Goal: Task Accomplishment & Management: Manage account settings

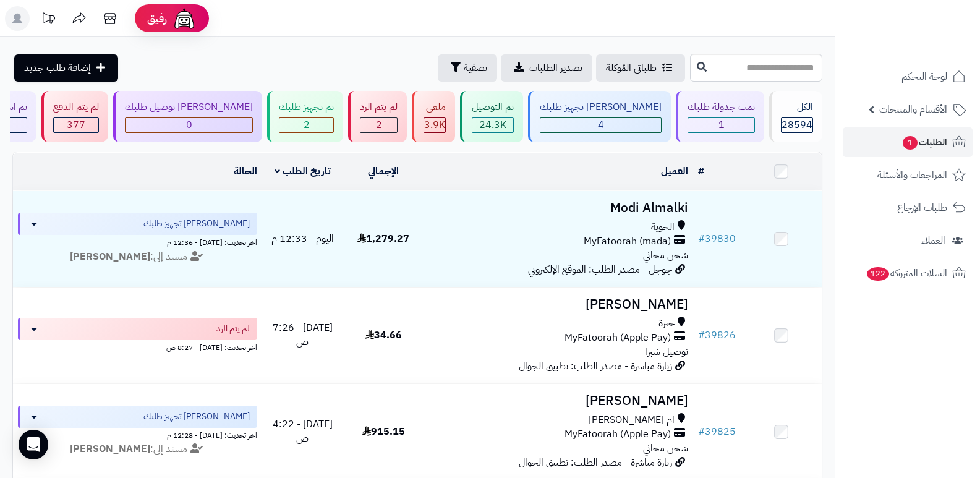
click at [676, 24] on header "رفيق ! الطلبات معالجة مكتمل إرجاع المنتجات العملاء المتواجدون الان 29545 عملاء …" at bounding box center [490, 18] width 980 height 37
click at [382, 118] on span "2" at bounding box center [379, 125] width 6 height 15
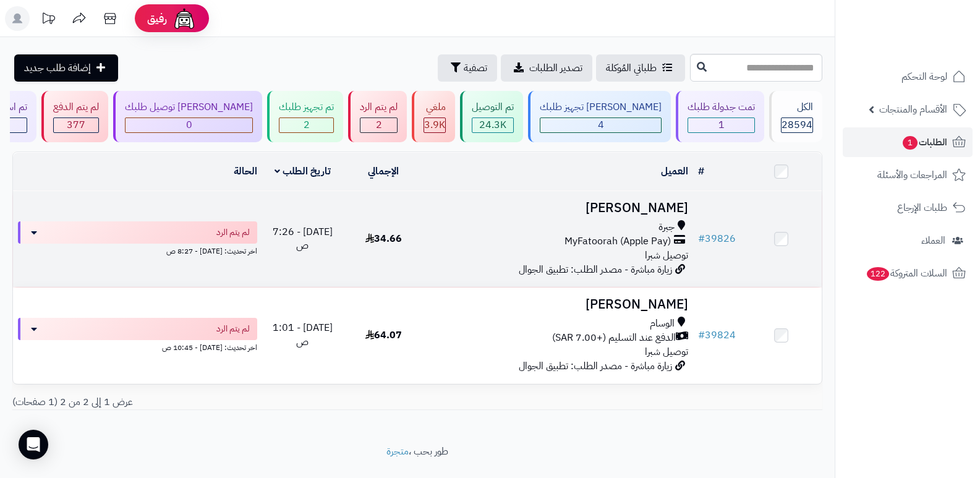
click at [671, 208] on h3 "[PERSON_NAME]" at bounding box center [559, 208] width 260 height 14
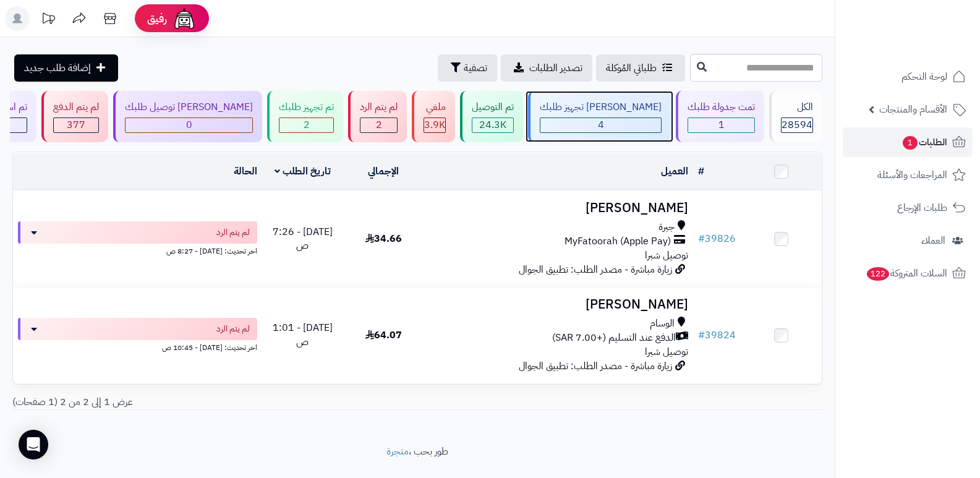
click at [618, 116] on div "جاري تجهيز طلبك 4" at bounding box center [599, 116] width 143 height 51
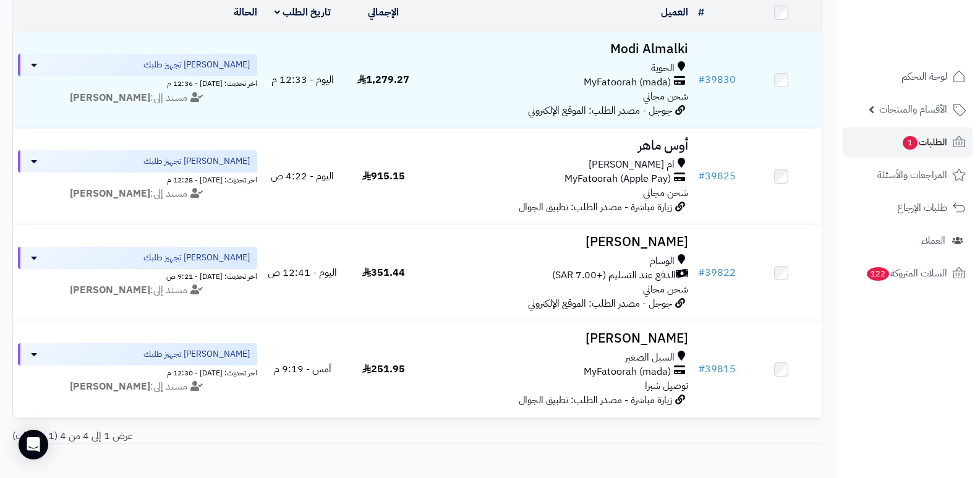
scroll to position [228, 0]
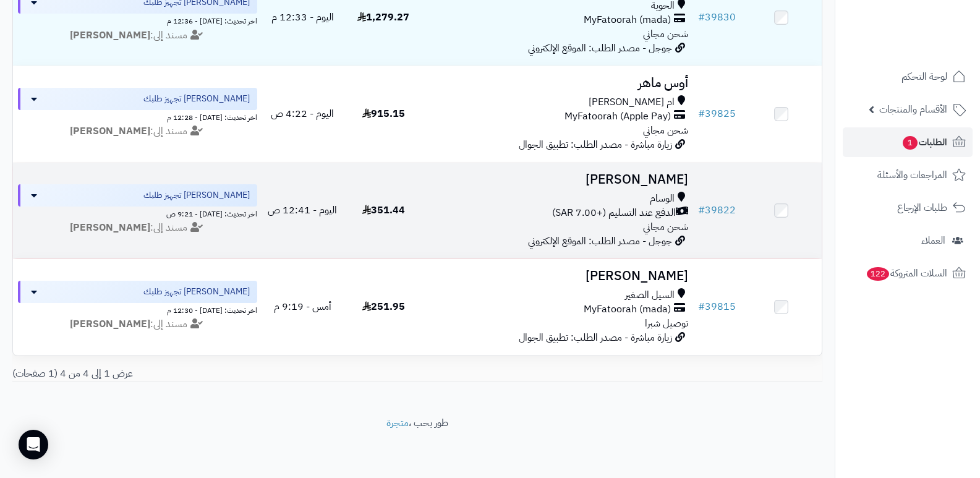
click at [650, 174] on h3 "[PERSON_NAME]" at bounding box center [559, 180] width 260 height 14
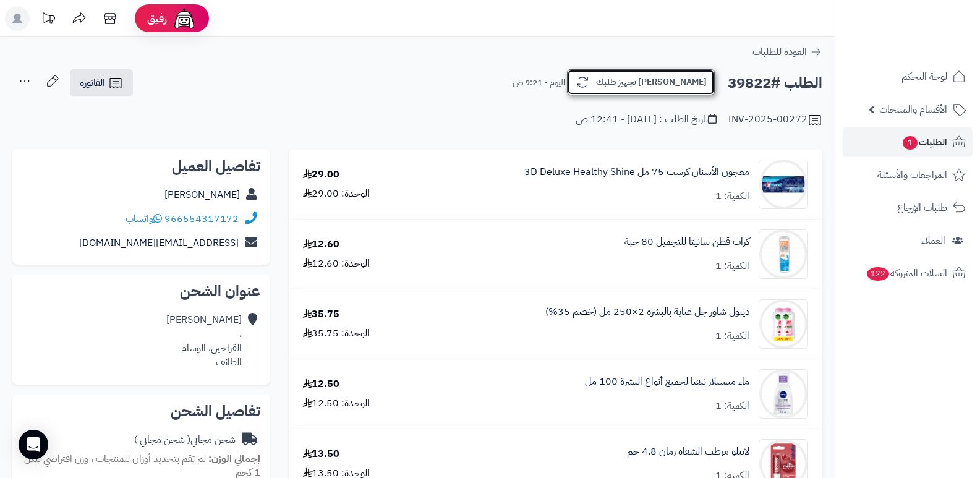
click at [674, 83] on button "[PERSON_NAME] تجهيز طلبك" at bounding box center [641, 82] width 148 height 26
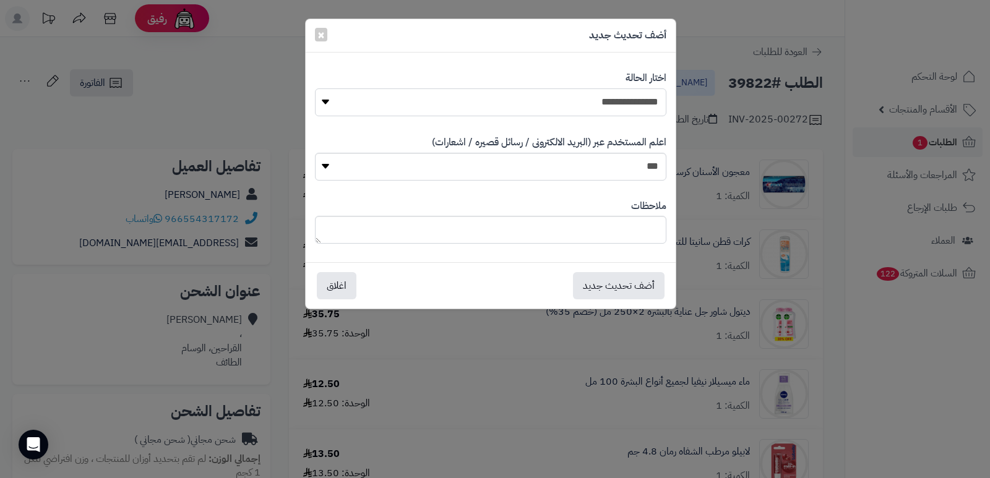
click at [638, 95] on select "**********" at bounding box center [490, 102] width 351 height 28
select select "*"
click at [315, 88] on select "**********" at bounding box center [490, 102] width 351 height 28
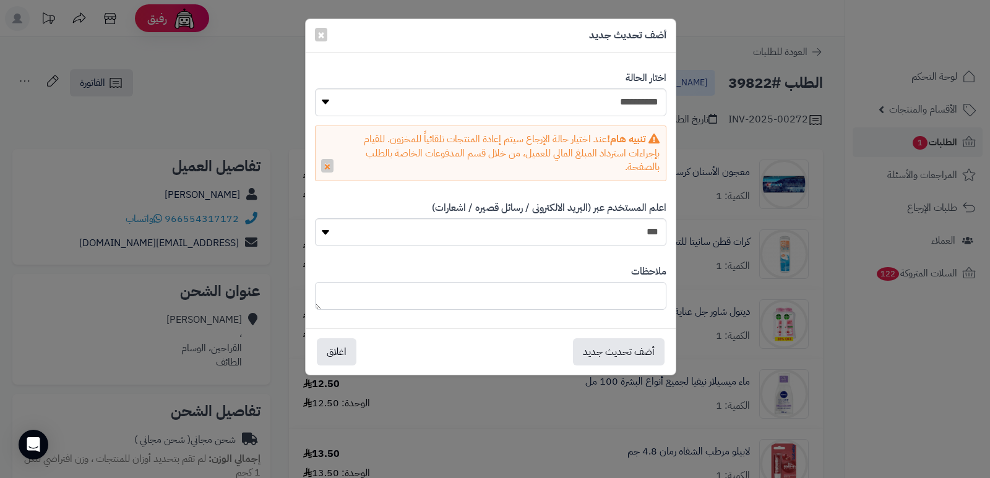
click at [623, 299] on textarea at bounding box center [490, 296] width 351 height 28
type textarea "*"
click at [657, 295] on textarea "**********" at bounding box center [490, 296] width 351 height 28
click at [384, 298] on textarea "**********" at bounding box center [490, 296] width 351 height 28
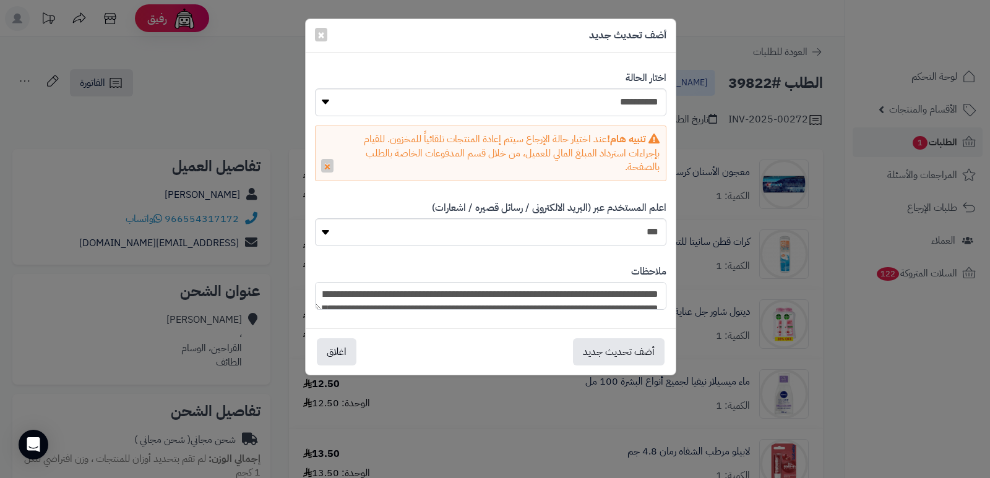
drag, startPoint x: 466, startPoint y: 299, endPoint x: 684, endPoint y: 254, distance: 223.0
click at [684, 254] on div "**********" at bounding box center [495, 239] width 990 height 478
click at [856, 366] on div "**********" at bounding box center [495, 239] width 990 height 478
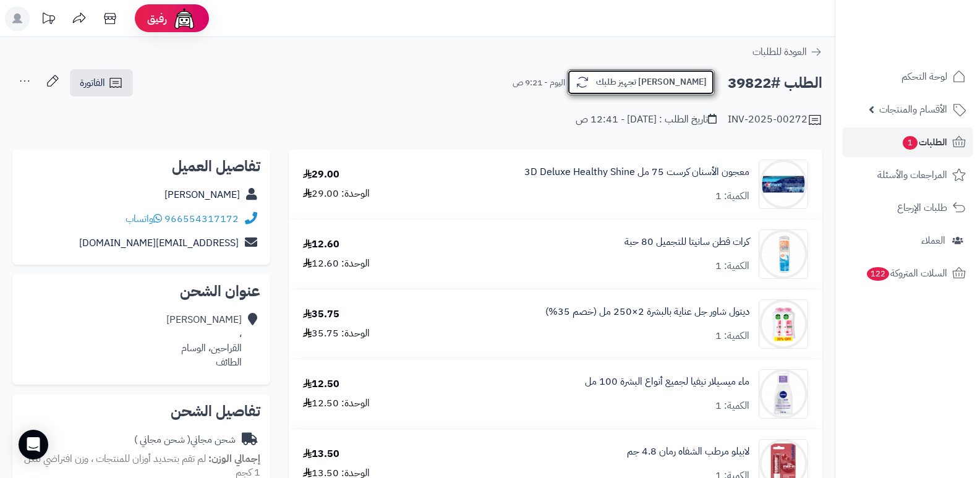
click at [682, 85] on button "[PERSON_NAME] تجهيز طلبك" at bounding box center [641, 82] width 148 height 26
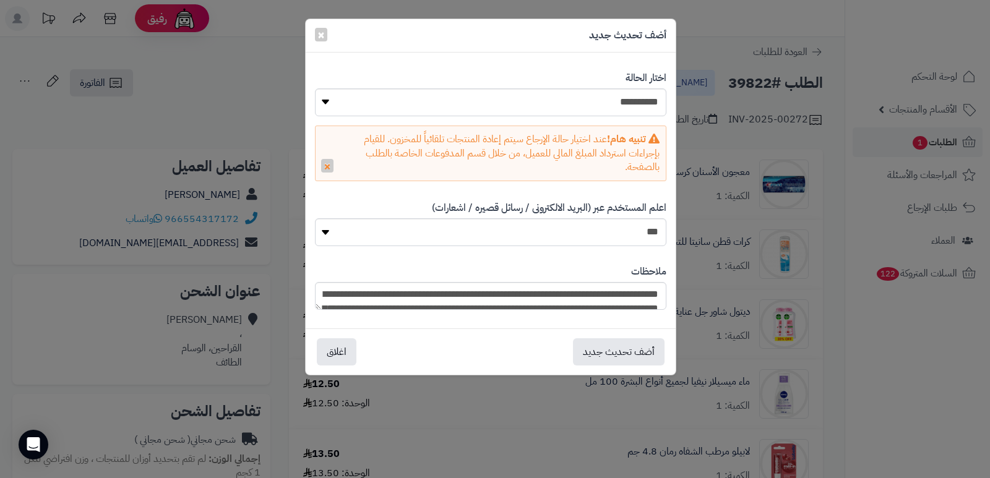
click at [580, 49] on div "أضف تحديث جديد ×" at bounding box center [491, 35] width 370 height 33
click at [629, 297] on textarea "**********" at bounding box center [490, 296] width 351 height 28
click at [404, 288] on textarea "**********" at bounding box center [490, 296] width 351 height 28
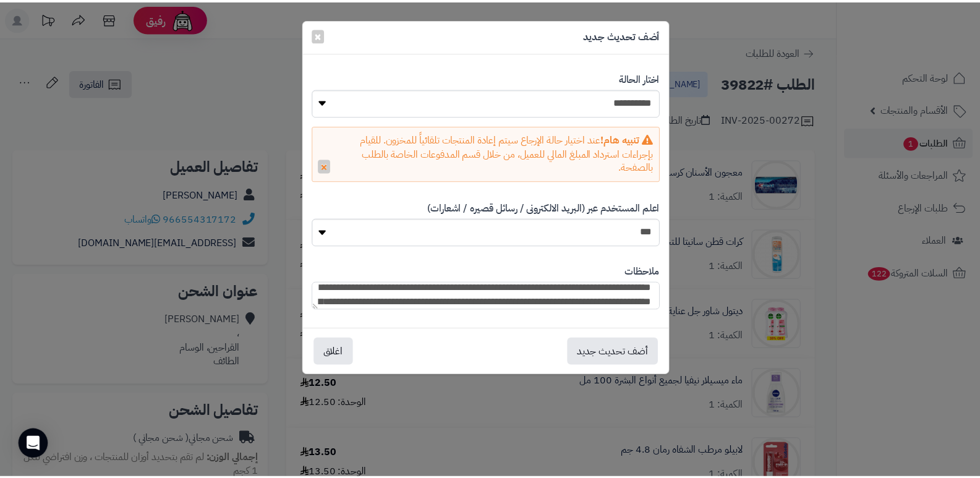
scroll to position [21, 0]
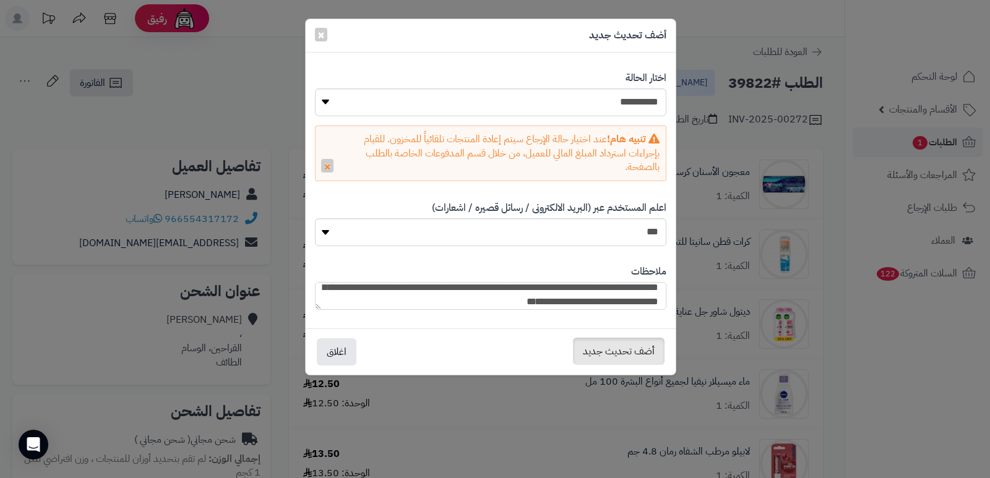
type textarea "**********"
click at [621, 346] on button "أضف تحديث جديد" at bounding box center [619, 351] width 92 height 27
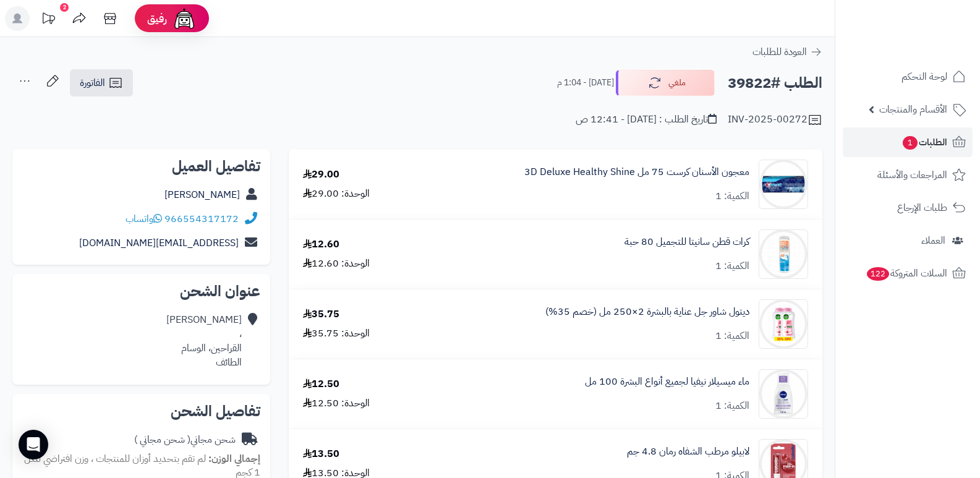
click at [893, 379] on nav "لوحة التحكم الأقسام والمنتجات المنتجات الأقسام الماركات مواصفات المنتجات مواصفا…" at bounding box center [907, 254] width 145 height 478
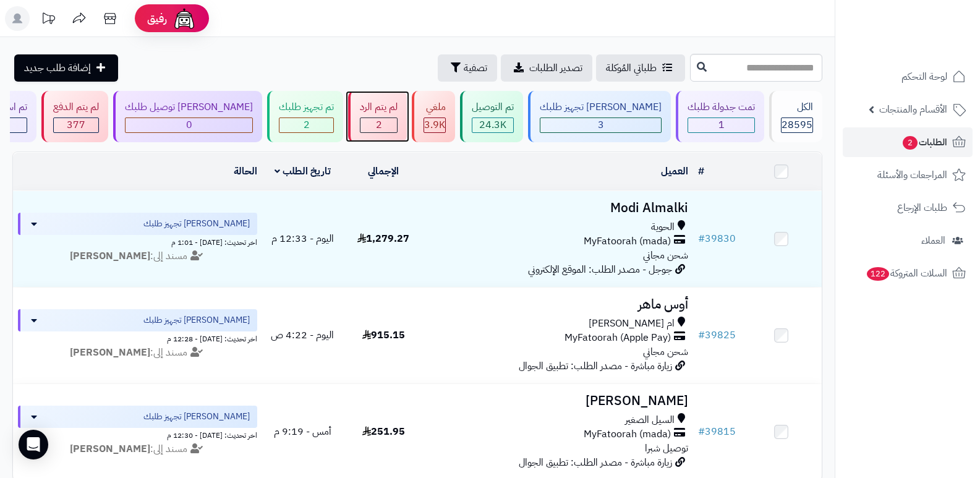
click at [398, 111] on div "لم يتم الرد" at bounding box center [379, 107] width 38 height 14
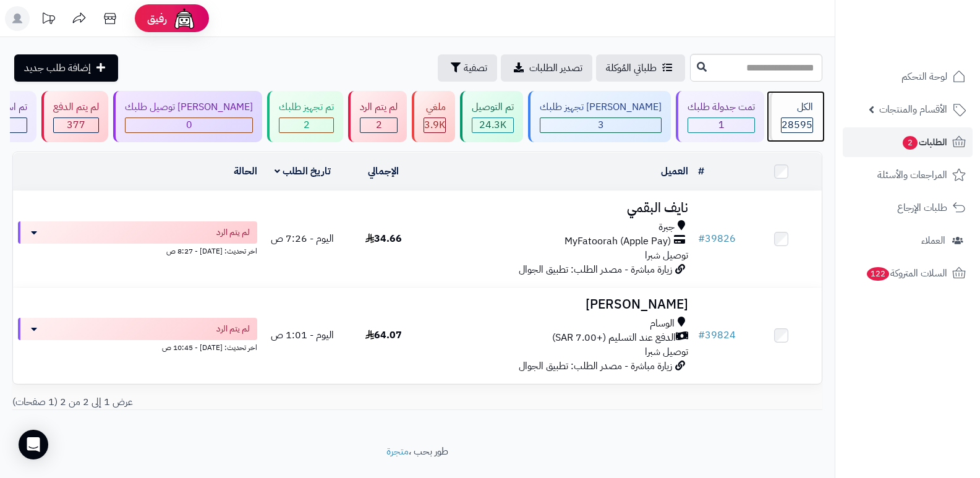
click at [795, 111] on div "الكل" at bounding box center [797, 107] width 32 height 14
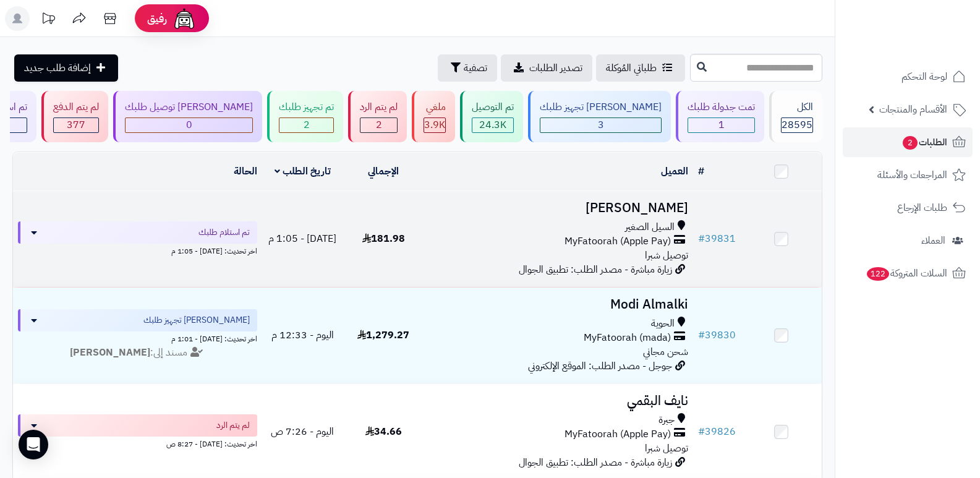
click at [653, 208] on h3 "[PERSON_NAME]" at bounding box center [559, 208] width 260 height 14
click at [642, 212] on h3 "[PERSON_NAME]" at bounding box center [559, 208] width 260 height 14
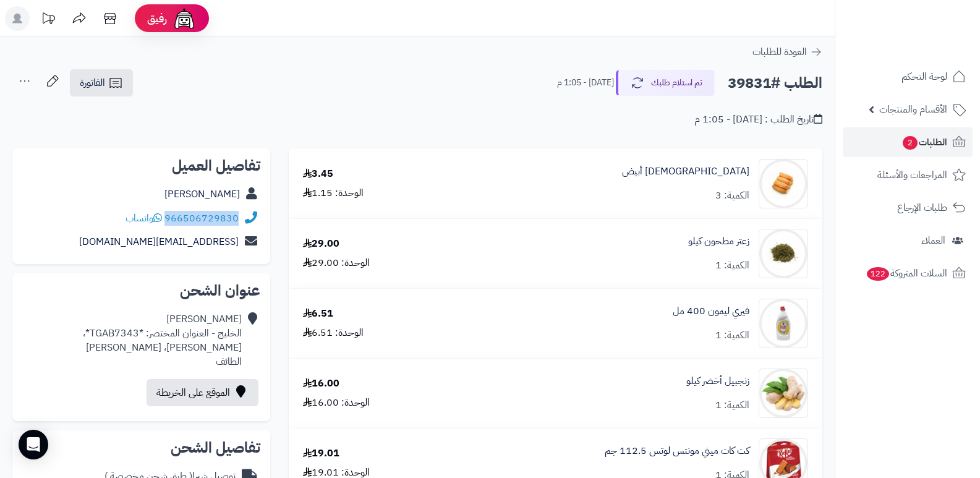
drag, startPoint x: 166, startPoint y: 215, endPoint x: 249, endPoint y: 213, distance: 82.3
click at [249, 213] on div "966506729830 واتساب" at bounding box center [141, 219] width 238 height 24
copy div "966506729830"
click at [656, 82] on button "تم استلام طلبك" at bounding box center [665, 82] width 99 height 26
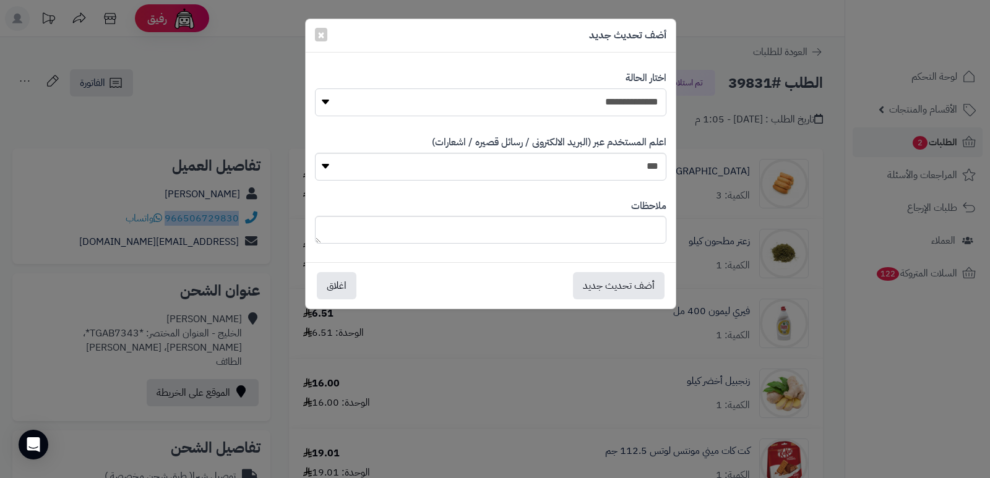
click at [612, 110] on select "**********" at bounding box center [490, 102] width 351 height 28
select select "*"
click at [315, 88] on select "**********" at bounding box center [490, 102] width 351 height 28
click at [560, 238] on textarea at bounding box center [490, 230] width 351 height 28
type textarea "***"
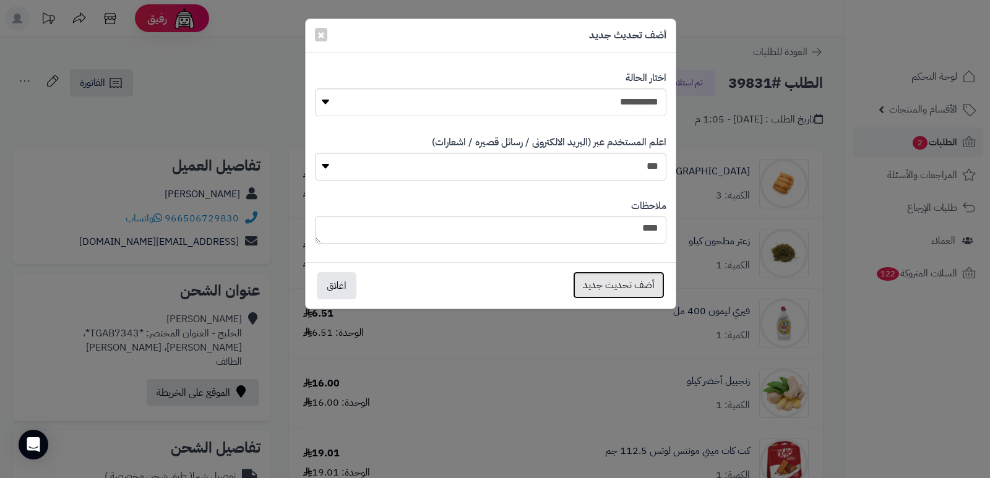
click at [605, 281] on button "أضف تحديث جديد" at bounding box center [619, 285] width 92 height 27
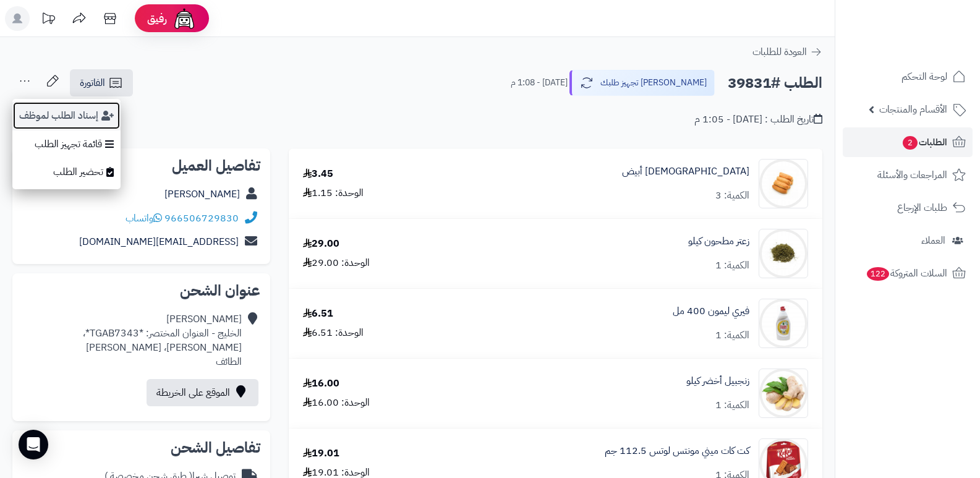
click at [56, 114] on button "إسناد الطلب لموظف" at bounding box center [66, 115] width 108 height 28
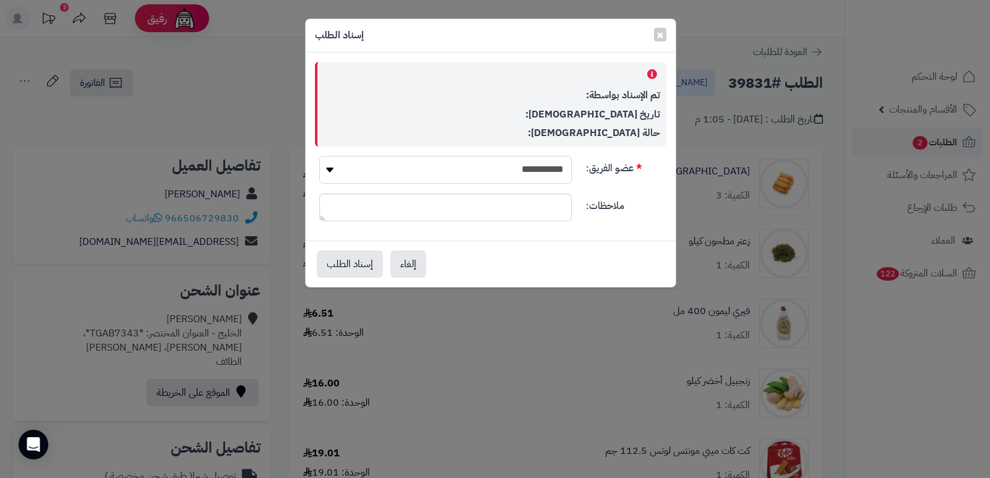
click at [532, 168] on select "**********" at bounding box center [445, 170] width 252 height 28
select select "**"
click at [319, 156] on select "**********" at bounding box center [445, 170] width 252 height 28
click at [341, 259] on button "إسناد الطلب" at bounding box center [350, 263] width 66 height 27
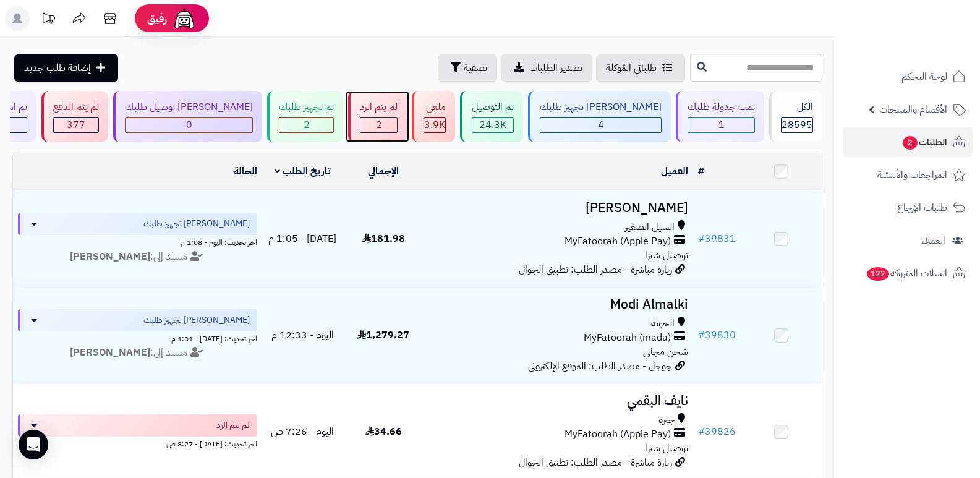
click at [407, 119] on div "لم يتم الرد 2" at bounding box center [377, 116] width 59 height 51
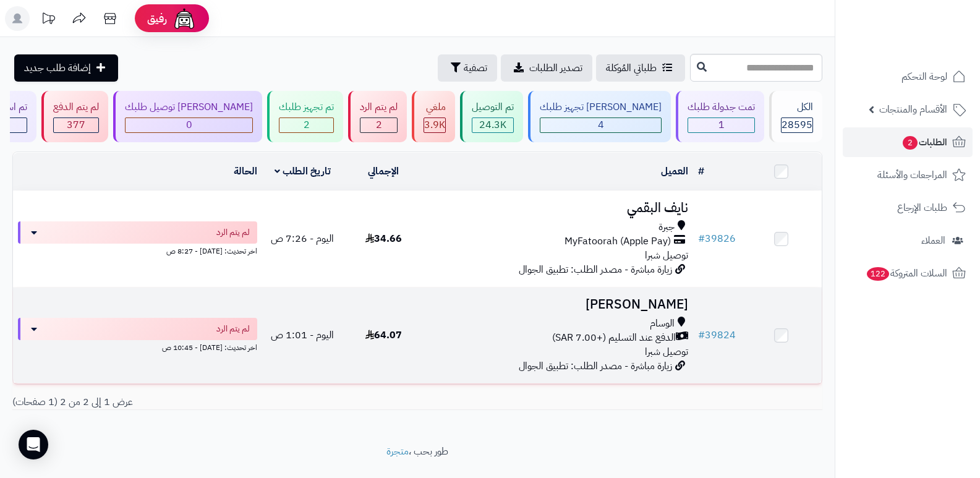
click at [627, 301] on h3 "[PERSON_NAME]" at bounding box center [559, 305] width 260 height 14
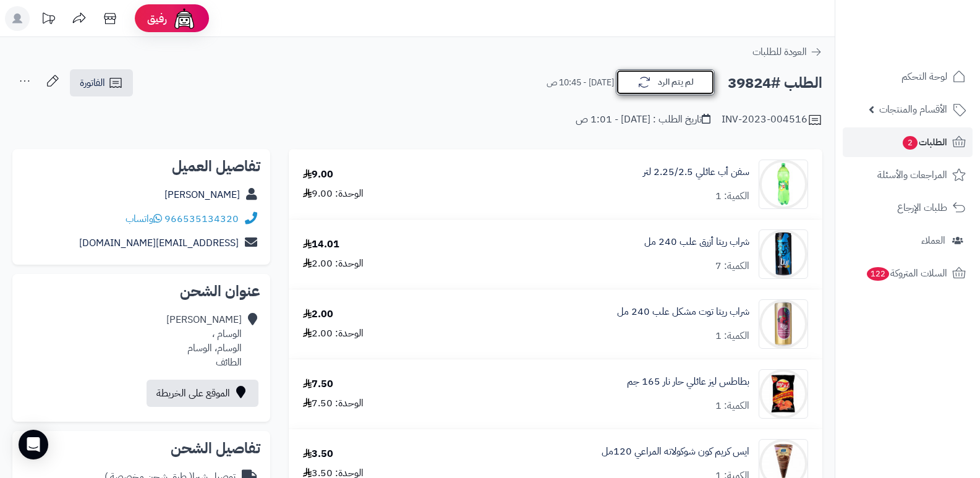
click at [677, 80] on button "لم يتم الرد" at bounding box center [665, 82] width 99 height 26
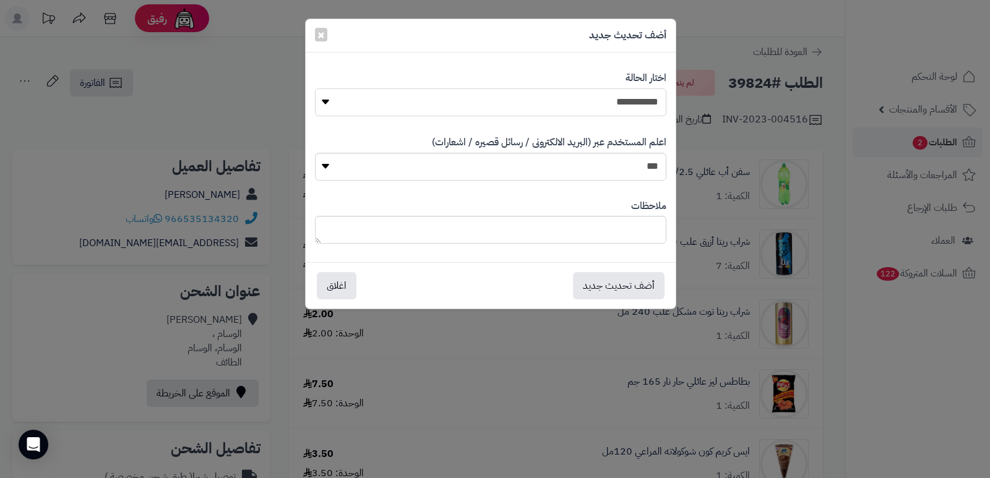
click at [632, 98] on select "**********" at bounding box center [490, 102] width 351 height 28
select select "*"
click at [315, 88] on select "**********" at bounding box center [490, 102] width 351 height 28
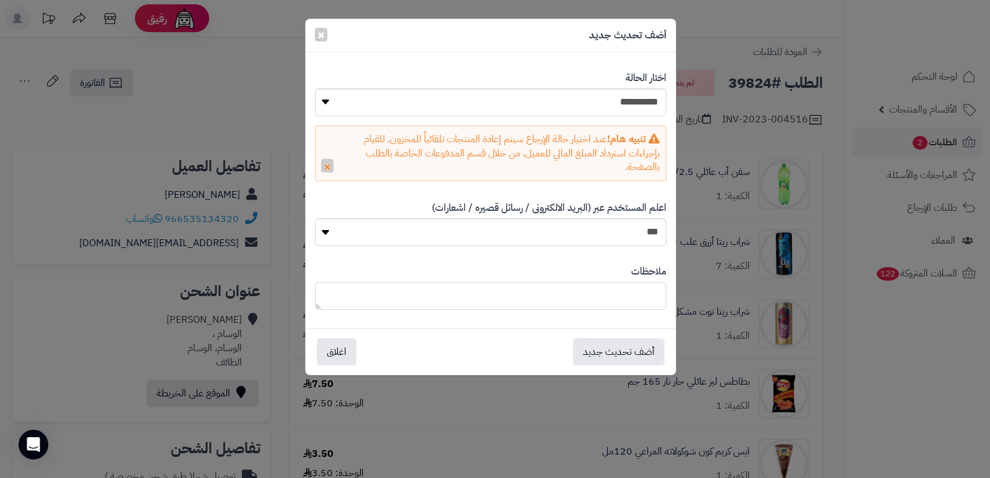
click at [613, 282] on textarea at bounding box center [490, 296] width 351 height 28
drag, startPoint x: 526, startPoint y: 294, endPoint x: 572, endPoint y: 296, distance: 45.8
click at [572, 296] on textarea "**********" at bounding box center [490, 296] width 351 height 28
click at [549, 299] on textarea "**********" at bounding box center [490, 296] width 351 height 28
click at [537, 297] on textarea "**********" at bounding box center [490, 296] width 351 height 28
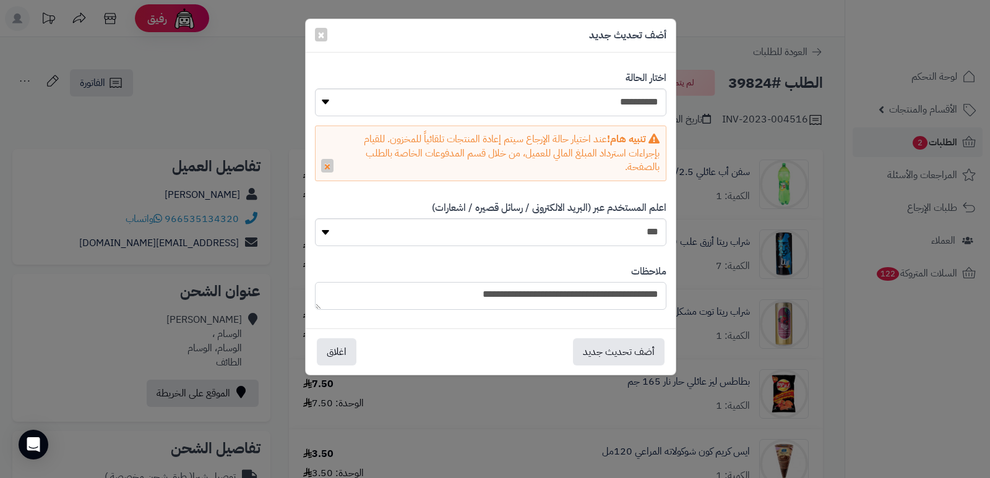
click at [537, 297] on textarea "**********" at bounding box center [490, 296] width 351 height 28
click at [574, 296] on textarea "**********" at bounding box center [490, 296] width 351 height 28
click at [547, 296] on textarea "**********" at bounding box center [490, 296] width 351 height 28
click at [444, 297] on textarea "**********" at bounding box center [490, 296] width 351 height 28
type textarea "*"
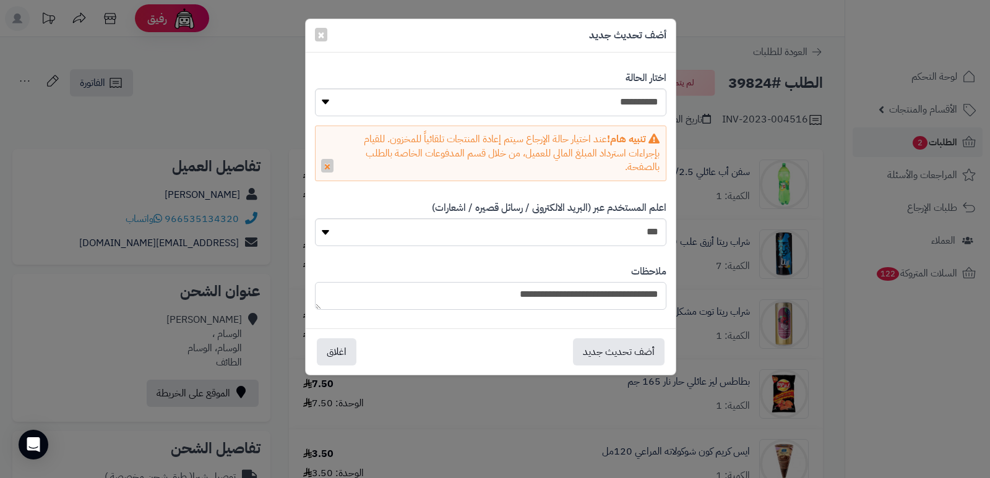
click at [654, 295] on textarea "**********" at bounding box center [490, 296] width 351 height 28
click at [648, 293] on textarea "**********" at bounding box center [490, 296] width 351 height 28
type textarea "**********"
click at [609, 351] on button "أضف تحديث جديد" at bounding box center [619, 351] width 92 height 27
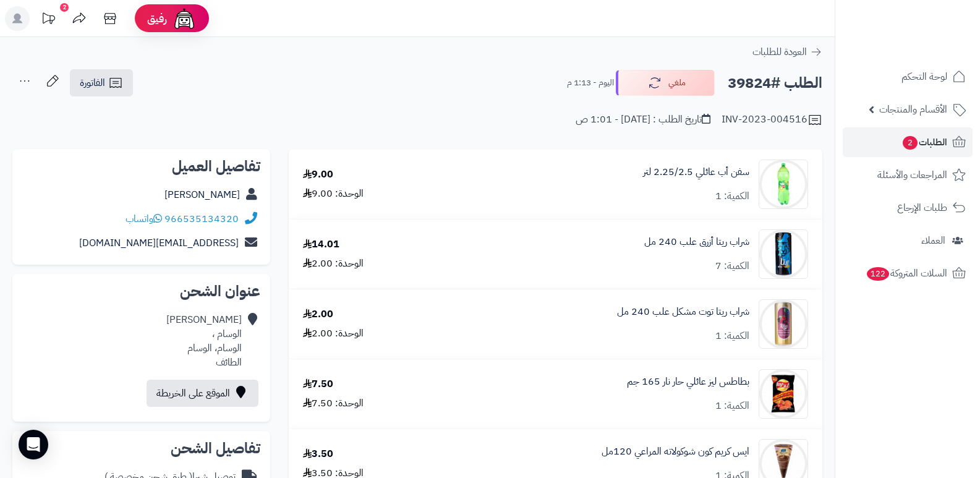
click at [878, 340] on nav "لوحة التحكم الأقسام والمنتجات المنتجات الأقسام الماركات مواصفات المنتجات مواصفا…" at bounding box center [907, 254] width 145 height 478
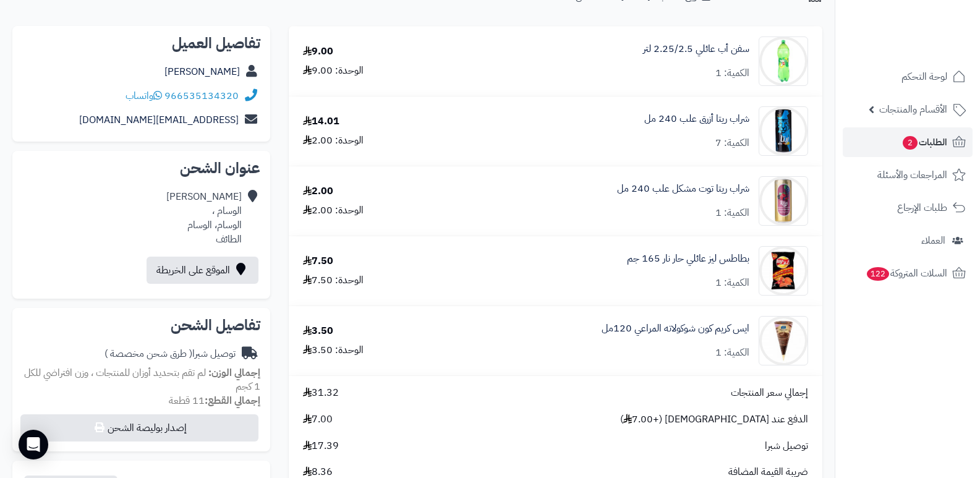
scroll to position [124, 0]
click at [900, 366] on nav "لوحة التحكم الأقسام والمنتجات المنتجات الأقسام الماركات مواصفات المنتجات مواصفا…" at bounding box center [907, 254] width 145 height 478
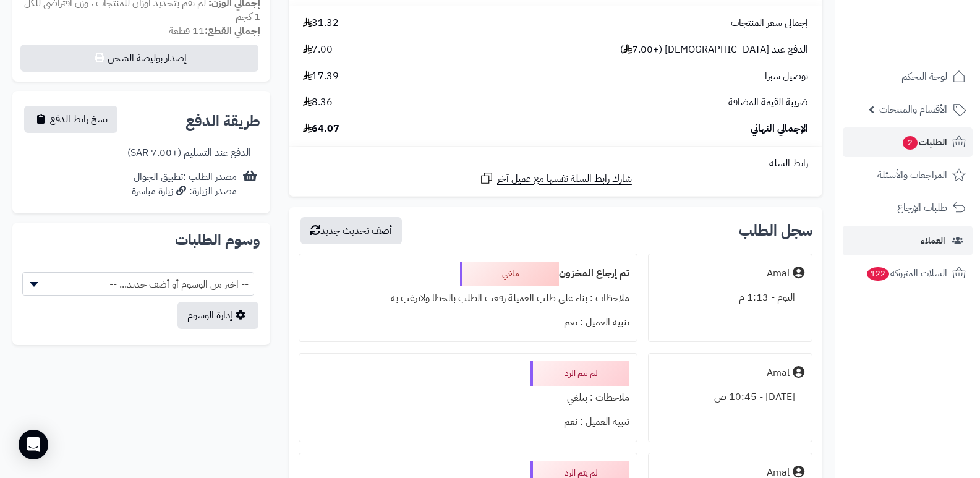
scroll to position [495, 0]
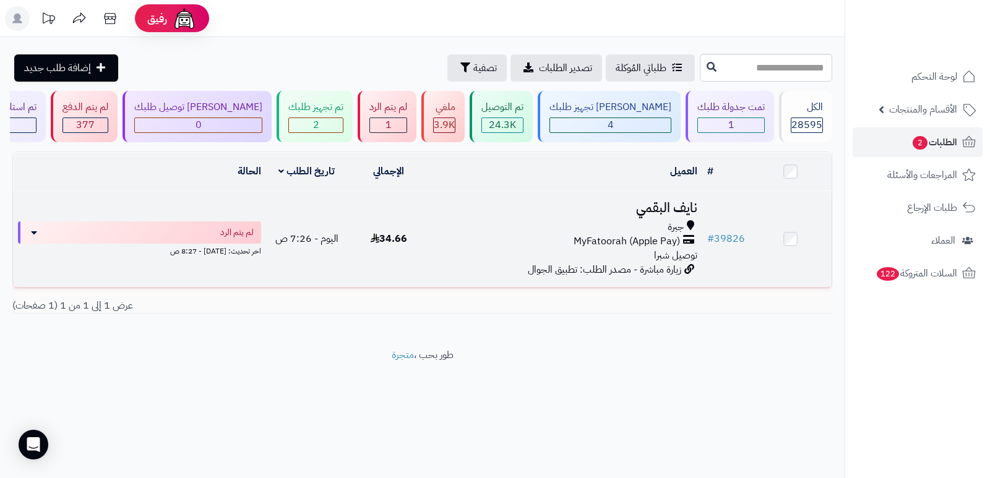
click at [659, 207] on h3 "[PERSON_NAME]" at bounding box center [565, 208] width 263 height 14
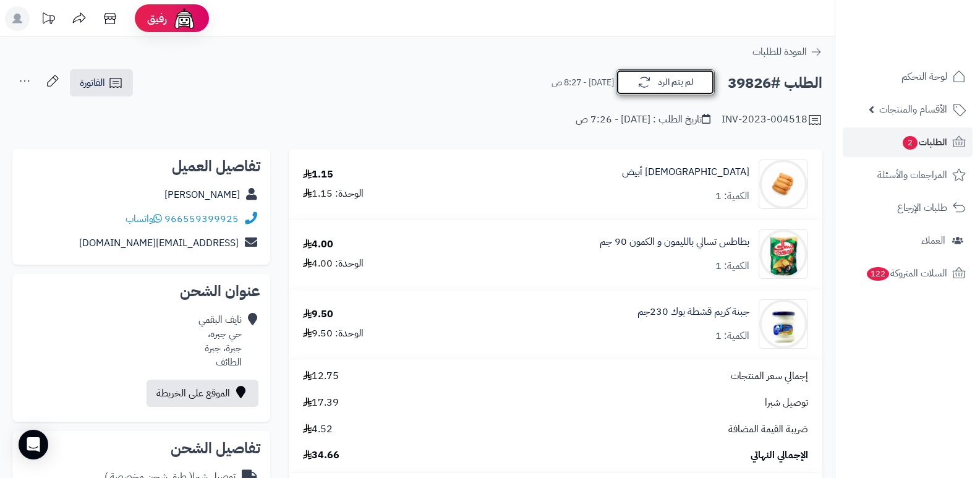
click at [678, 83] on button "لم يتم الرد" at bounding box center [665, 82] width 99 height 26
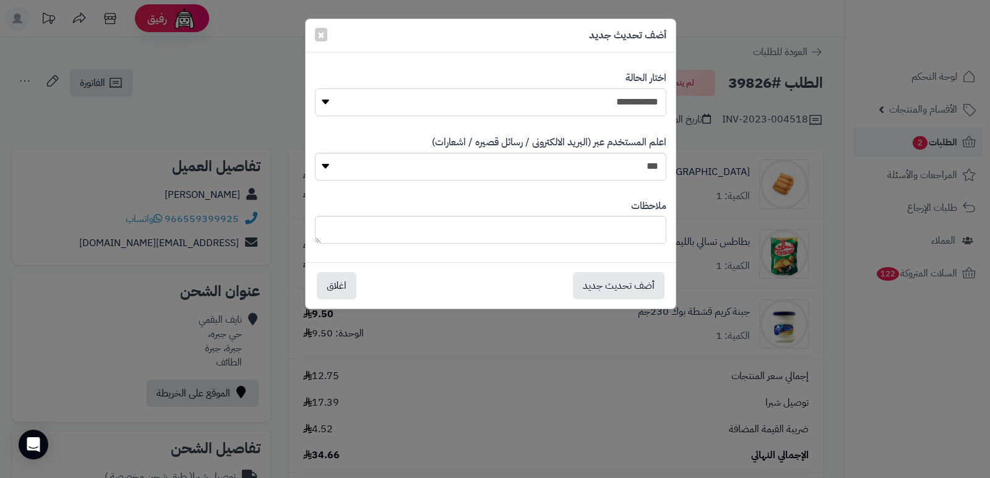
click at [594, 98] on select "**********" at bounding box center [490, 102] width 351 height 28
select select "*"
click at [315, 88] on select "**********" at bounding box center [490, 102] width 351 height 28
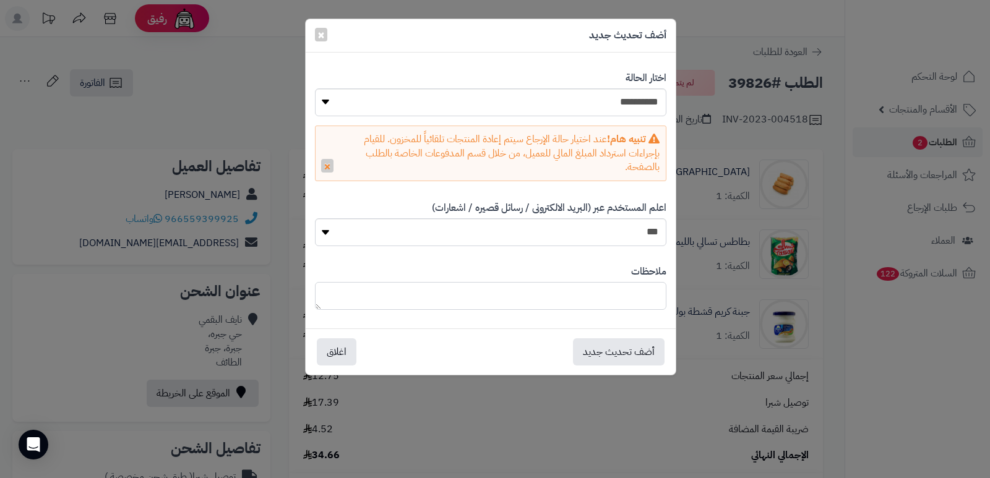
click at [632, 294] on textarea at bounding box center [490, 296] width 351 height 28
click at [434, 296] on textarea "**********" at bounding box center [490, 296] width 351 height 28
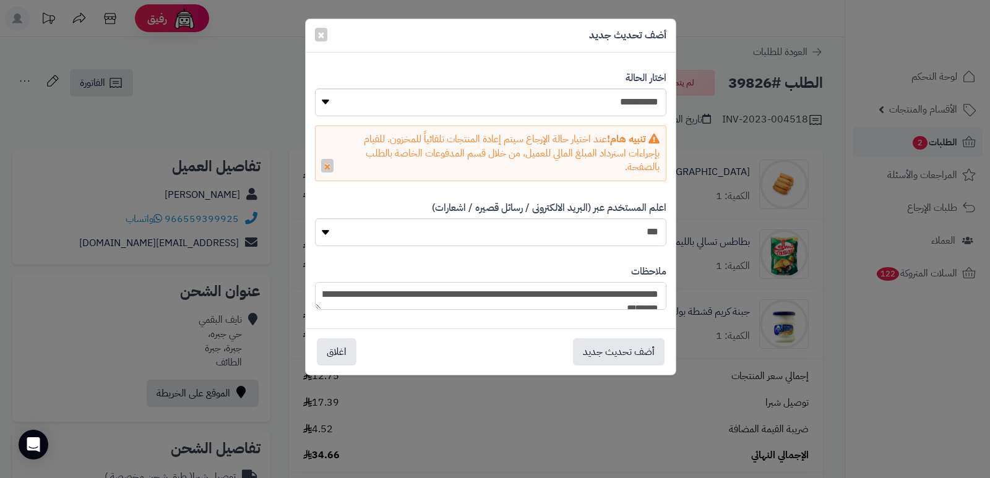
click at [579, 296] on textarea "**********" at bounding box center [490, 296] width 351 height 28
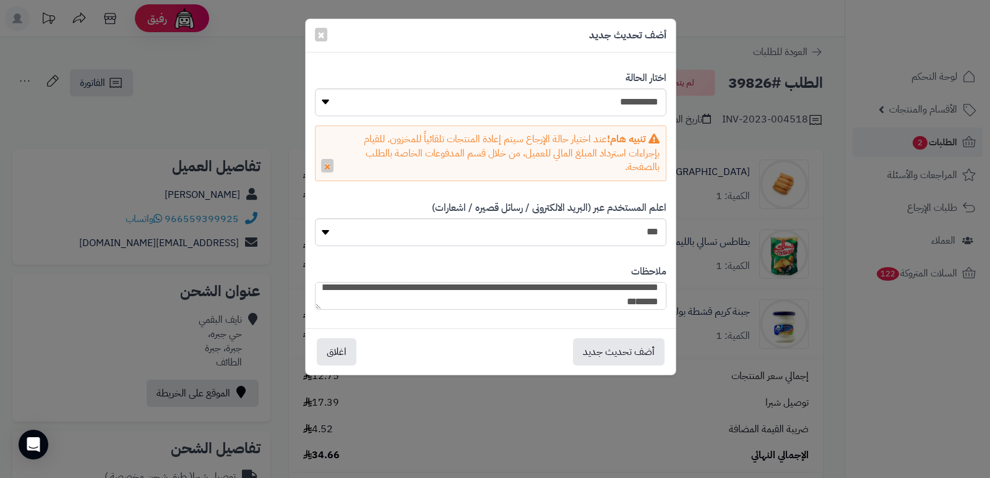
type textarea "**********"
drag, startPoint x: 899, startPoint y: 367, endPoint x: 653, endPoint y: 403, distance: 248.9
click at [899, 367] on div "**********" at bounding box center [495, 239] width 990 height 478
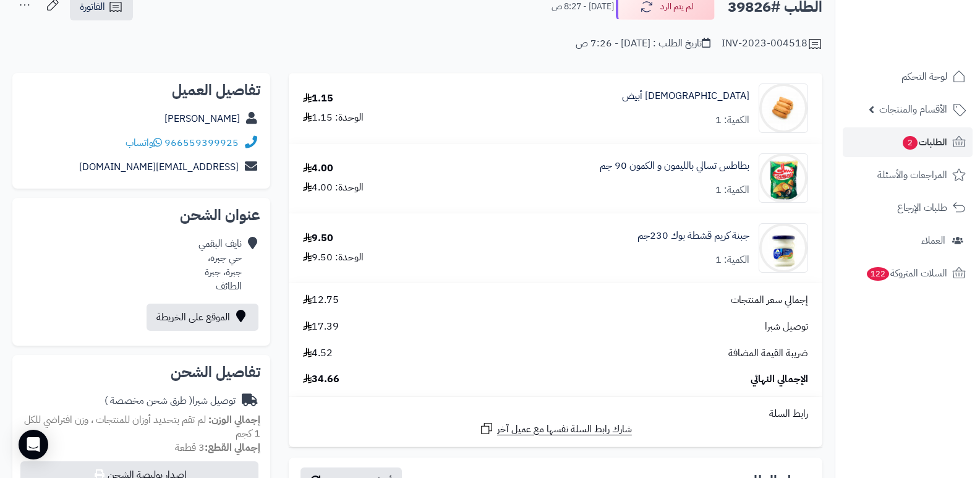
scroll to position [0, 0]
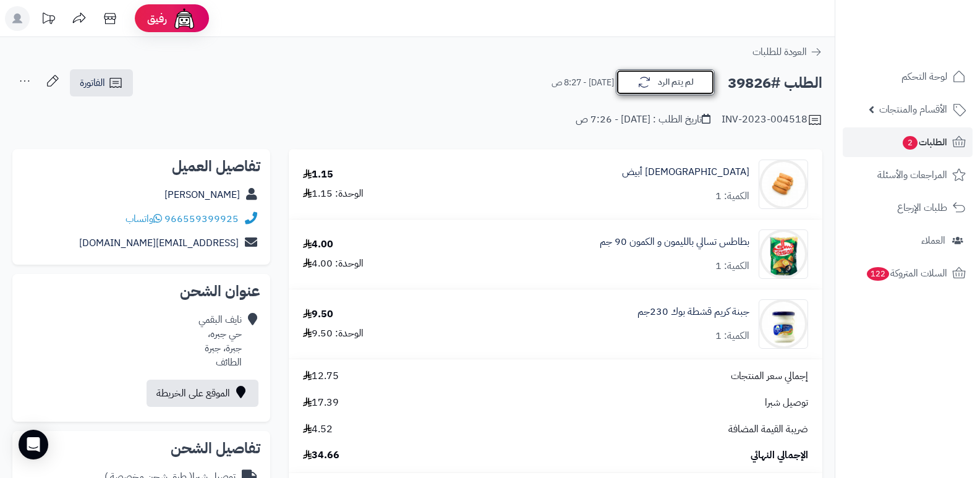
click at [642, 84] on icon "button" at bounding box center [644, 82] width 15 height 15
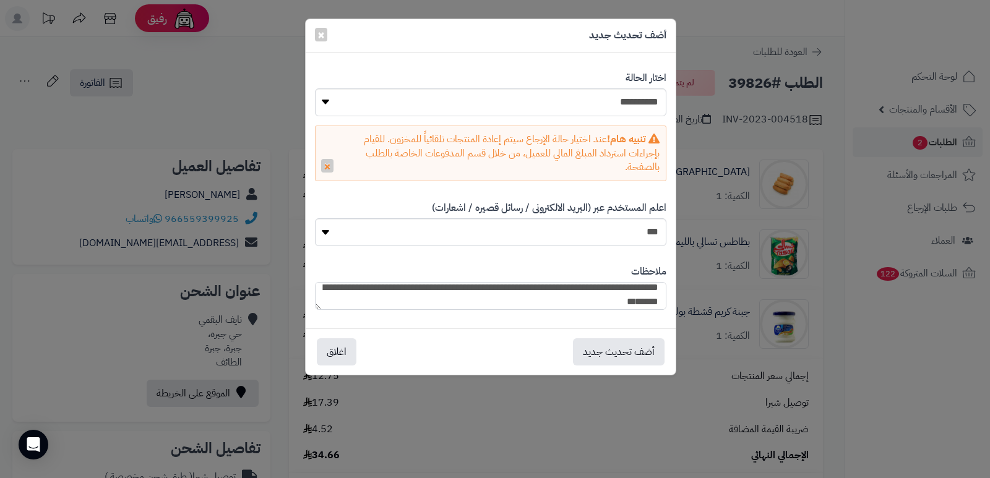
click at [495, 291] on textarea "**********" at bounding box center [490, 296] width 351 height 28
click at [491, 290] on textarea "**********" at bounding box center [490, 296] width 351 height 28
click at [636, 355] on button "أضف تحديث جديد" at bounding box center [619, 351] width 92 height 27
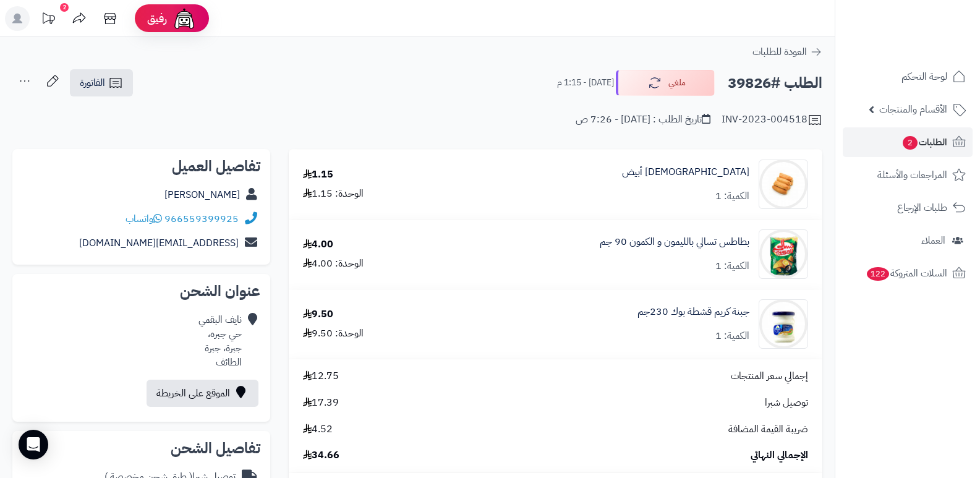
click at [933, 361] on nav "لوحة التحكم الأقسام والمنتجات المنتجات الأقسام الماركات مواصفات المنتجات مواصفا…" at bounding box center [907, 254] width 145 height 478
click at [880, 364] on nav "لوحة التحكم الأقسام والمنتجات المنتجات الأقسام الماركات مواصفات المنتجات مواصفا…" at bounding box center [907, 254] width 145 height 478
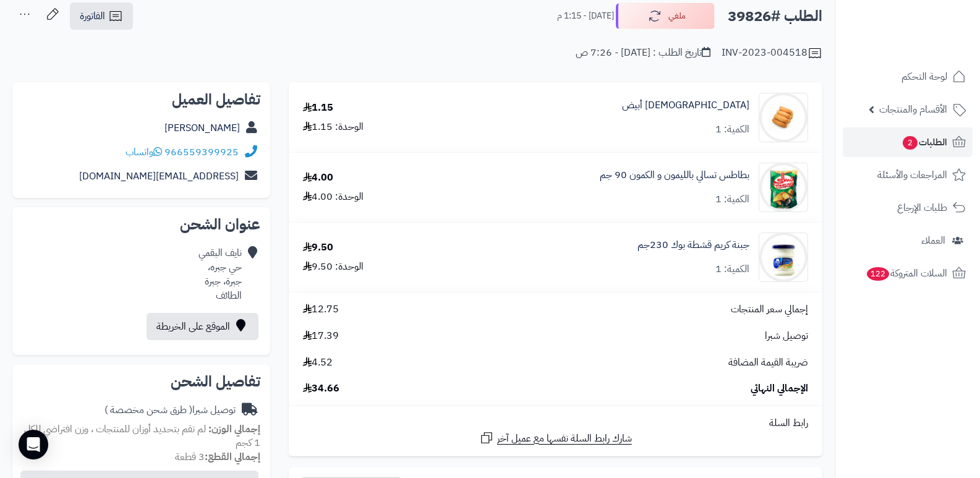
scroll to position [62, 0]
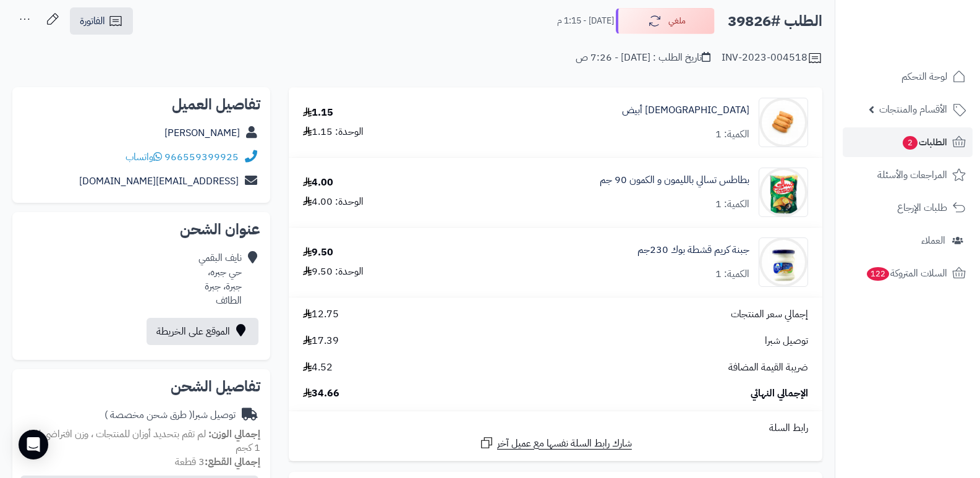
click at [916, 406] on nav "لوحة التحكم الأقسام والمنتجات المنتجات الأقسام الماركات مواصفات المنتجات مواصفا…" at bounding box center [907, 254] width 145 height 478
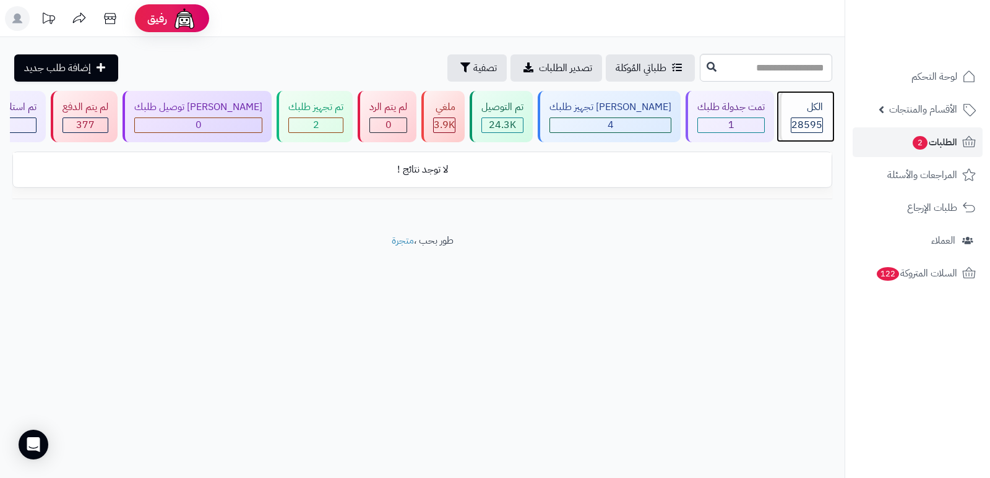
click at [822, 121] on div "28595" at bounding box center [807, 125] width 32 height 15
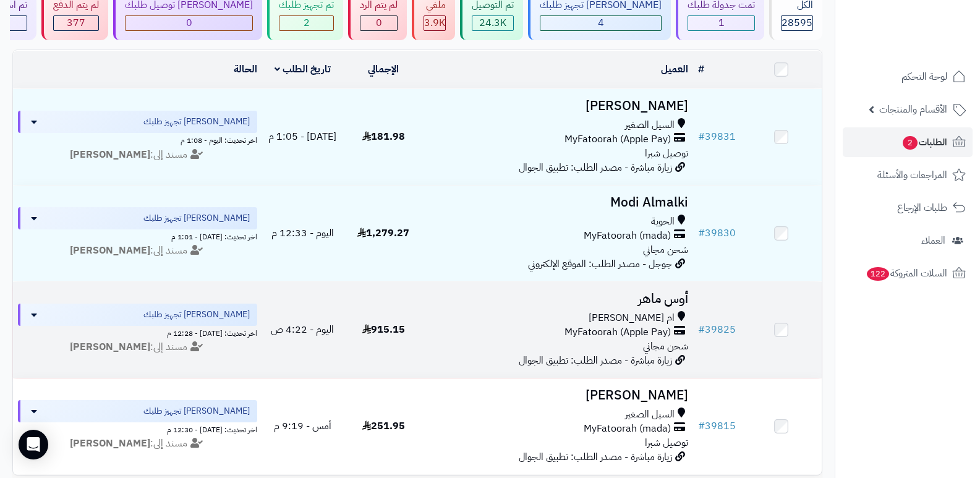
scroll to position [124, 0]
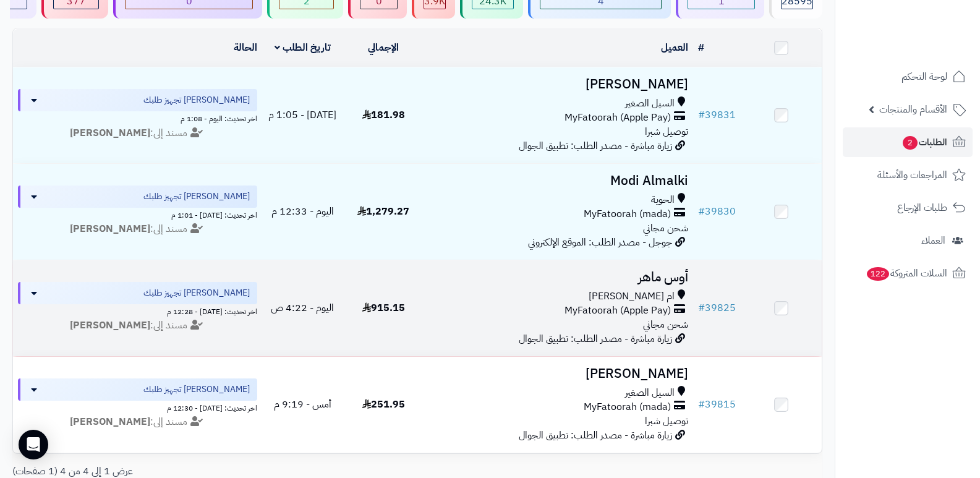
drag, startPoint x: 917, startPoint y: 368, endPoint x: 543, endPoint y: 287, distance: 382.9
click at [913, 364] on nav "لوحة التحكم الأقسام والمنتجات المنتجات الأقسام الماركات مواصفات المنتجات مواصفا…" at bounding box center [907, 254] width 145 height 478
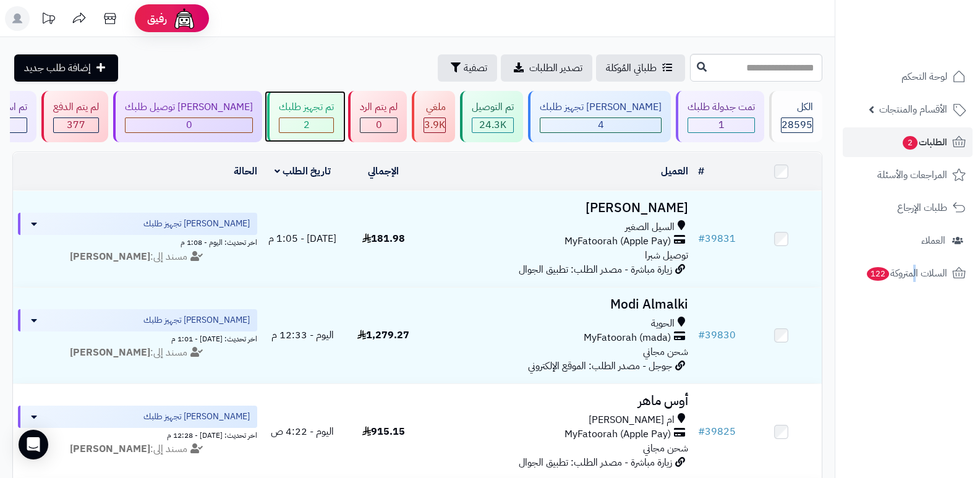
click at [322, 127] on div "2" at bounding box center [307, 125] width 54 height 14
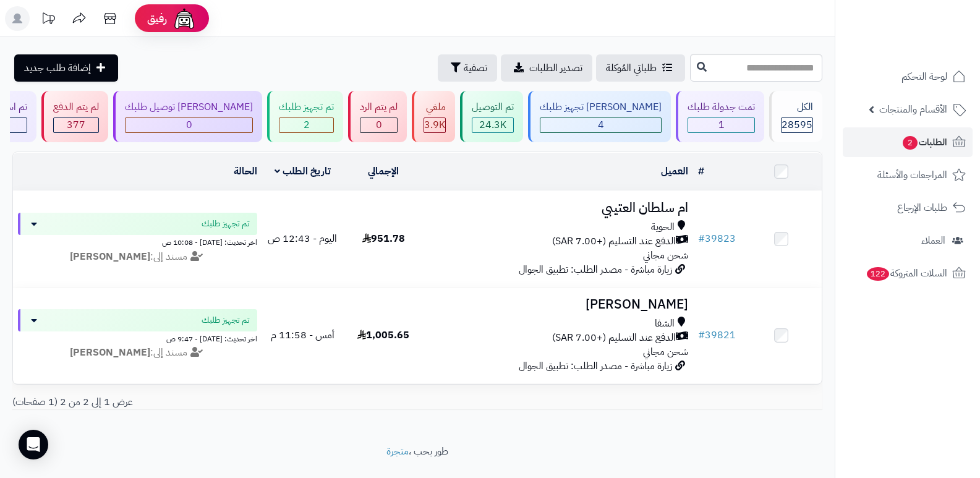
click at [945, 380] on nav "لوحة التحكم الأقسام والمنتجات المنتجات الأقسام الماركات مواصفات المنتجات مواصفا…" at bounding box center [907, 254] width 145 height 478
click at [709, 126] on div "1" at bounding box center [722, 125] width 66 height 14
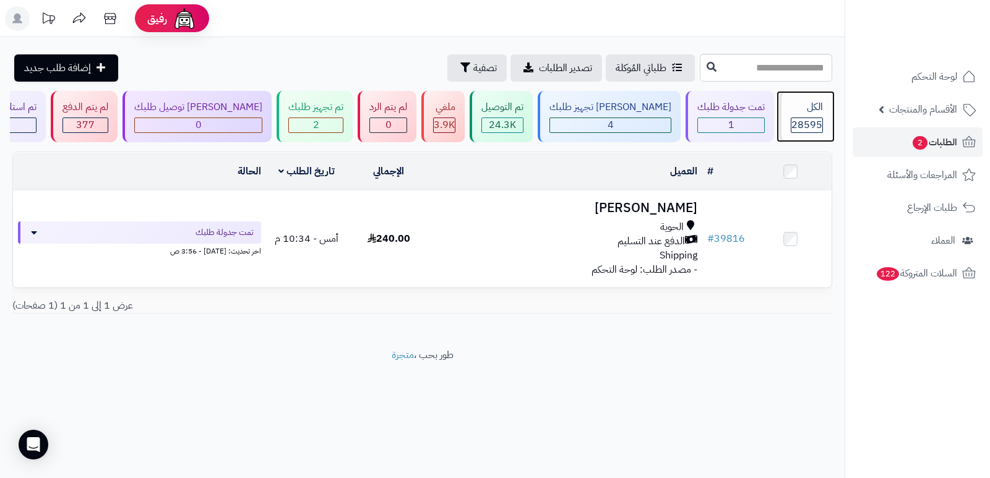
click at [801, 119] on span "28595" at bounding box center [806, 125] width 31 height 15
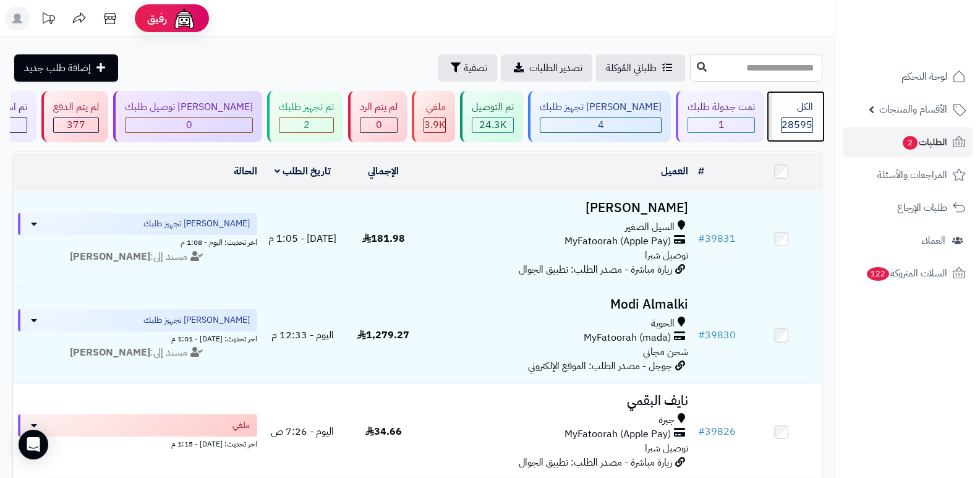
click at [793, 123] on span "28595" at bounding box center [797, 125] width 31 height 15
click at [785, 123] on span "28595" at bounding box center [797, 125] width 31 height 15
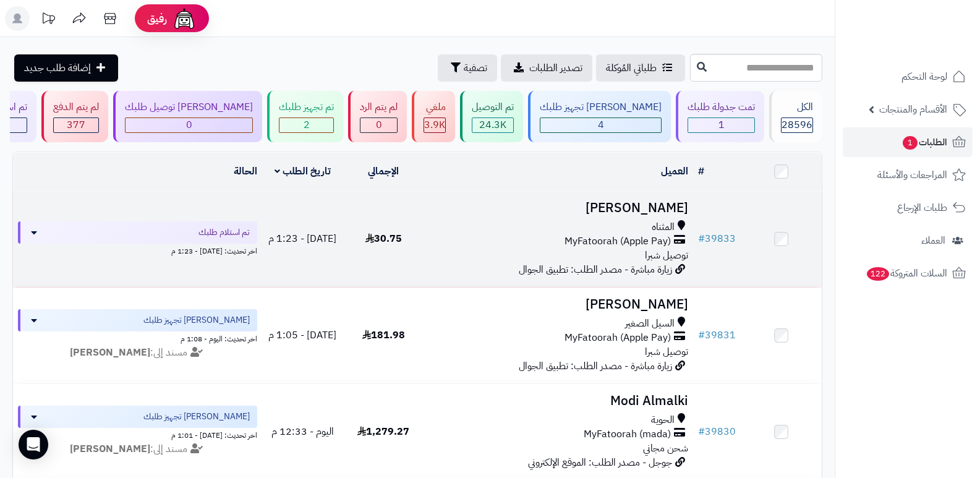
click at [679, 205] on h3 "[PERSON_NAME]" at bounding box center [559, 208] width 260 height 14
click at [662, 205] on h3 "[PERSON_NAME]" at bounding box center [559, 208] width 260 height 14
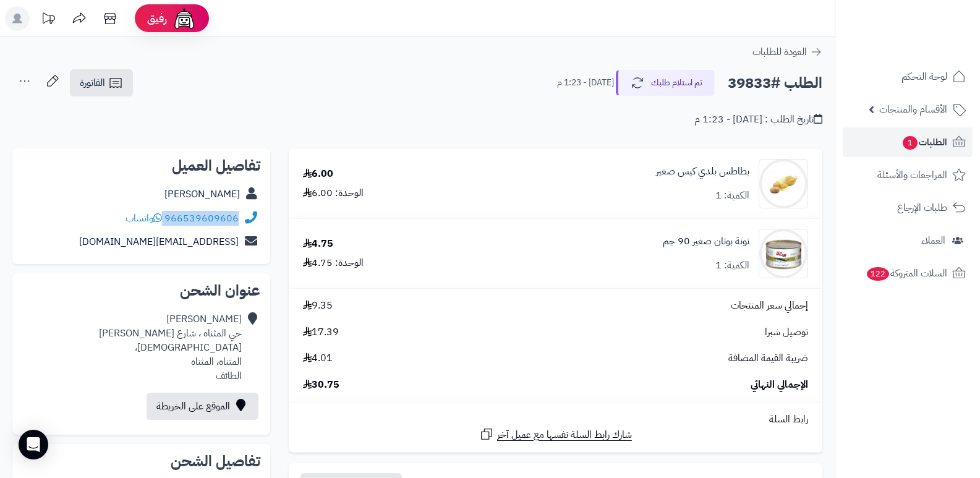
drag, startPoint x: 165, startPoint y: 217, endPoint x: 252, endPoint y: 228, distance: 87.9
click at [252, 228] on div "966539609606 واتساب" at bounding box center [141, 219] width 238 height 24
copy div "966539609606"
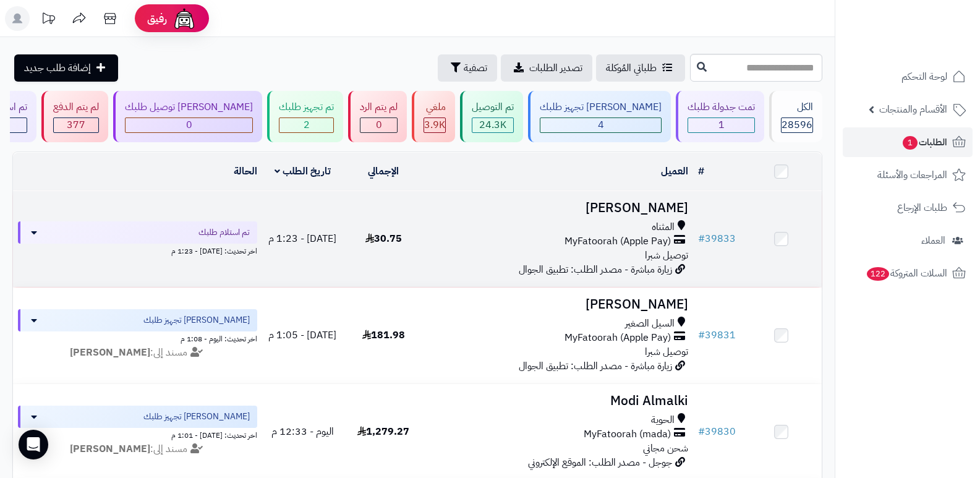
click at [661, 201] on h3 "[PERSON_NAME]" at bounding box center [559, 208] width 260 height 14
click at [661, 203] on h3 "[PERSON_NAME]" at bounding box center [559, 208] width 260 height 14
click at [661, 208] on h3 "[PERSON_NAME]" at bounding box center [559, 208] width 260 height 14
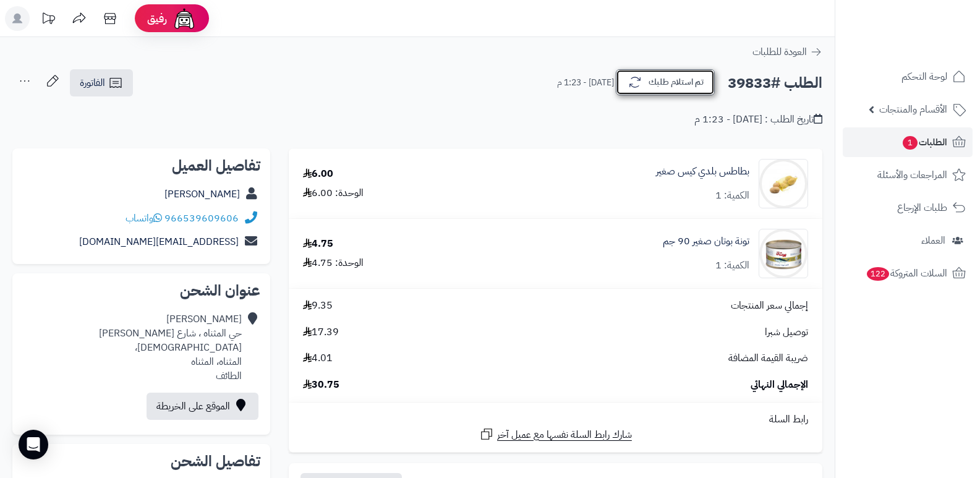
click at [674, 87] on button "تم استلام طلبك" at bounding box center [665, 82] width 99 height 26
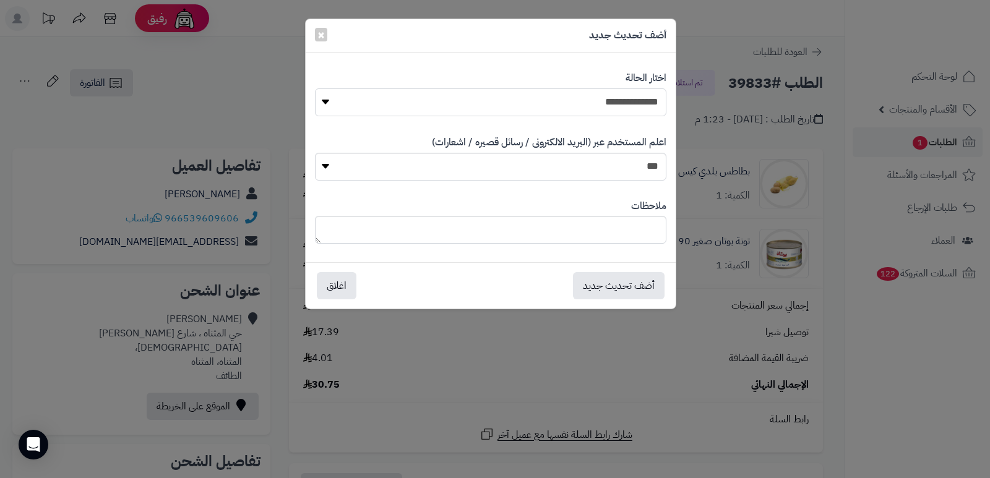
click at [637, 96] on select "**********" at bounding box center [490, 102] width 351 height 28
select select "*"
click at [315, 88] on select "**********" at bounding box center [490, 102] width 351 height 28
click at [623, 231] on textarea at bounding box center [490, 230] width 351 height 28
type textarea "****"
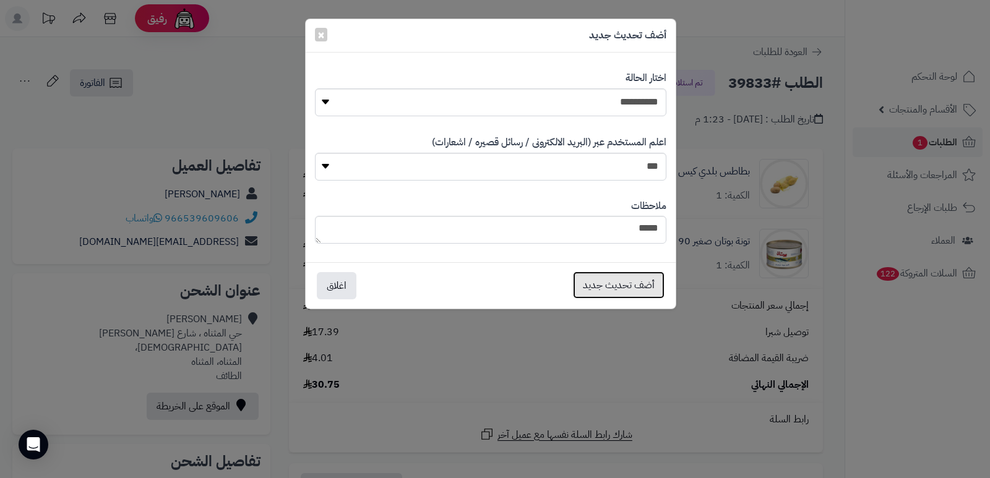
click at [610, 286] on button "أضف تحديث جديد" at bounding box center [619, 285] width 92 height 27
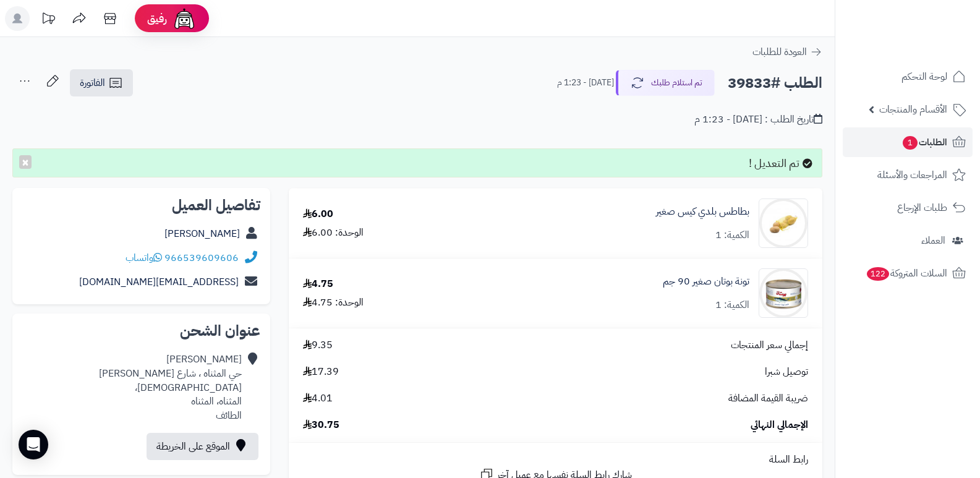
click at [22, 77] on icon at bounding box center [24, 81] width 25 height 25
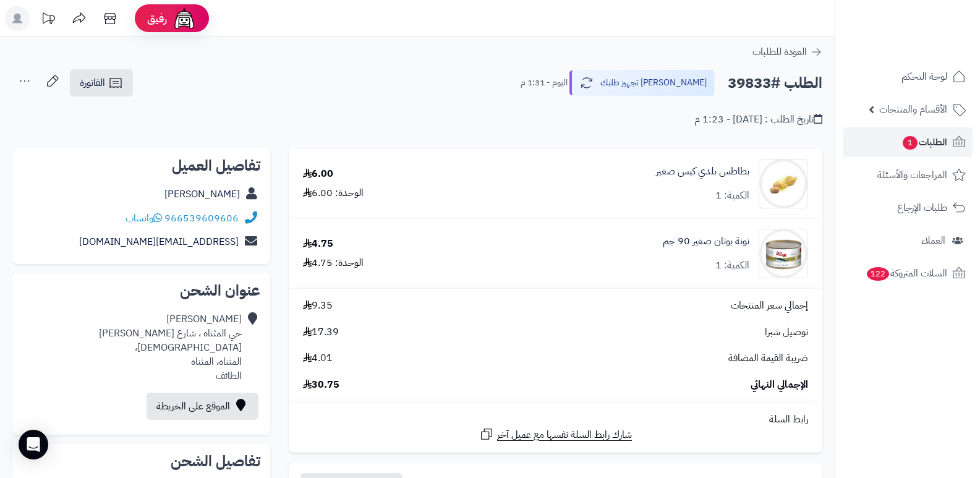
click at [30, 84] on icon at bounding box center [24, 81] width 25 height 25
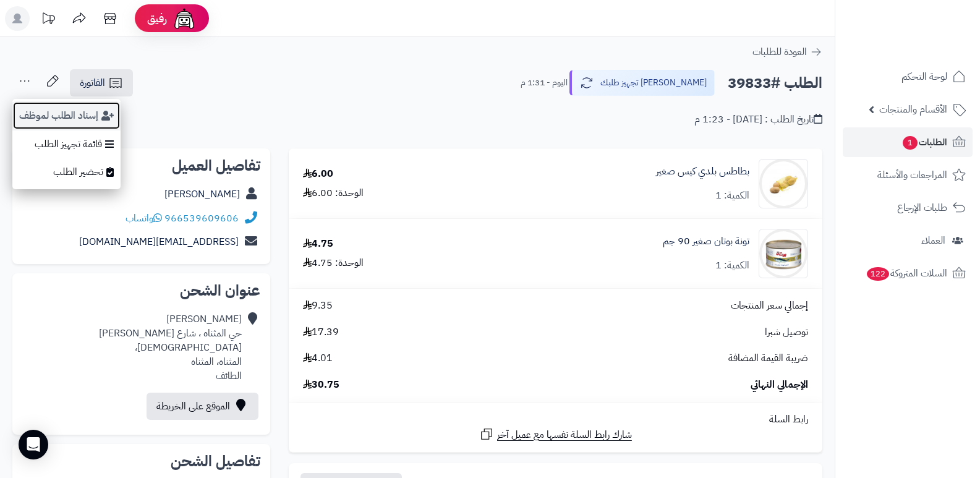
click at [50, 124] on button "إسناد الطلب لموظف" at bounding box center [66, 115] width 108 height 28
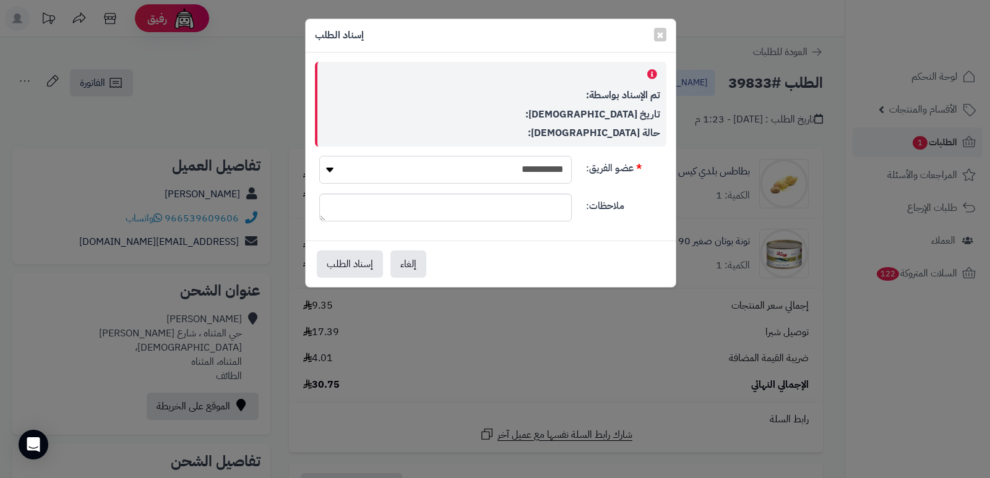
click at [452, 178] on select "**********" at bounding box center [445, 170] width 252 height 28
select select "**"
click at [319, 156] on select "**********" at bounding box center [445, 170] width 252 height 28
click at [360, 263] on button "إسناد الطلب" at bounding box center [350, 263] width 66 height 27
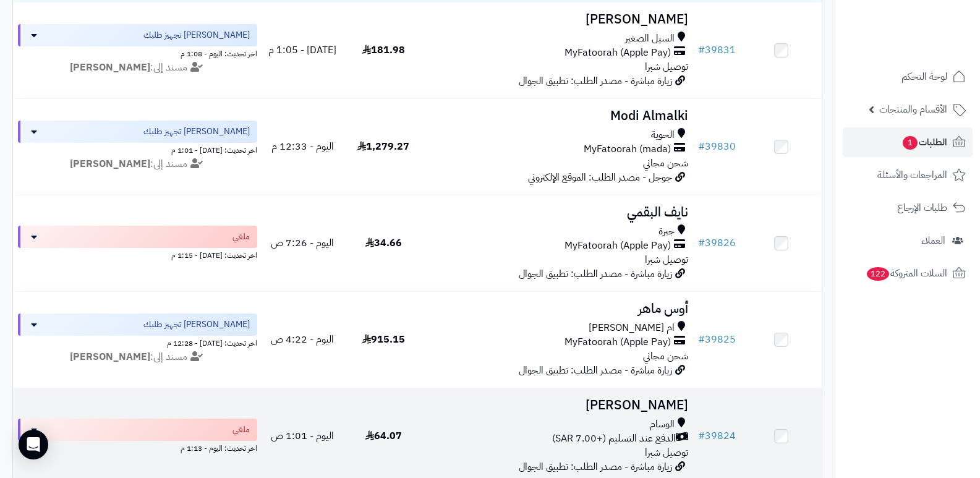
scroll to position [309, 0]
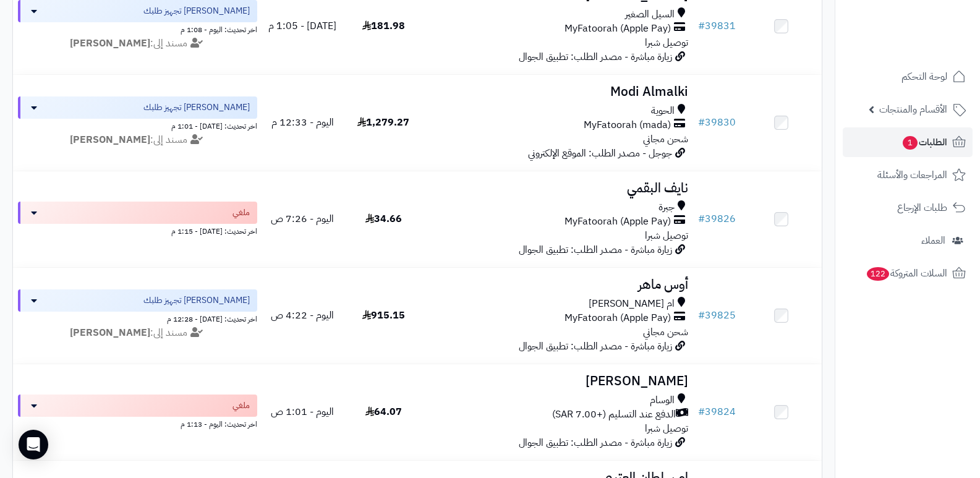
click at [879, 415] on nav "لوحة التحكم الأقسام والمنتجات المنتجات الأقسام الماركات مواصفات المنتجات مواصفا…" at bounding box center [907, 254] width 145 height 478
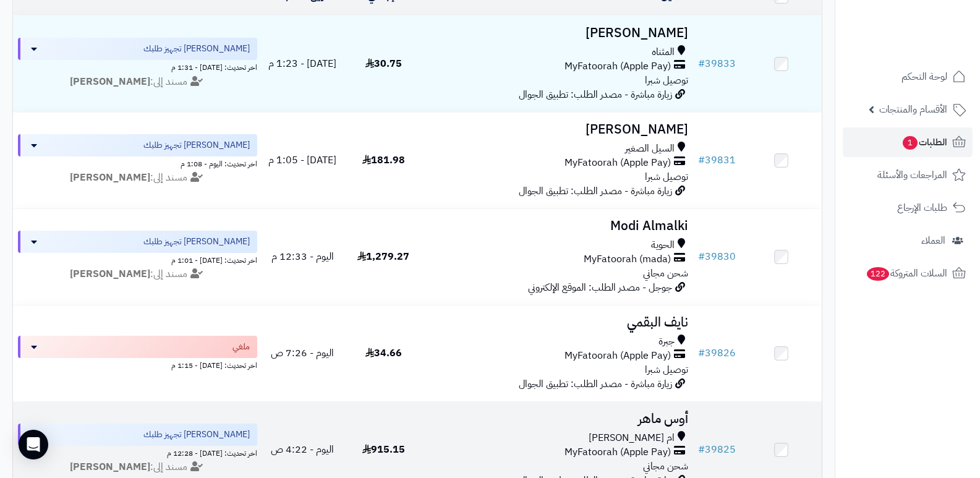
scroll to position [0, 0]
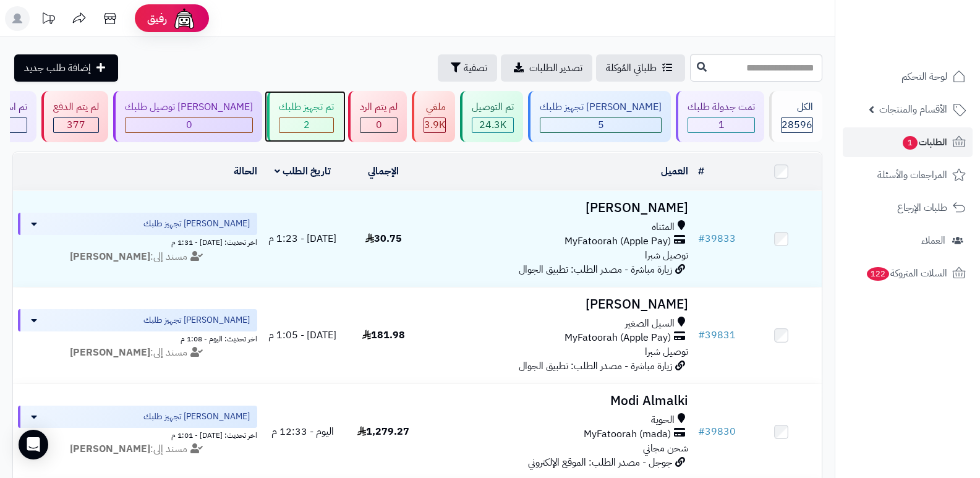
click at [315, 123] on div "2" at bounding box center [307, 125] width 54 height 14
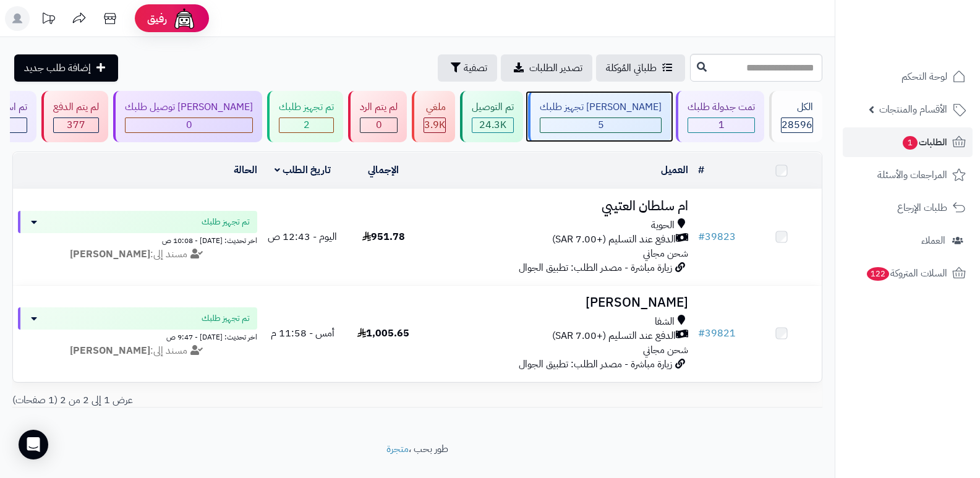
click at [624, 112] on div "[PERSON_NAME] تجهيز طلبك" at bounding box center [601, 107] width 122 height 14
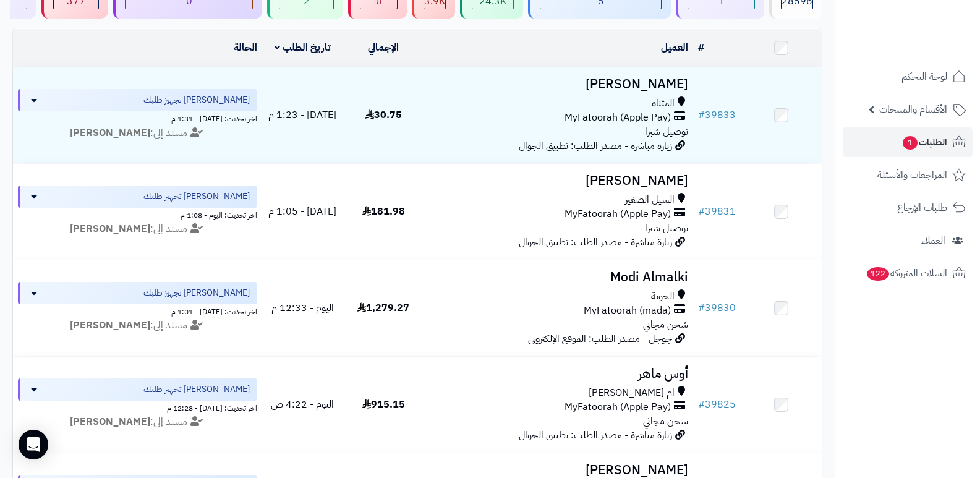
scroll to position [247, 0]
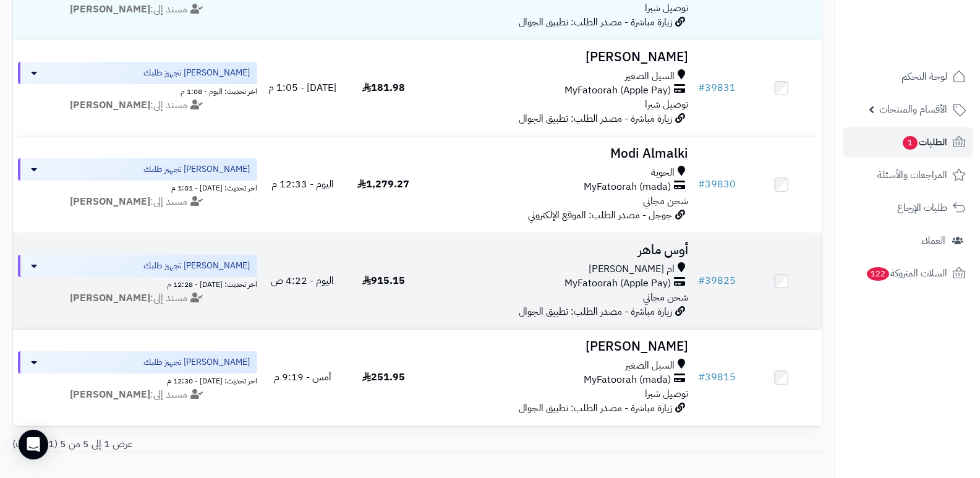
click at [672, 248] on h3 "أوس ماهر" at bounding box center [559, 250] width 260 height 14
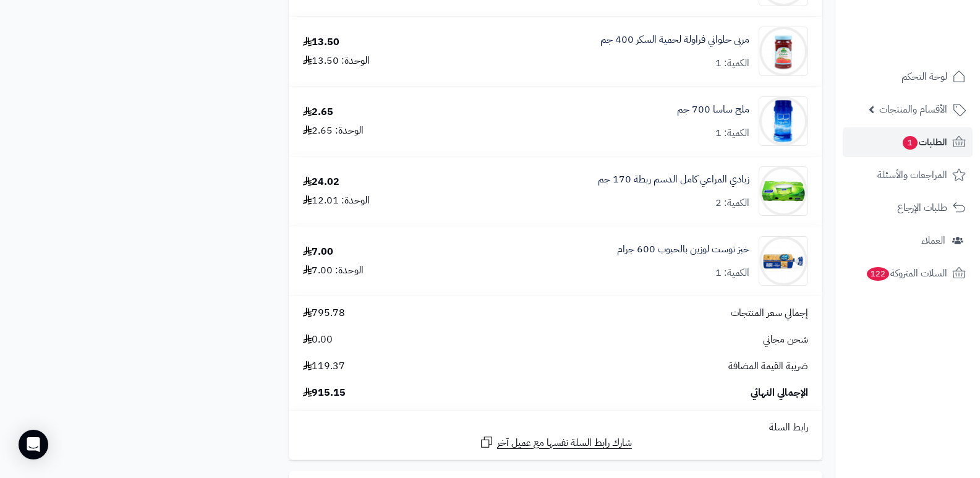
scroll to position [4083, 0]
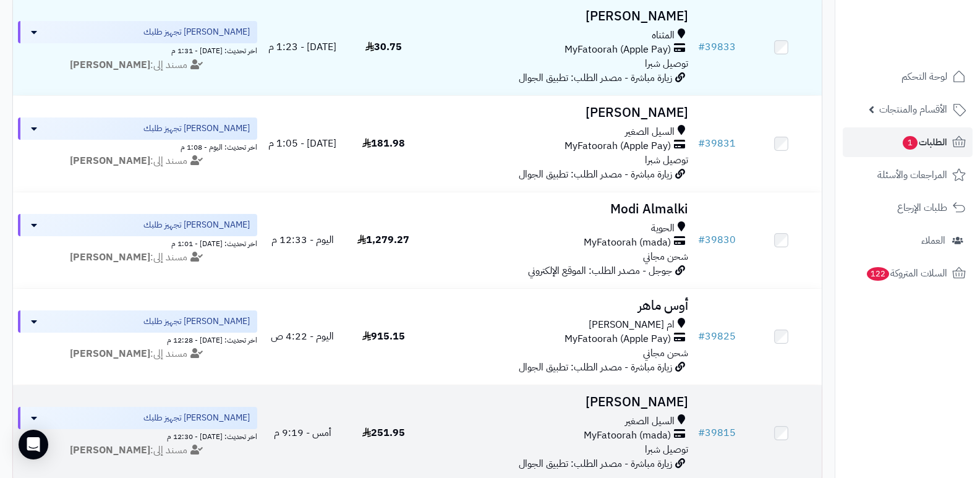
scroll to position [124, 0]
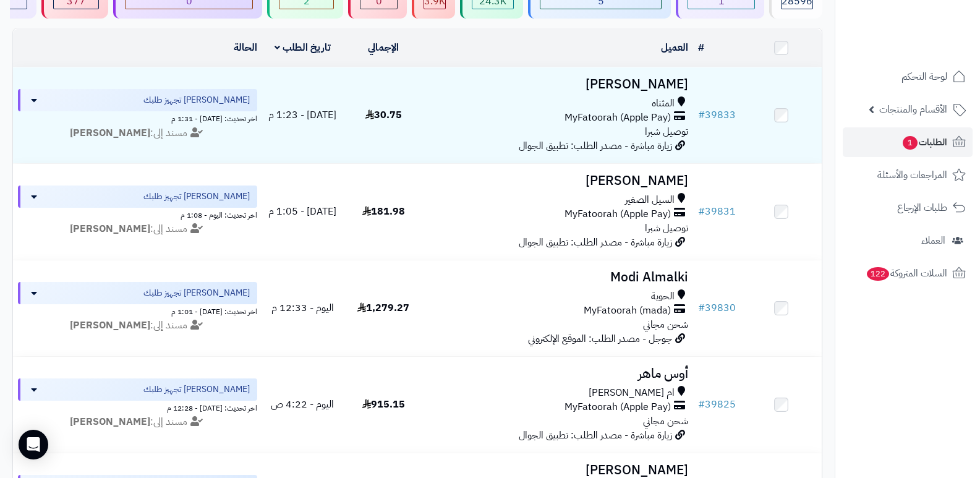
click at [893, 399] on nav "لوحة التحكم الأقسام والمنتجات المنتجات الأقسام الماركات مواصفات المنتجات مواصفا…" at bounding box center [907, 254] width 145 height 478
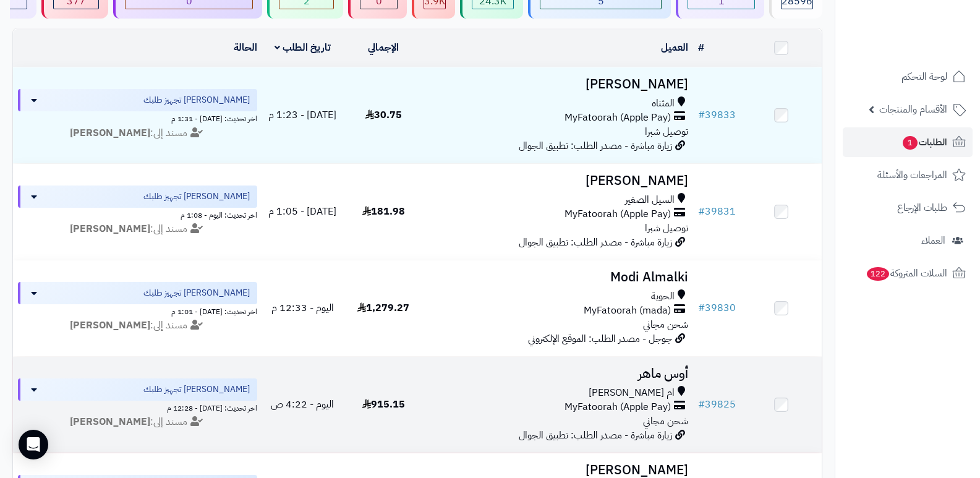
scroll to position [0, 0]
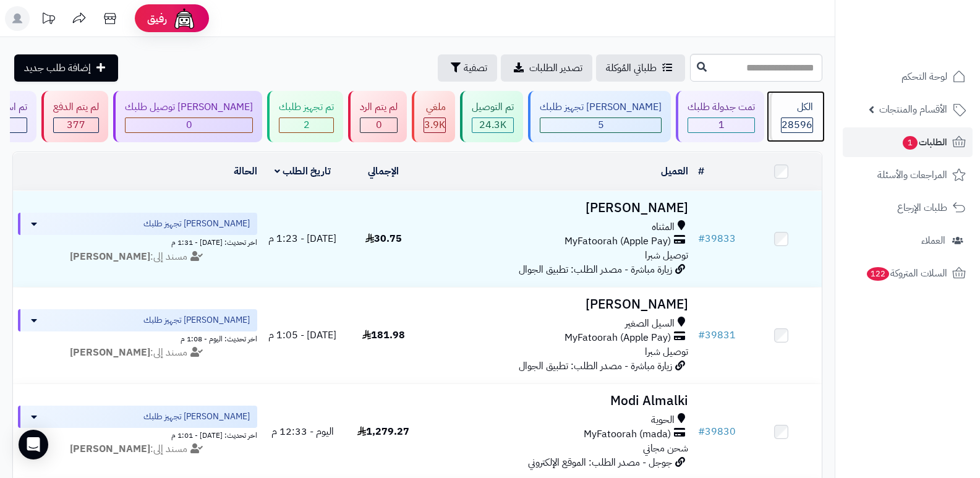
click at [801, 114] on div "الكل" at bounding box center [797, 107] width 32 height 14
click at [799, 122] on span "28596" at bounding box center [797, 125] width 31 height 15
click at [783, 127] on span "28596" at bounding box center [797, 125] width 31 height 15
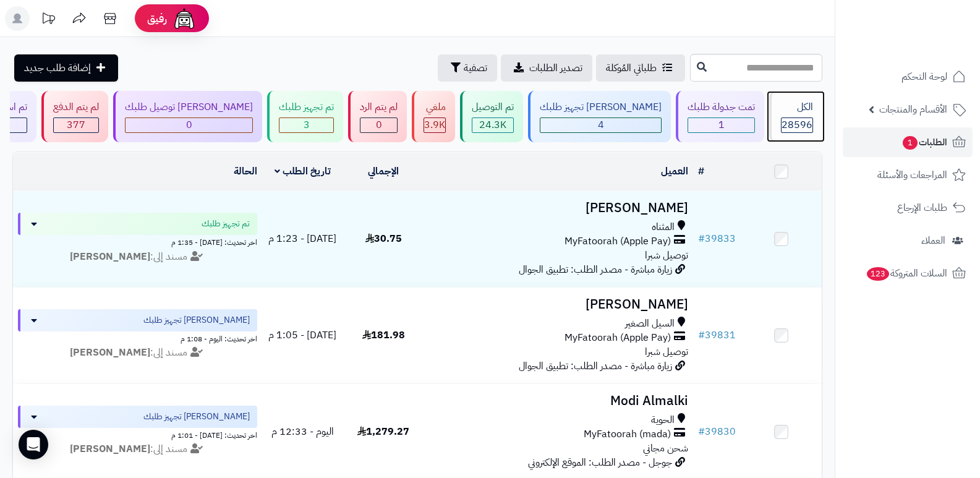
click at [783, 127] on span "28596" at bounding box center [797, 125] width 31 height 15
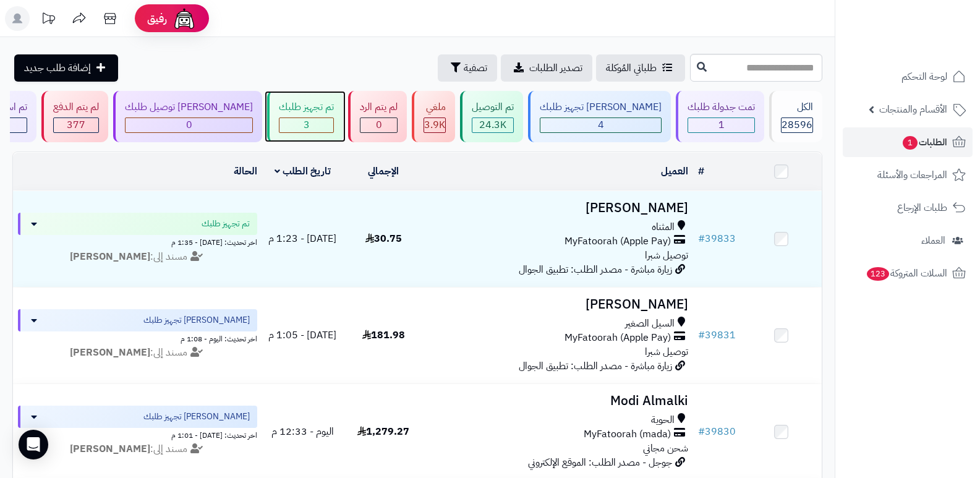
click at [310, 118] on span "3" at bounding box center [307, 125] width 6 height 15
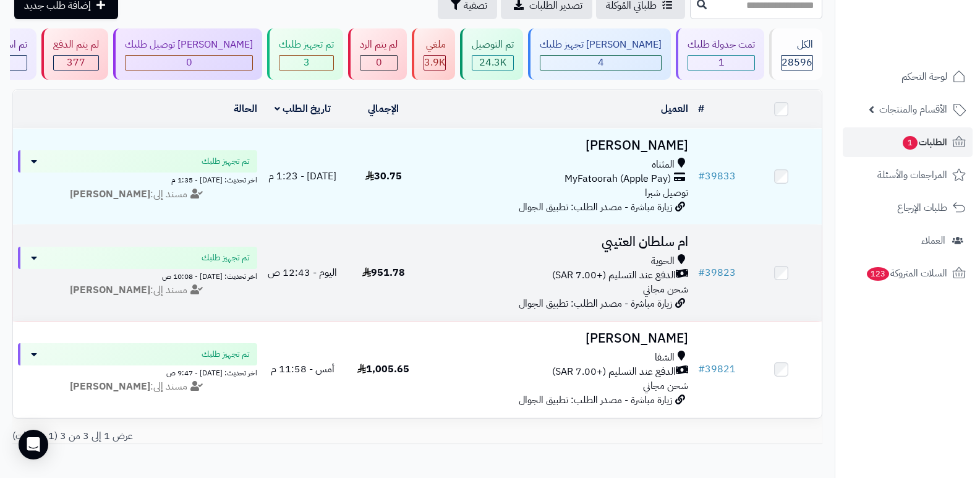
scroll to position [132, 0]
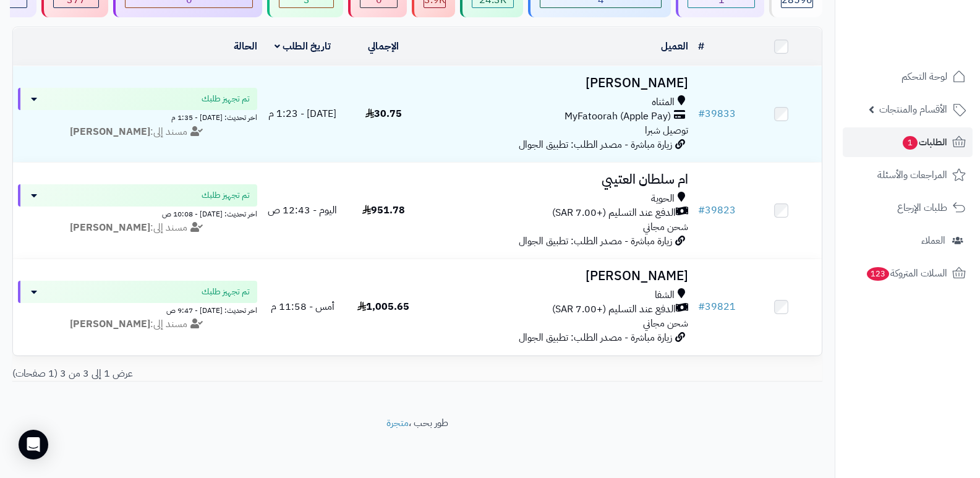
click at [838, 345] on nav "لوحة التحكم الأقسام والمنتجات المنتجات الأقسام الماركات مواصفات المنتجات مواصفا…" at bounding box center [907, 254] width 145 height 478
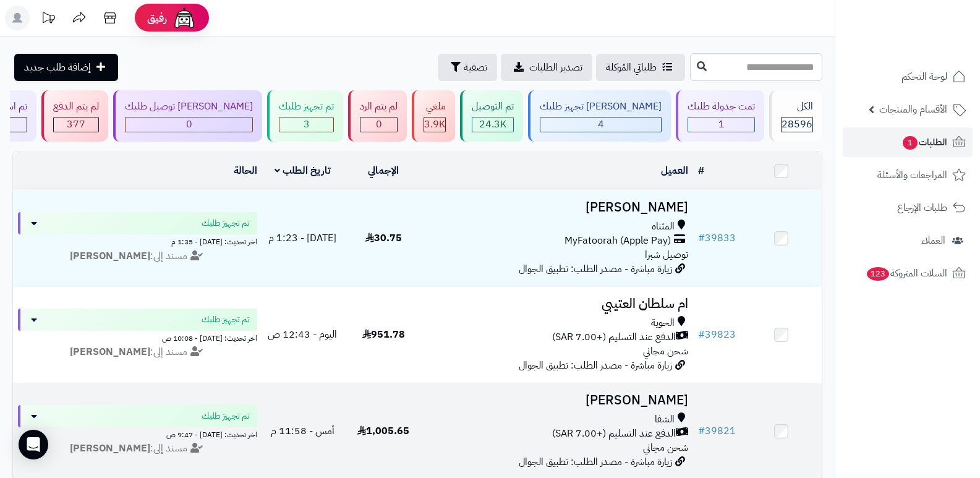
scroll to position [0, 0]
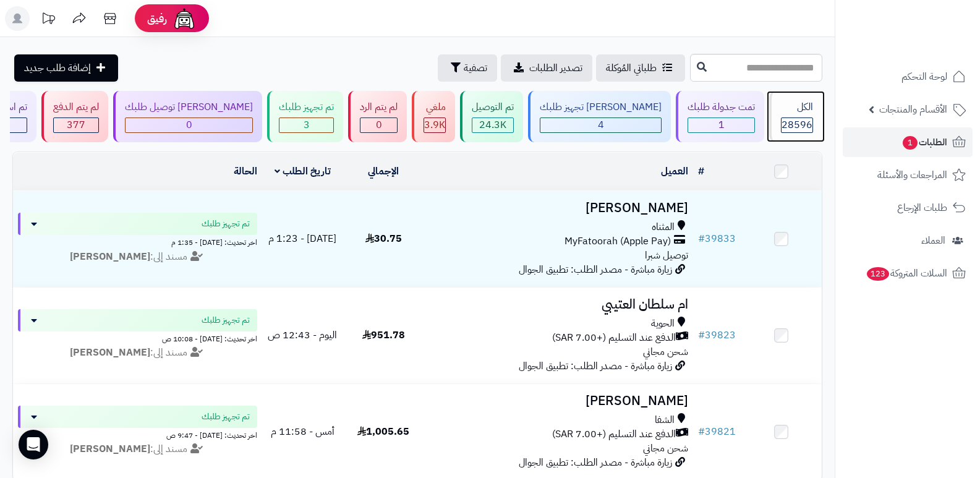
click at [803, 119] on span "28596" at bounding box center [797, 125] width 31 height 15
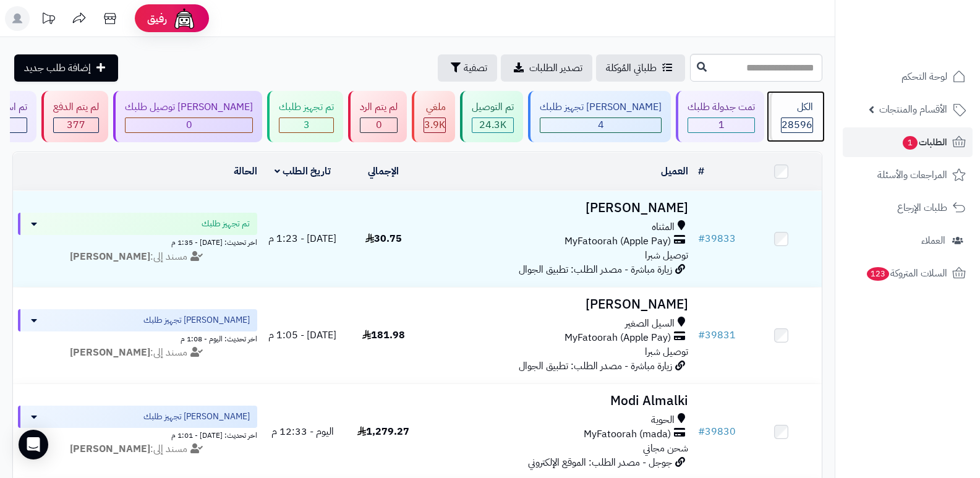
click at [781, 114] on div "الكل" at bounding box center [797, 107] width 32 height 14
click at [109, 23] on icon at bounding box center [110, 18] width 25 height 25
click at [800, 107] on div "الكل" at bounding box center [797, 107] width 32 height 14
click at [785, 115] on div "الكل 28596" at bounding box center [796, 116] width 53 height 51
click at [802, 113] on div "الكل" at bounding box center [797, 107] width 32 height 14
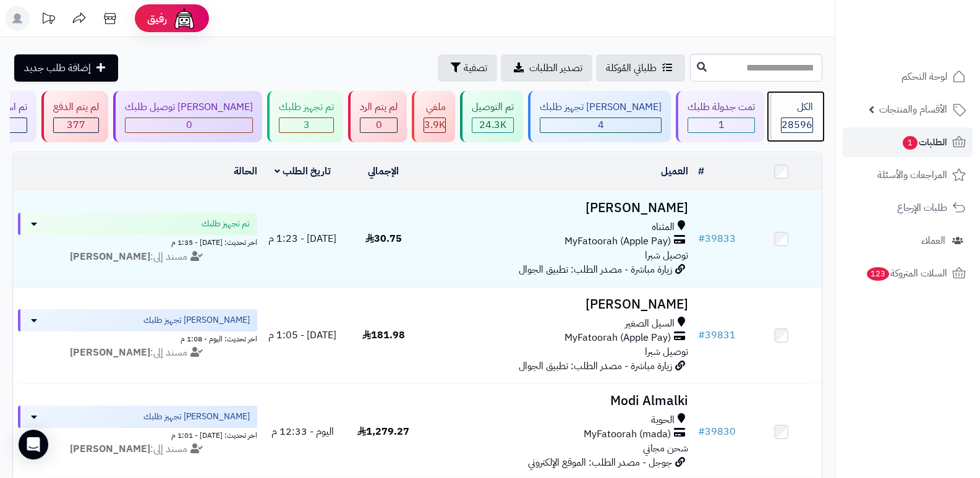
click at [805, 121] on span "28596" at bounding box center [797, 125] width 31 height 15
click at [807, 121] on span "28596" at bounding box center [797, 125] width 31 height 15
click at [796, 125] on span "28596" at bounding box center [797, 125] width 31 height 15
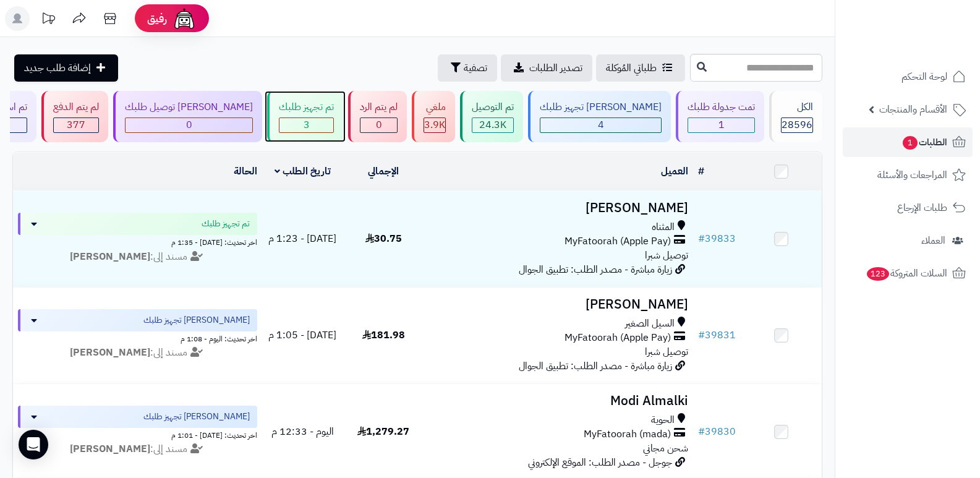
click at [333, 127] on div "3" at bounding box center [307, 125] width 54 height 14
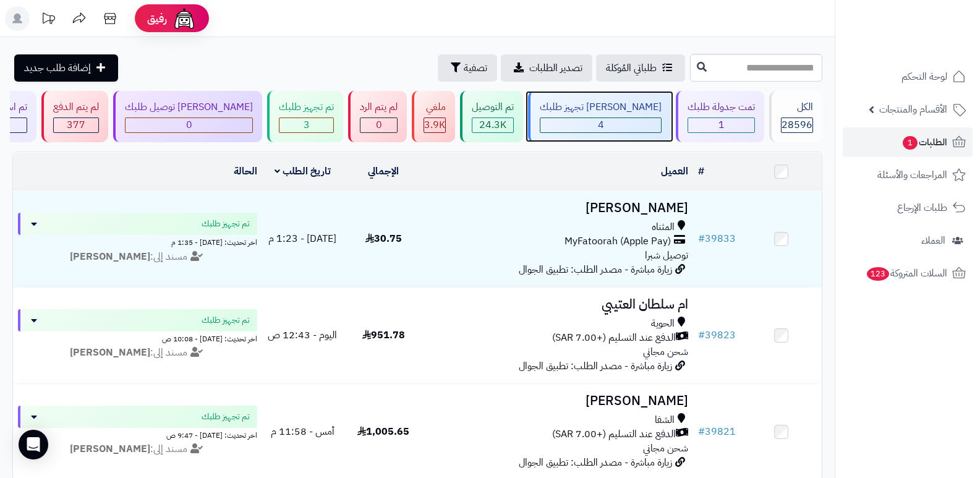
click at [627, 97] on div "[PERSON_NAME] تجهيز طلبك 4" at bounding box center [599, 116] width 143 height 51
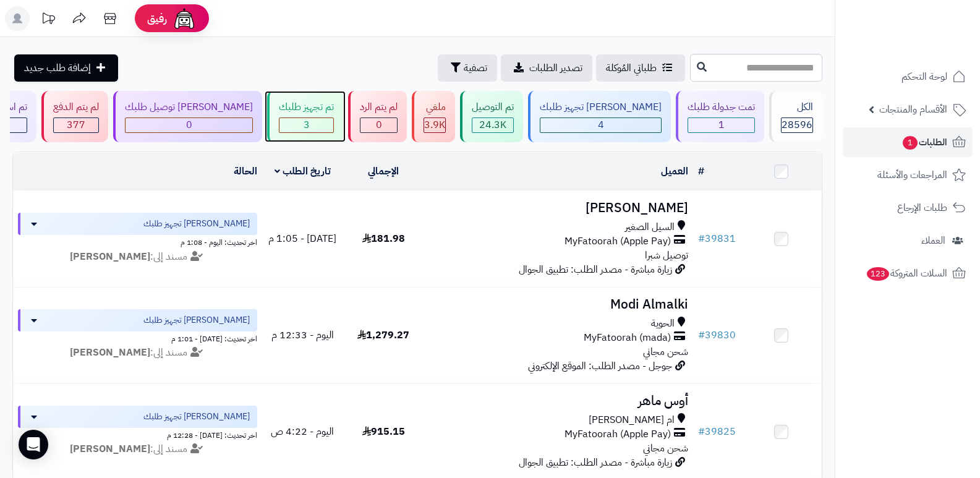
click at [310, 128] on span "3" at bounding box center [307, 125] width 6 height 15
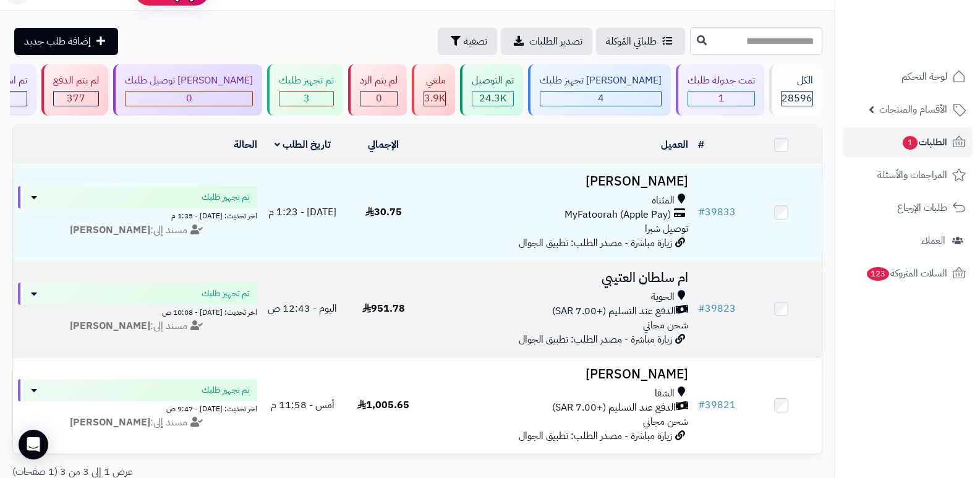
scroll to position [8, 0]
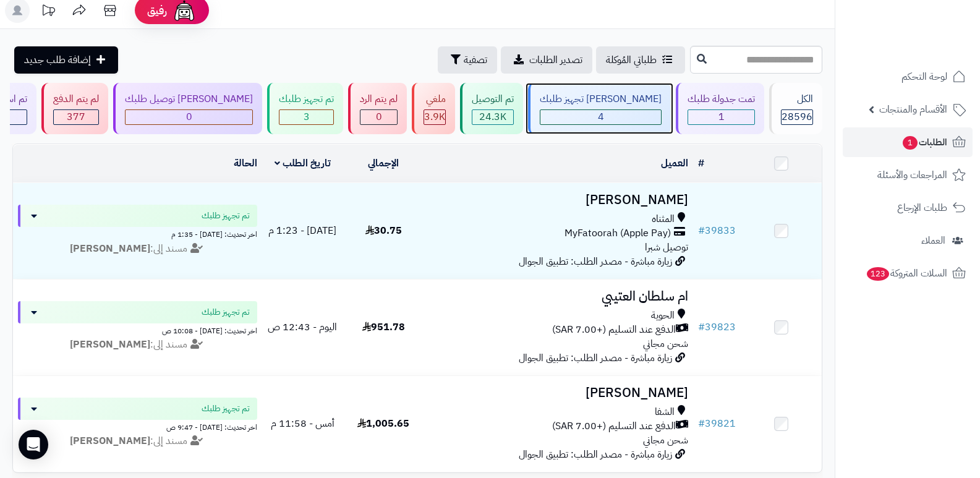
click at [604, 93] on div "[PERSON_NAME] تجهيز طلبك" at bounding box center [601, 99] width 122 height 14
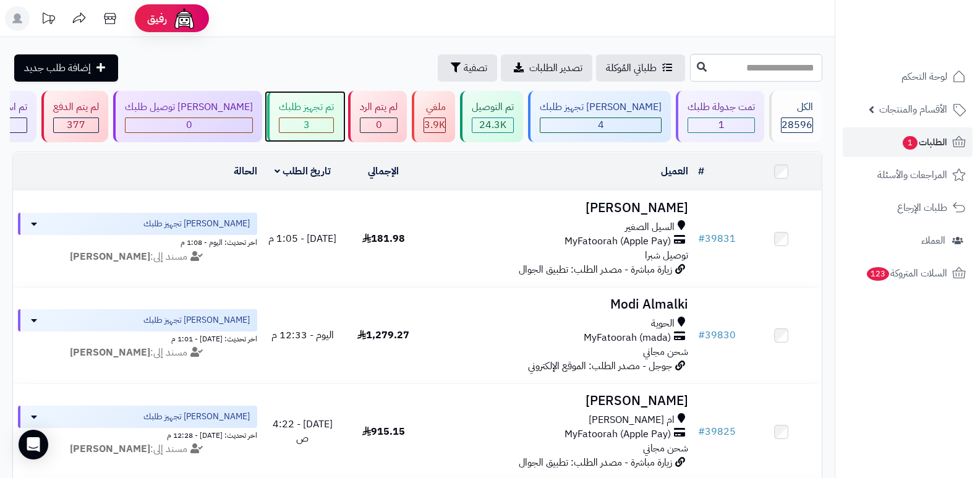
click at [343, 133] on div "تم تجهيز طلبك 3" at bounding box center [305, 116] width 76 height 51
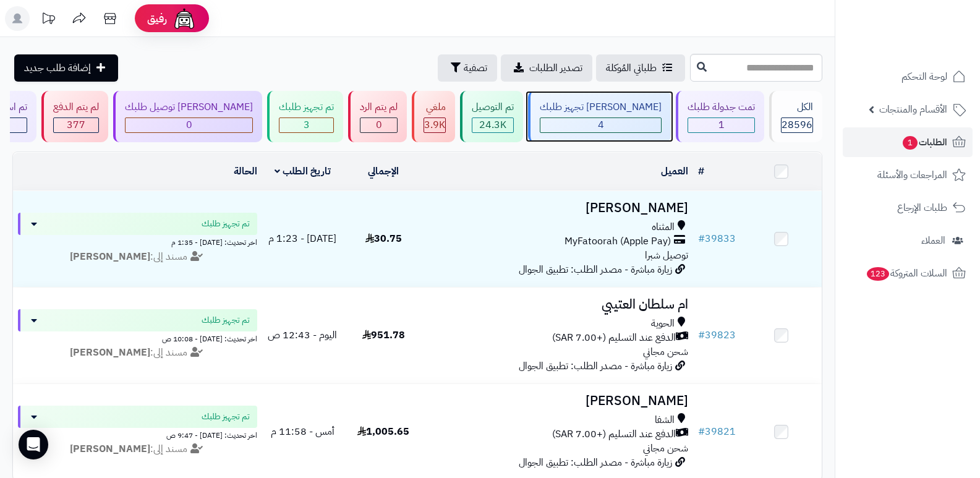
click at [601, 120] on div "4" at bounding box center [601, 125] width 121 height 14
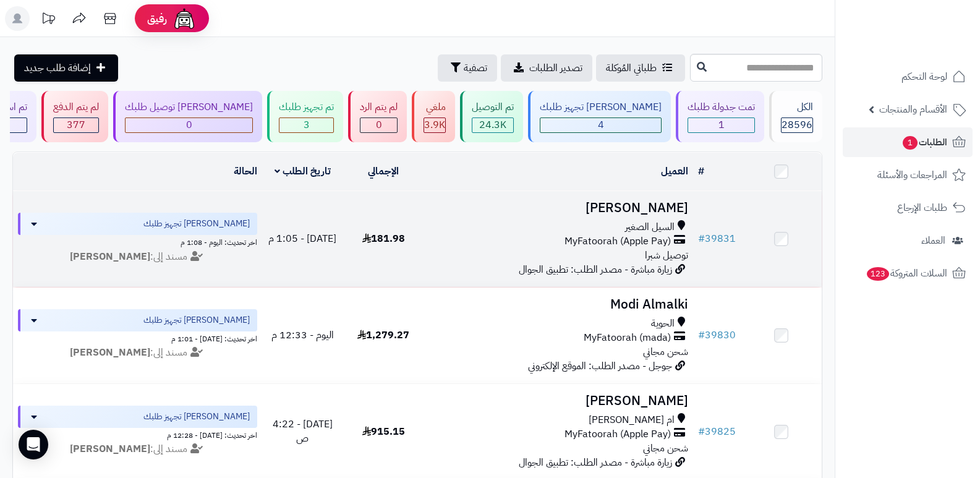
click at [643, 210] on h3 "ساره السفياني" at bounding box center [559, 208] width 260 height 14
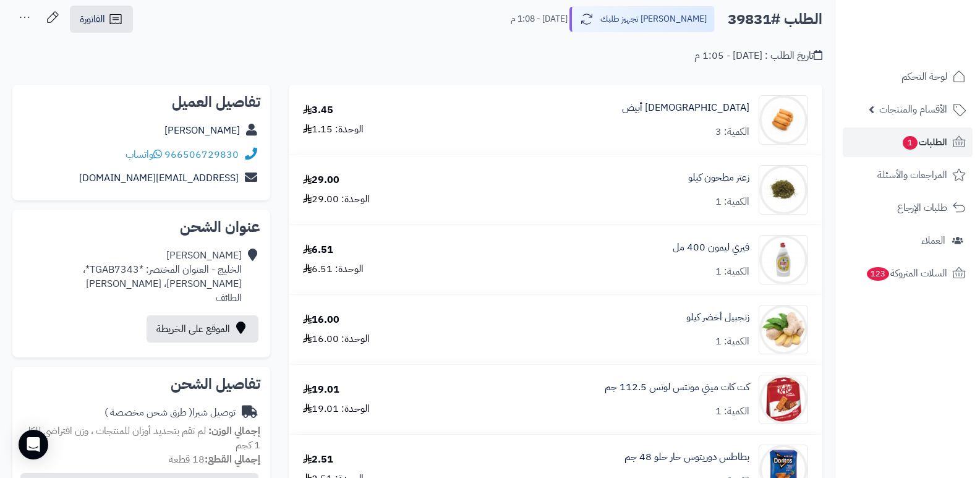
scroll to position [62, 0]
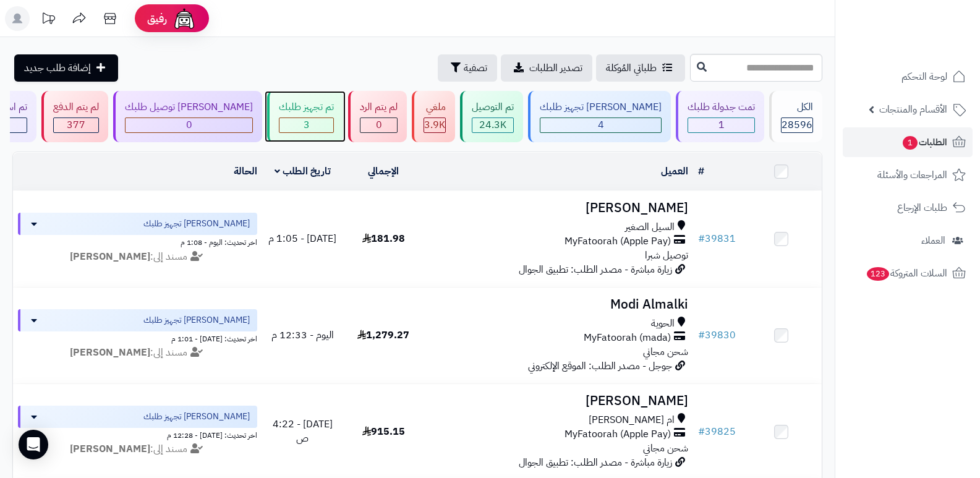
click at [331, 107] on div "تم تجهيز طلبك" at bounding box center [306, 107] width 55 height 14
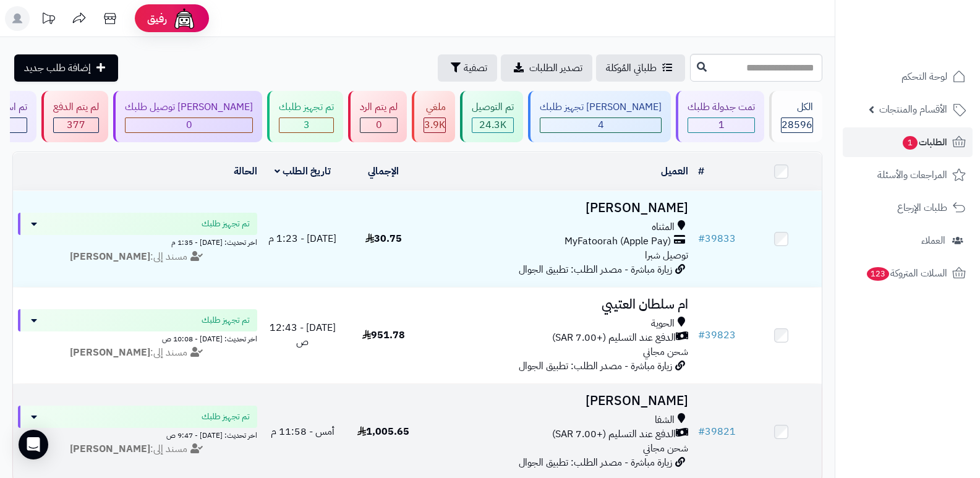
click at [631, 400] on h3 "[PERSON_NAME]" at bounding box center [559, 401] width 260 height 14
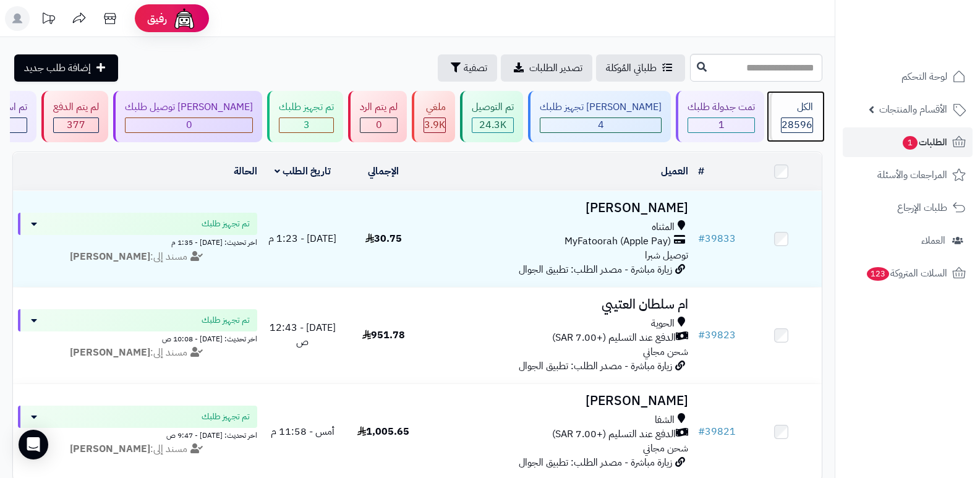
click at [807, 113] on div "الكل" at bounding box center [797, 107] width 32 height 14
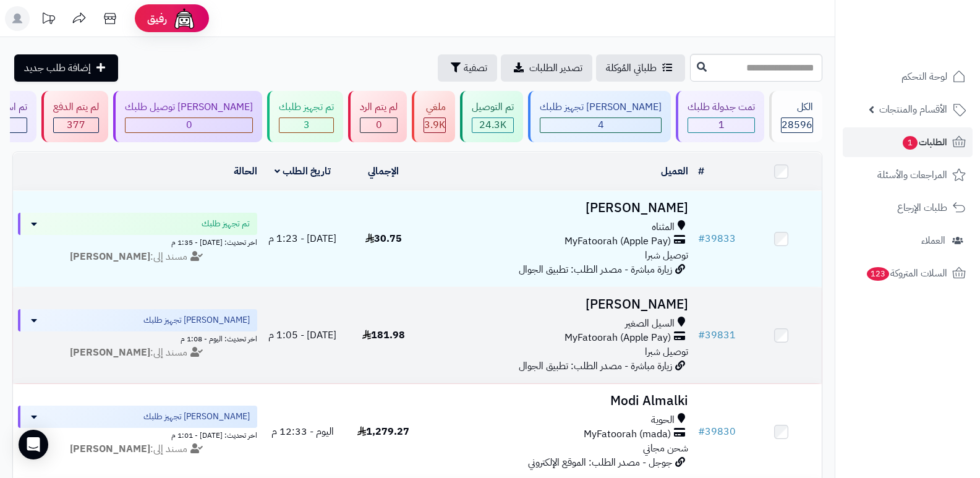
click at [672, 303] on h3 "[PERSON_NAME]" at bounding box center [559, 305] width 260 height 14
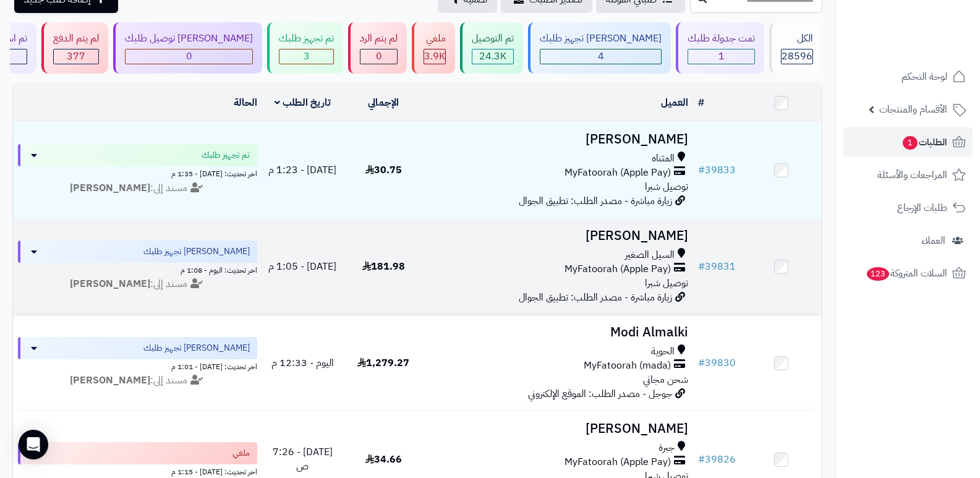
scroll to position [186, 0]
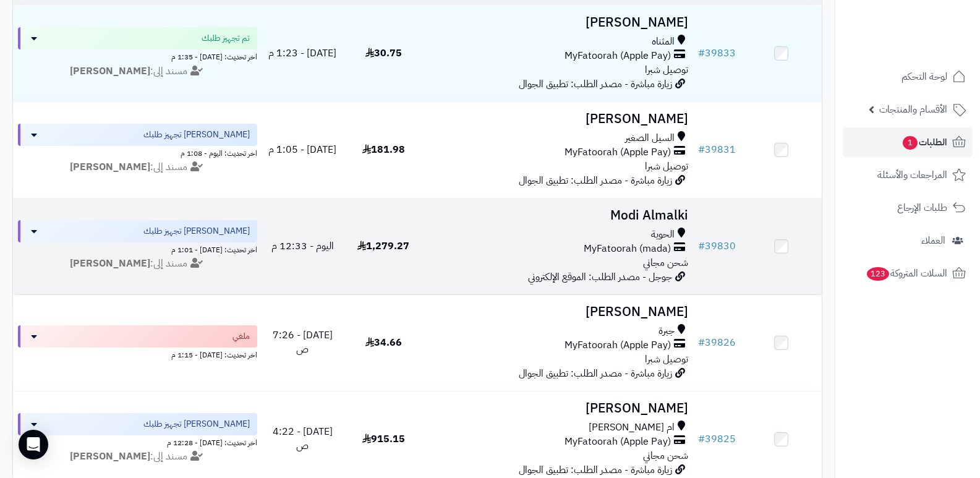
click at [650, 210] on h3 "Modi Almalki" at bounding box center [559, 215] width 260 height 14
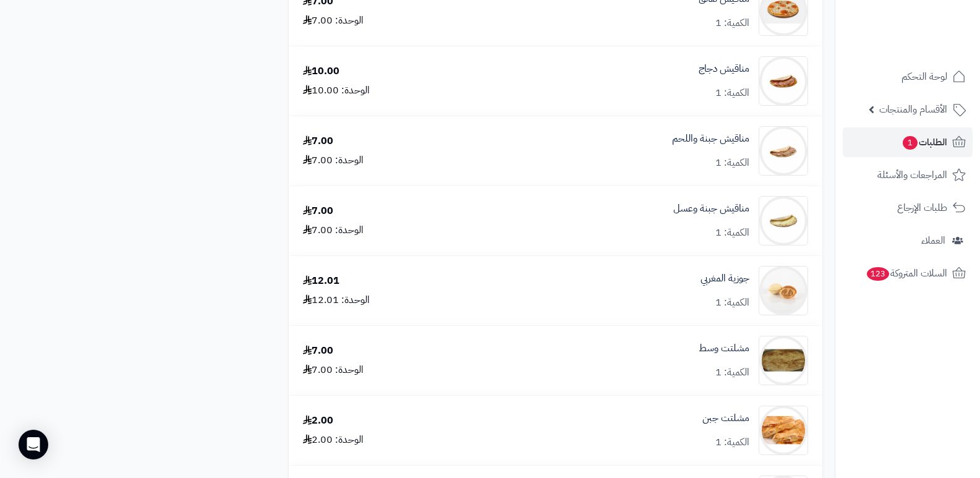
scroll to position [4330, 0]
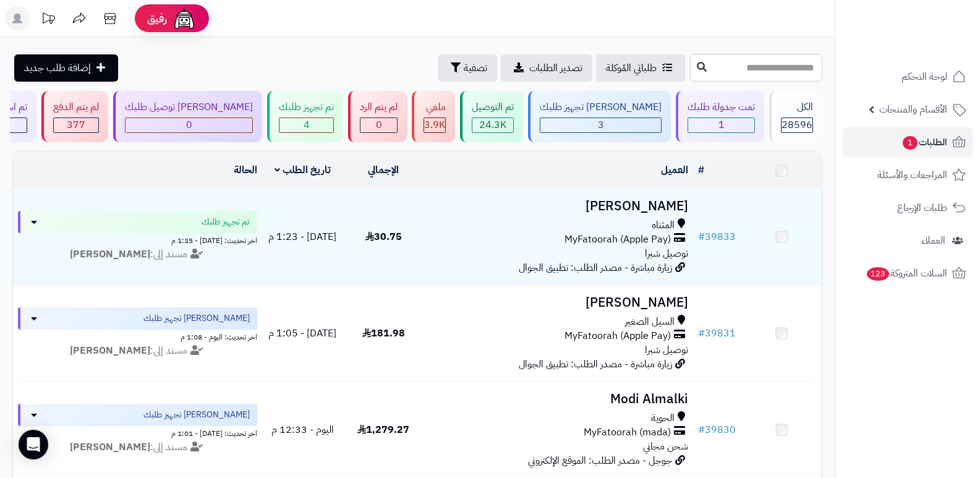
scroll to position [173, 0]
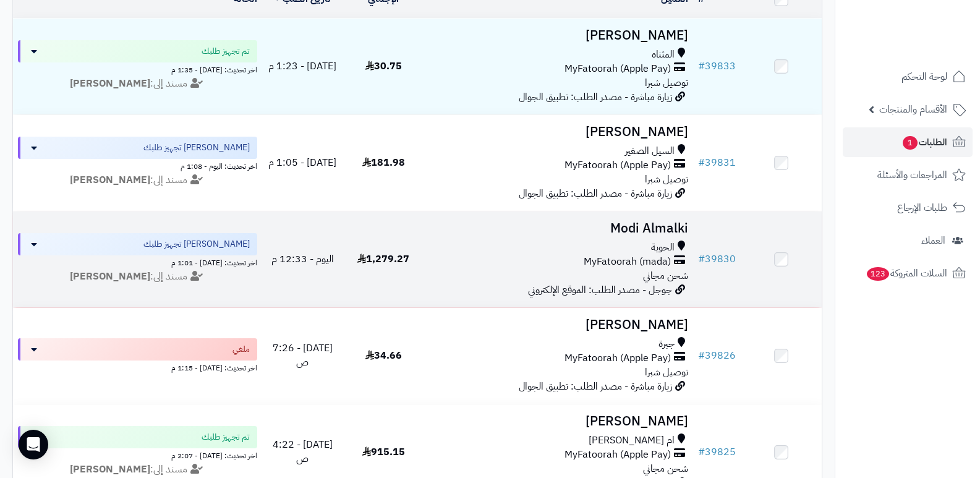
click at [658, 221] on h3 "Modi Almalki" at bounding box center [559, 228] width 260 height 14
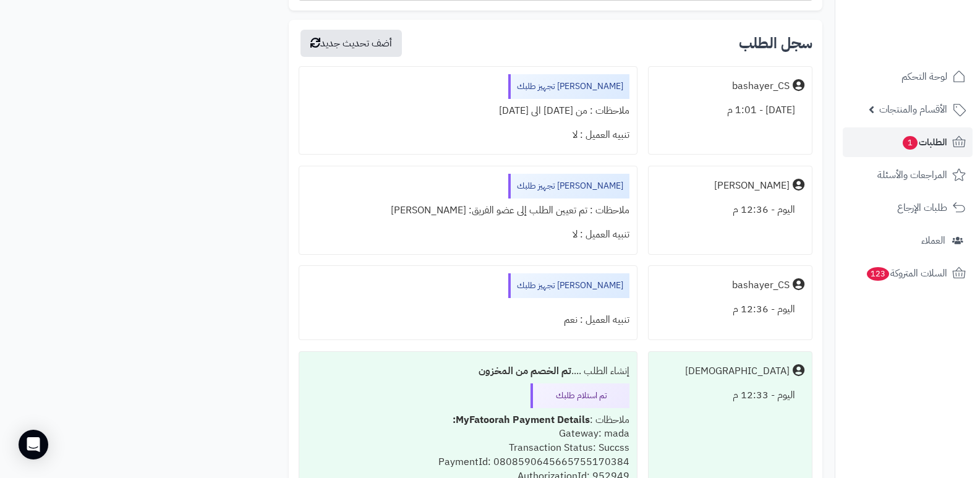
scroll to position [4949, 0]
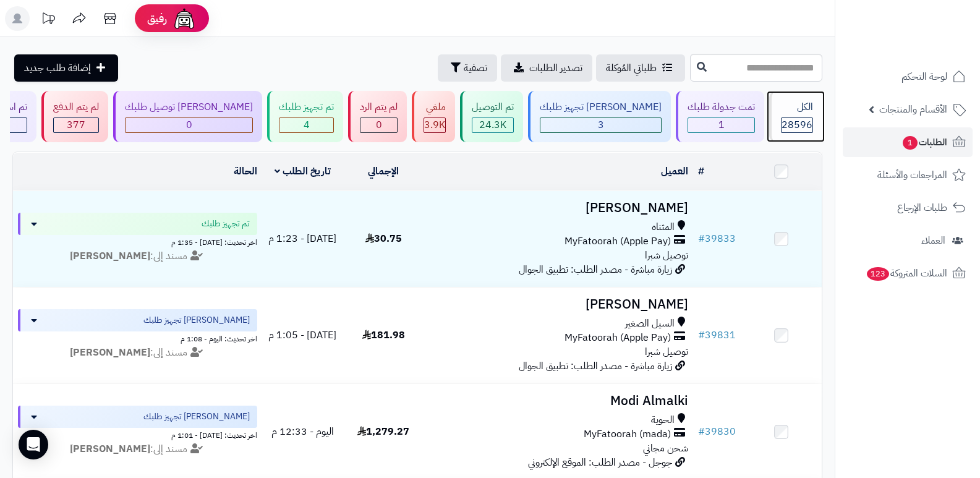
click at [802, 101] on div "الكل" at bounding box center [797, 107] width 32 height 14
click at [792, 118] on span "28596" at bounding box center [797, 125] width 31 height 15
click at [774, 121] on div "الكل 28596" at bounding box center [796, 116] width 53 height 51
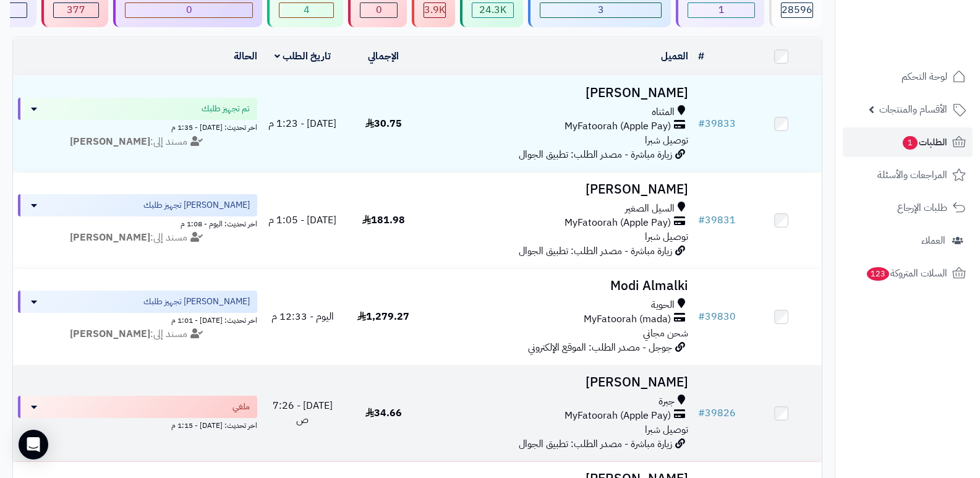
scroll to position [124, 0]
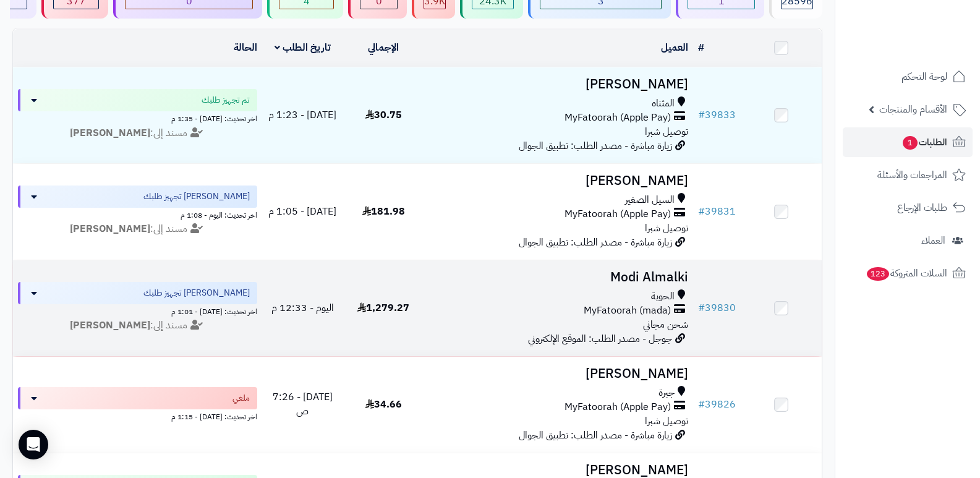
click at [630, 279] on h3 "Modi Almalki" at bounding box center [559, 277] width 260 height 14
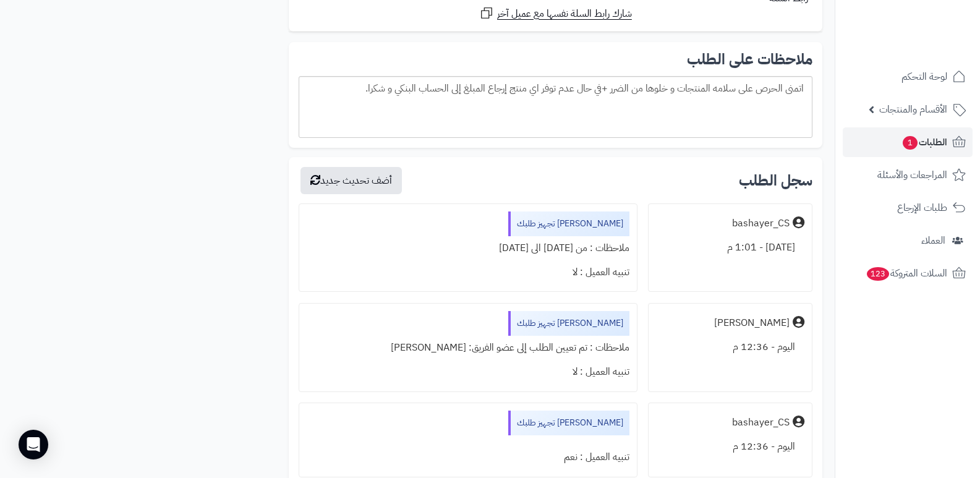
scroll to position [4640, 0]
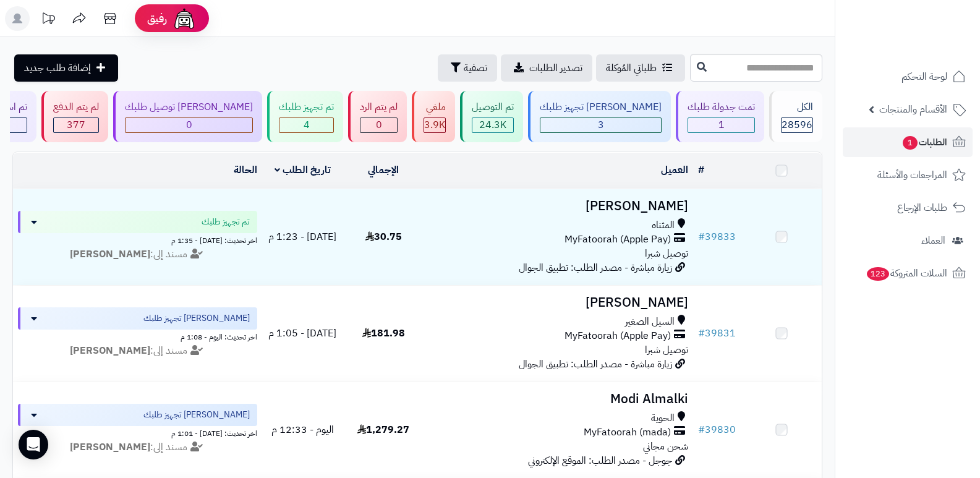
scroll to position [124, 0]
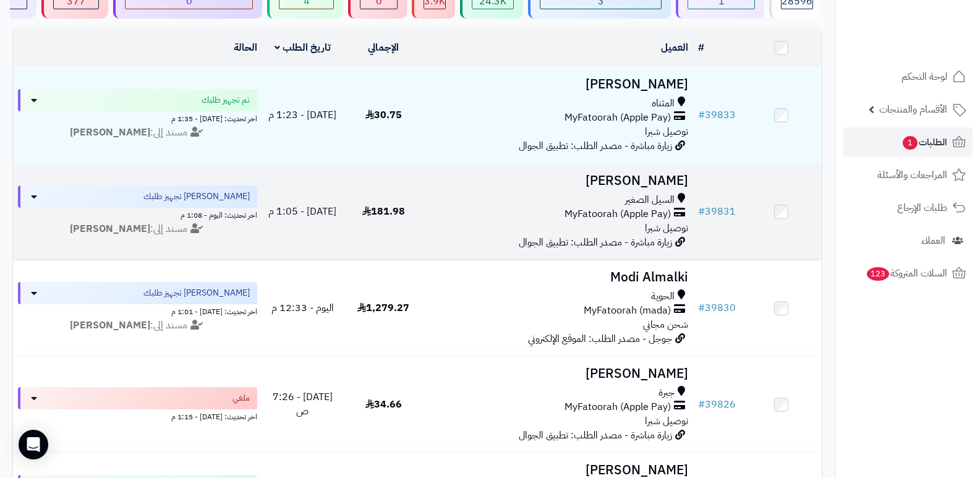
click at [637, 179] on h3 "[PERSON_NAME]" at bounding box center [559, 181] width 260 height 14
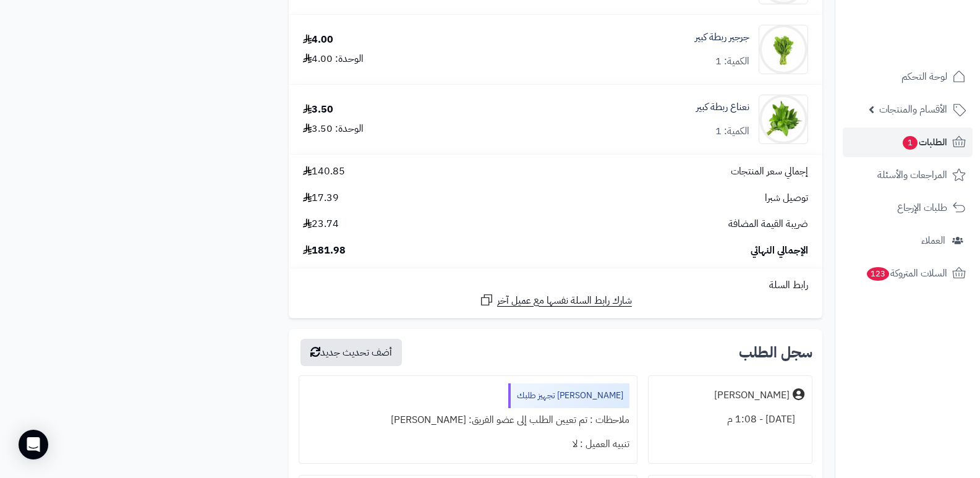
scroll to position [928, 0]
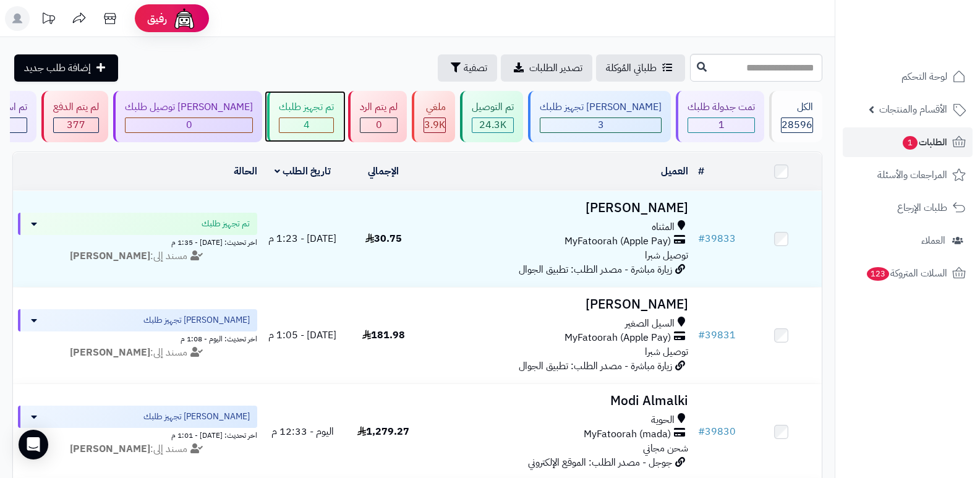
click at [332, 122] on div "4" at bounding box center [307, 125] width 54 height 14
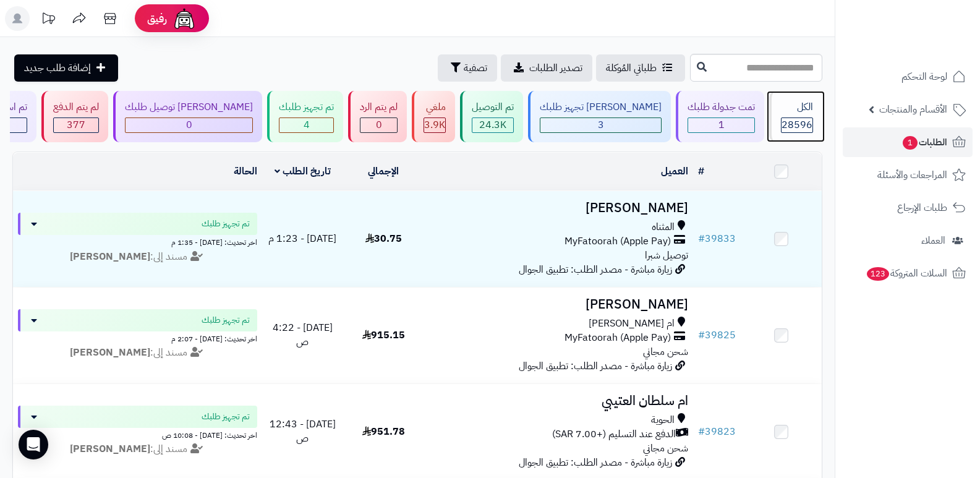
click at [791, 106] on div "الكل" at bounding box center [797, 107] width 32 height 14
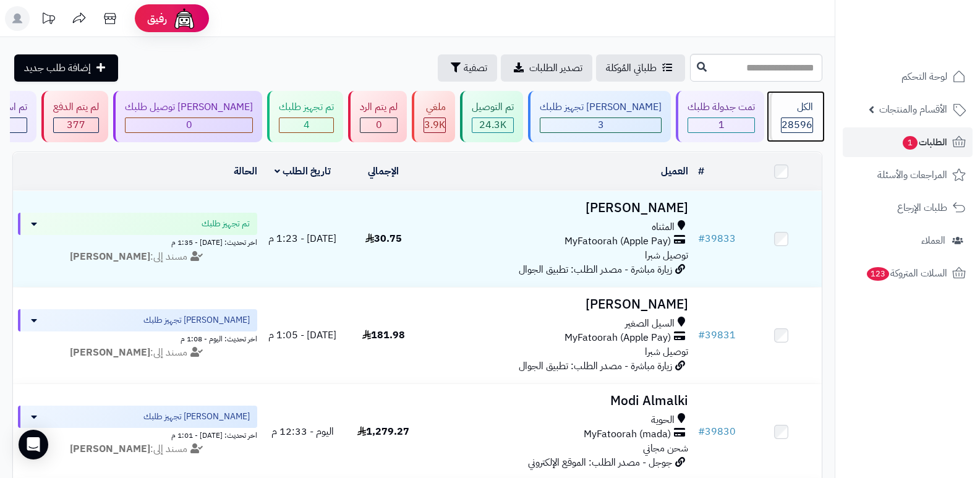
click at [800, 108] on div "الكل" at bounding box center [797, 107] width 32 height 14
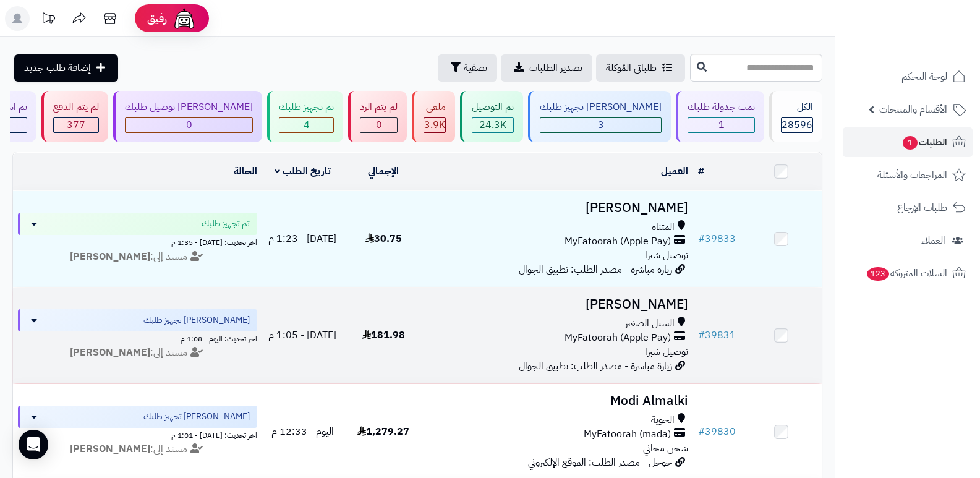
click at [648, 306] on h3 "[PERSON_NAME]" at bounding box center [559, 305] width 260 height 14
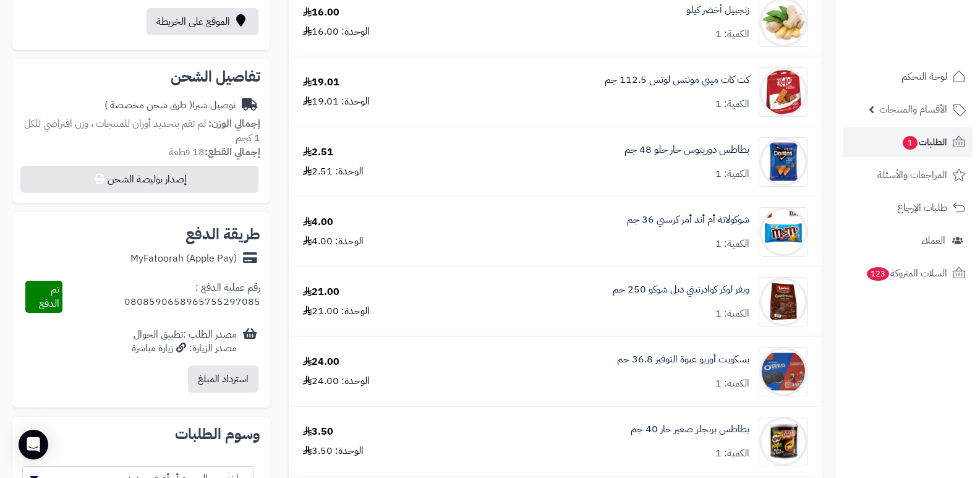
scroll to position [124, 0]
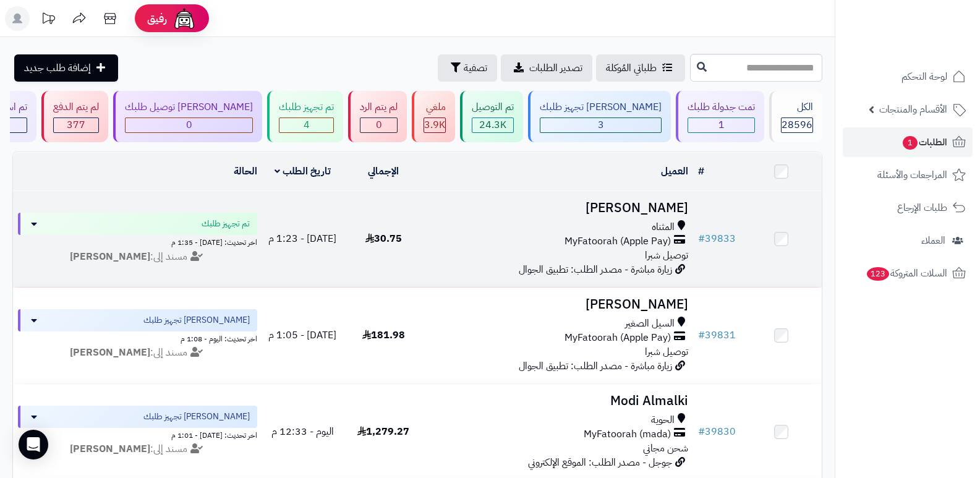
click at [658, 201] on h3 "[PERSON_NAME]" at bounding box center [559, 208] width 260 height 14
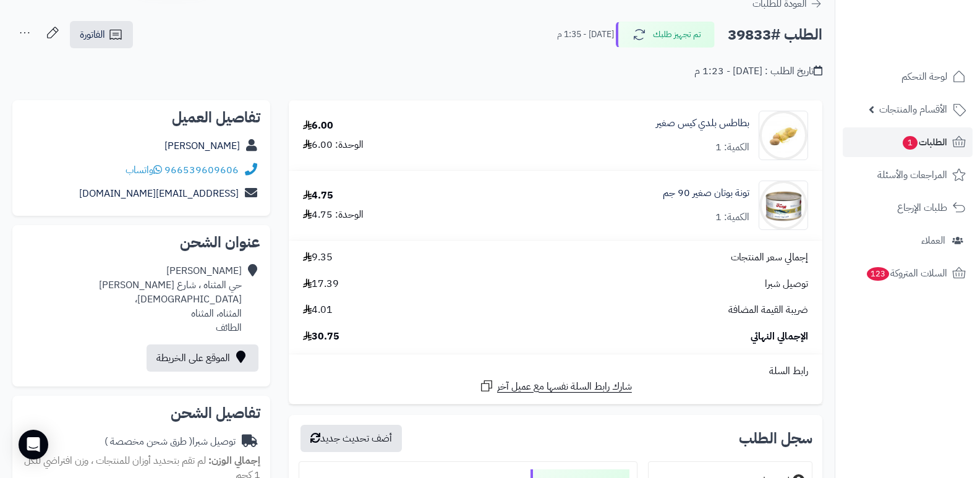
scroll to position [62, 0]
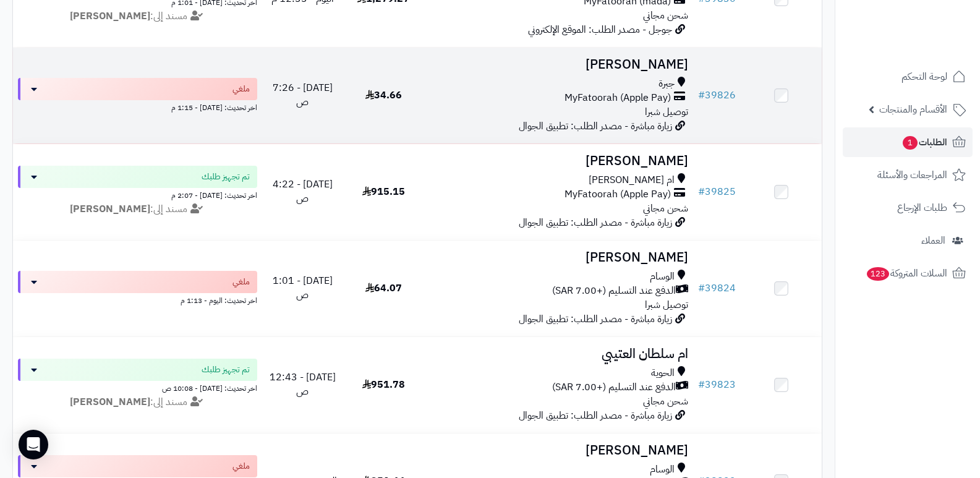
scroll to position [495, 0]
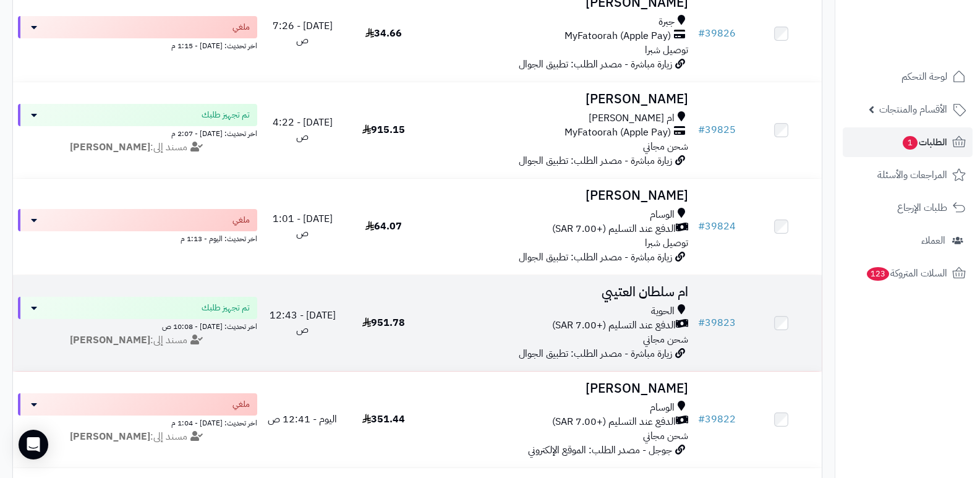
click at [635, 290] on h3 "ام سلطان العتيبي" at bounding box center [559, 292] width 260 height 14
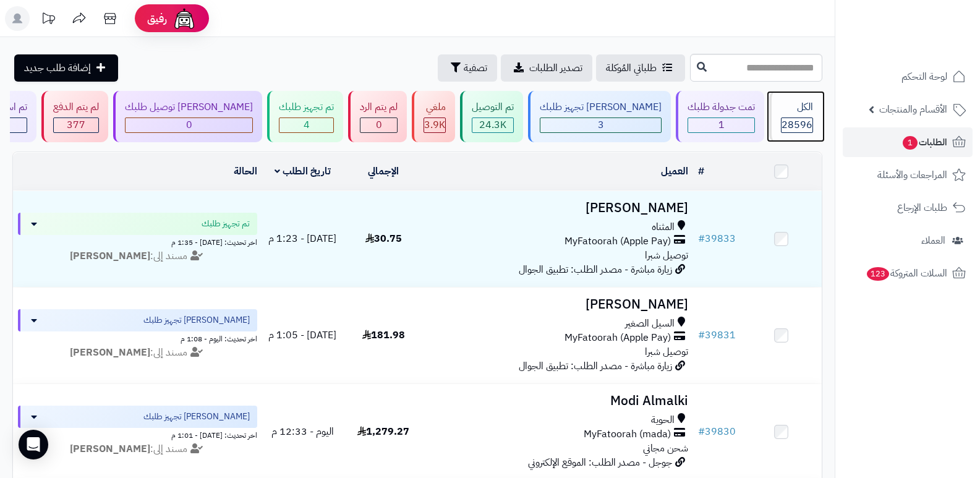
click at [786, 116] on div "الكل 28596" at bounding box center [796, 116] width 53 height 51
click at [770, 116] on div "الكل 28596" at bounding box center [796, 116] width 53 height 51
click at [783, 118] on span "28596" at bounding box center [797, 125] width 31 height 15
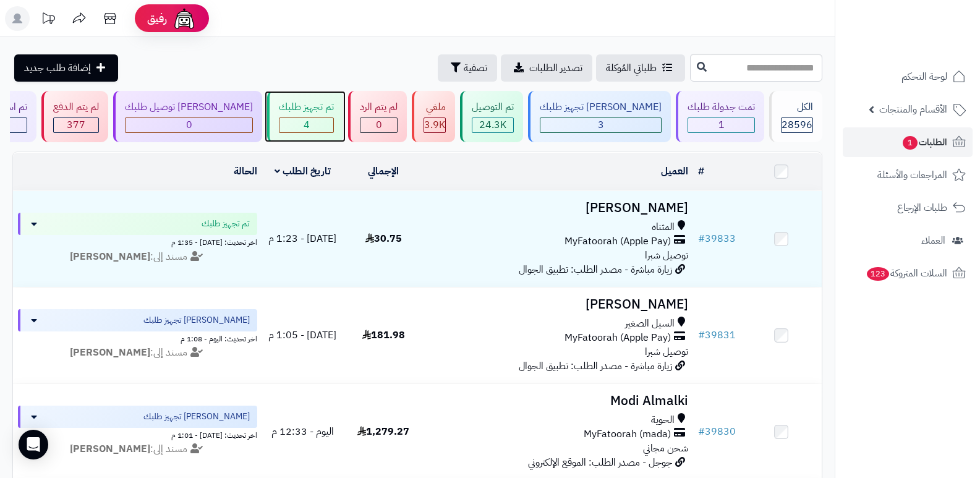
click at [308, 122] on div "4" at bounding box center [307, 125] width 54 height 14
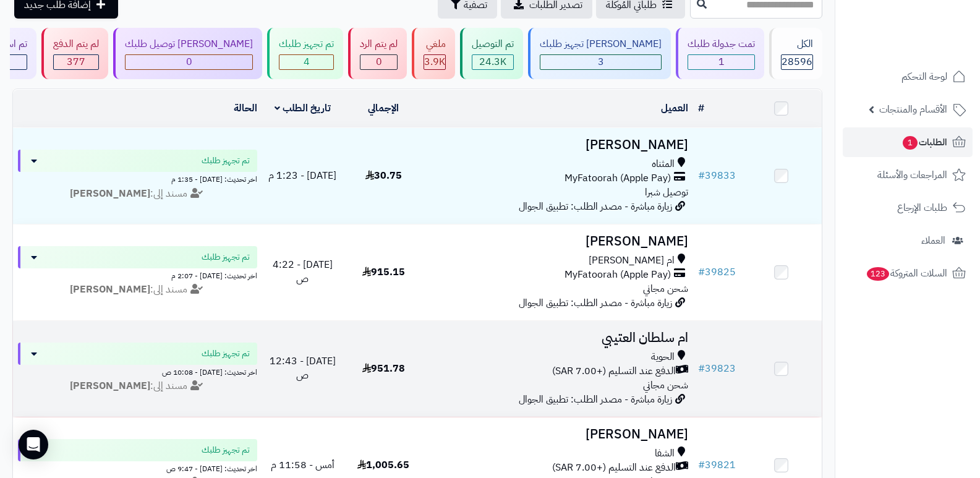
scroll to position [43, 0]
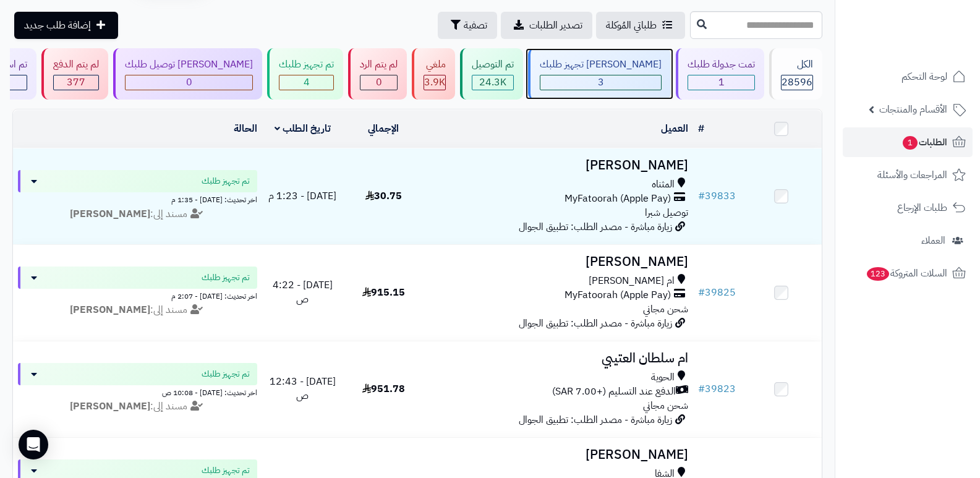
click at [639, 76] on div "3" at bounding box center [601, 82] width 121 height 14
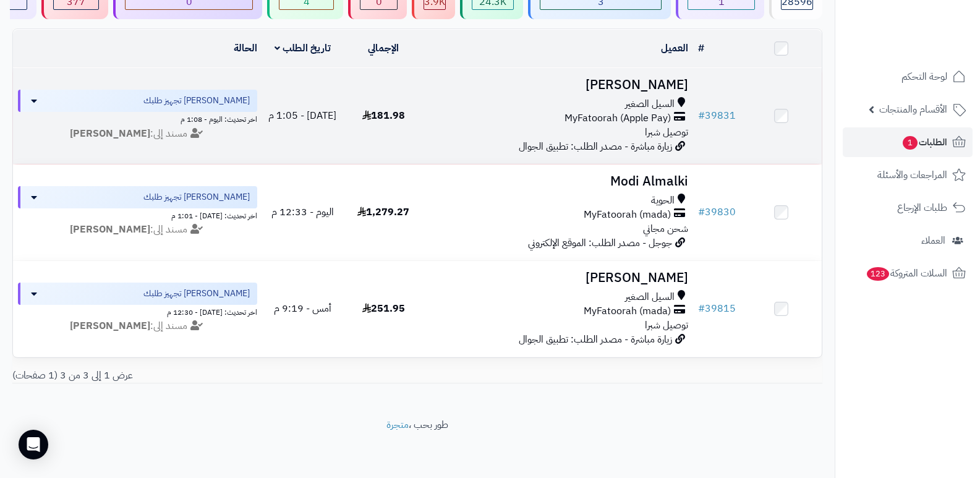
scroll to position [132, 0]
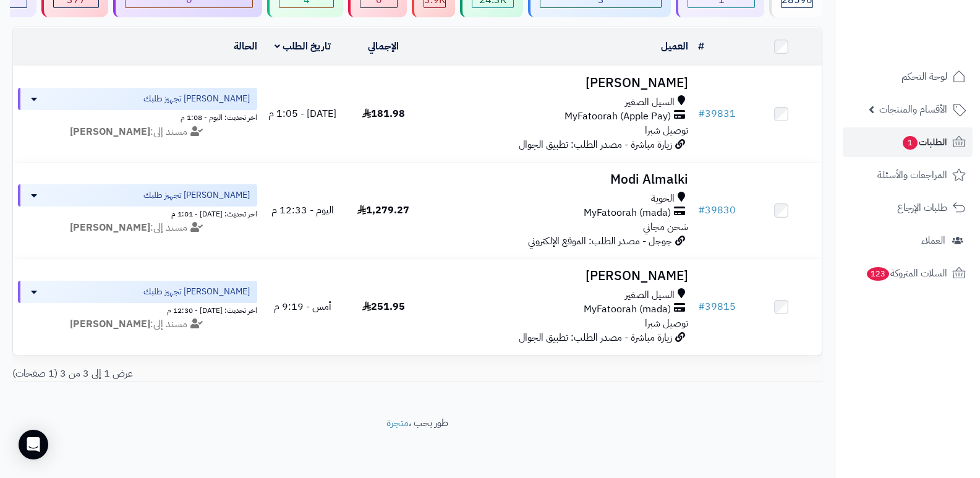
click at [920, 374] on nav "لوحة التحكم الأقسام والمنتجات المنتجات الأقسام الماركات مواصفات المنتجات مواصفا…" at bounding box center [907, 254] width 145 height 478
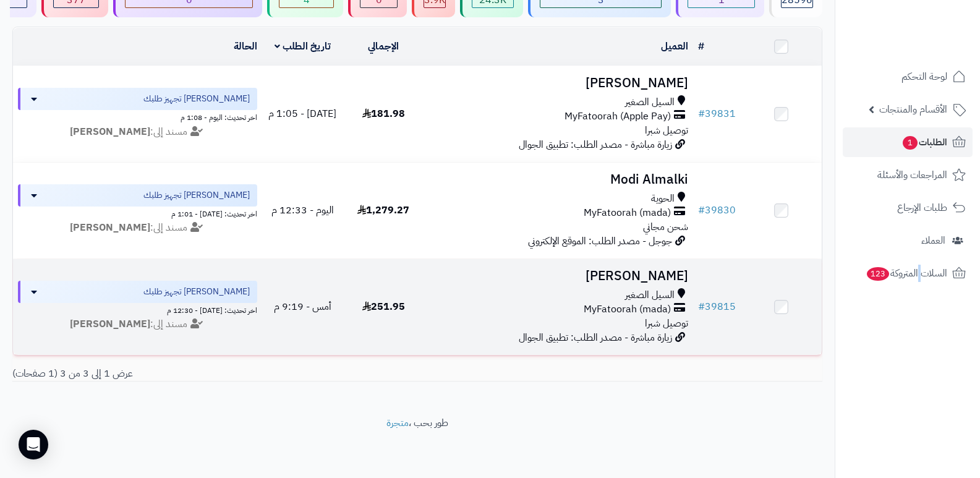
scroll to position [0, 0]
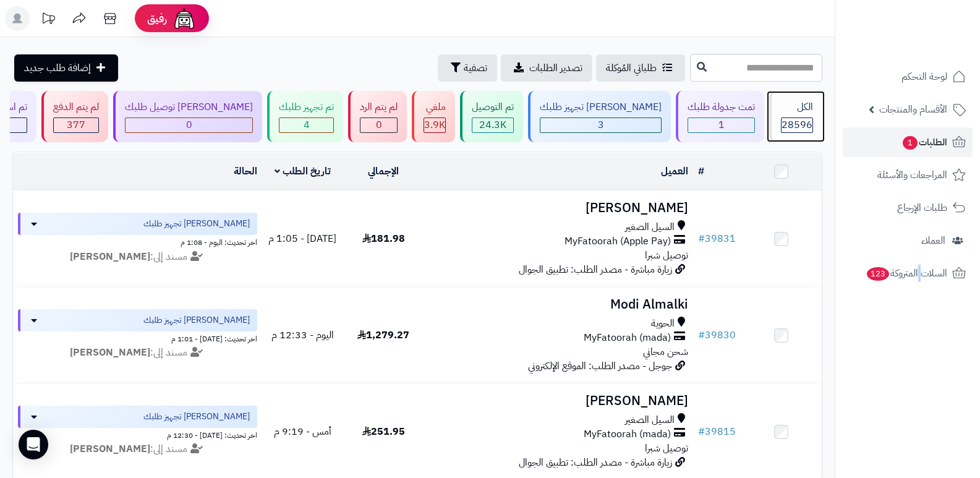
click at [806, 118] on span "28596" at bounding box center [797, 125] width 31 height 15
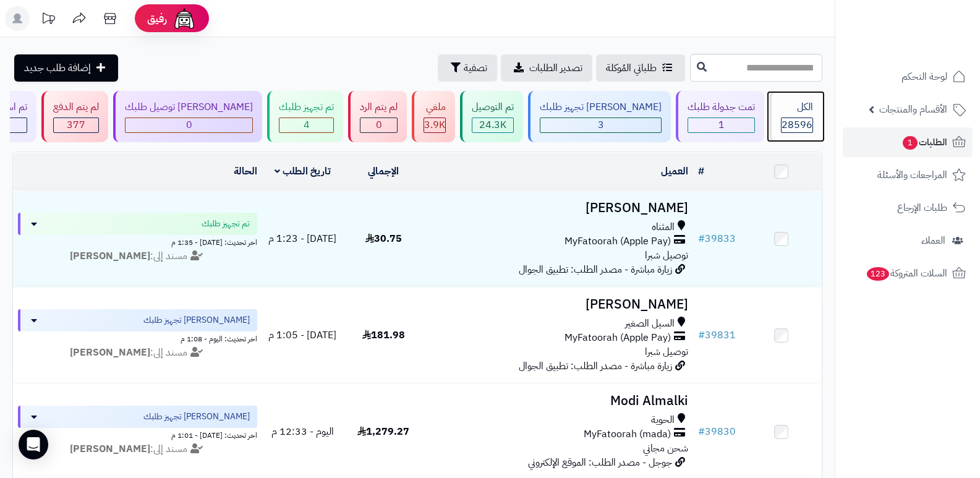
click at [783, 119] on span "28596" at bounding box center [797, 125] width 31 height 15
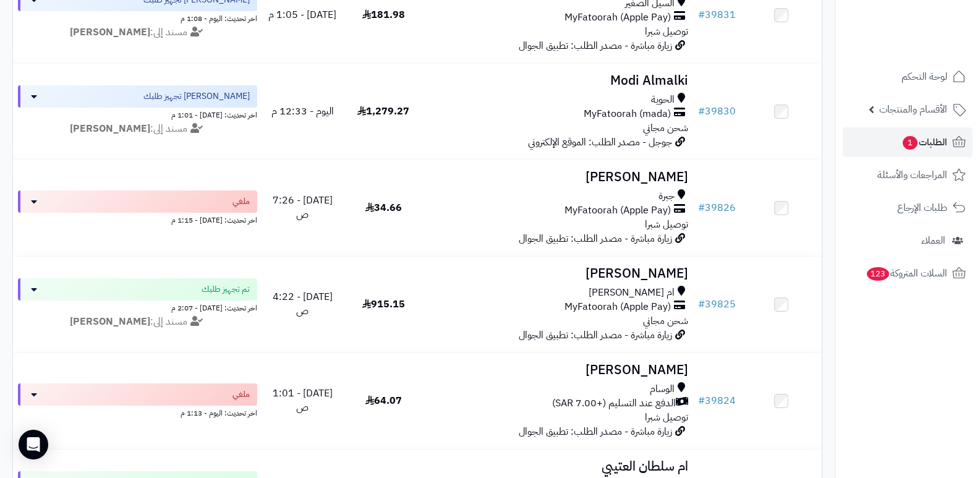
scroll to position [433, 0]
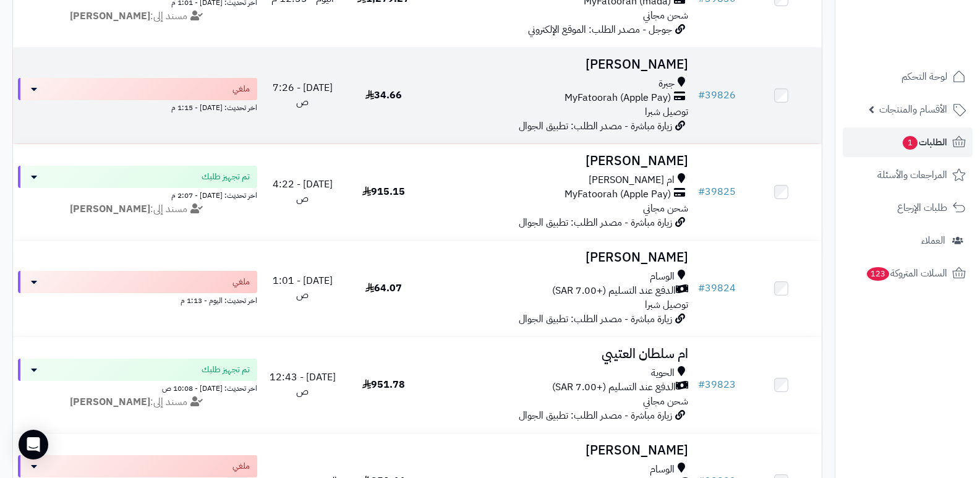
click at [656, 63] on h3 "[PERSON_NAME]" at bounding box center [559, 65] width 260 height 14
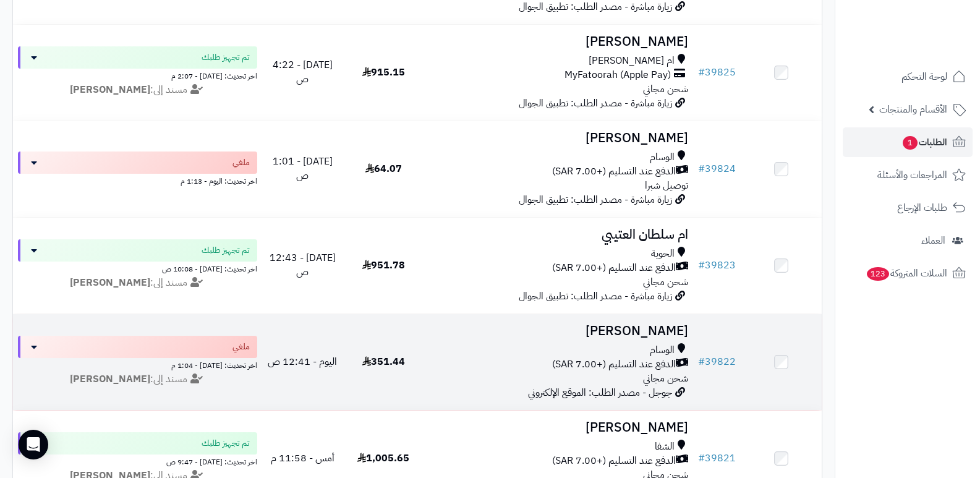
scroll to position [557, 0]
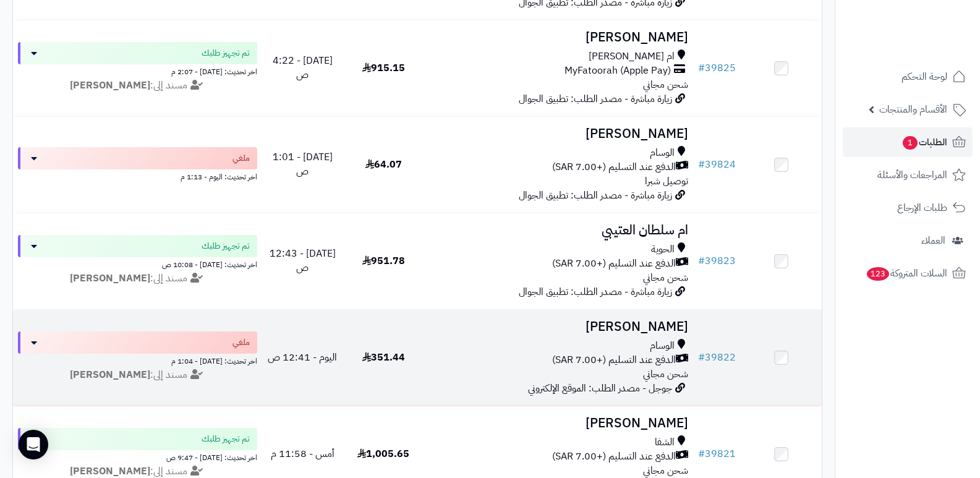
click at [651, 320] on h3 "[PERSON_NAME]" at bounding box center [559, 327] width 260 height 14
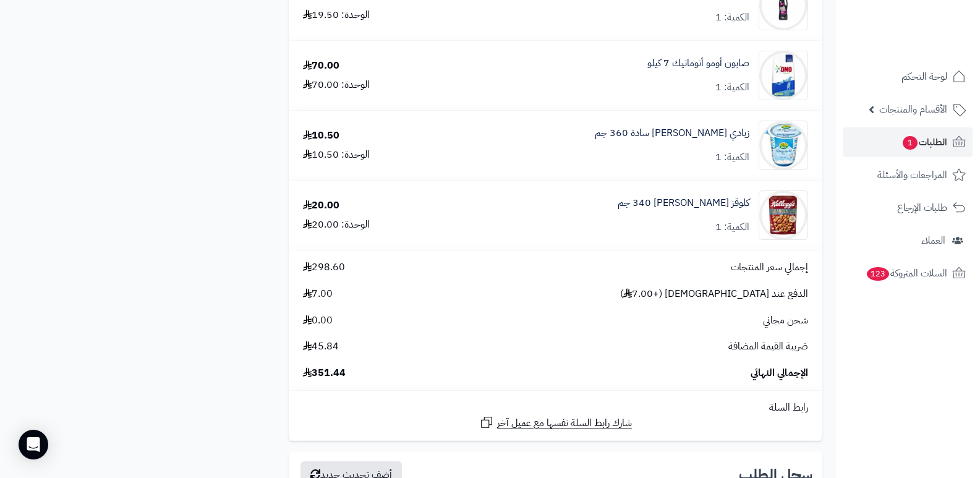
scroll to position [804, 0]
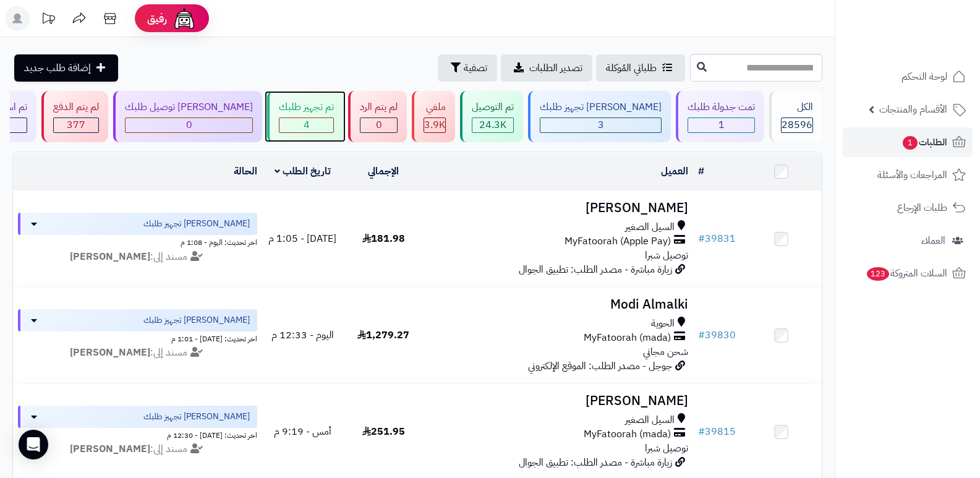
click at [334, 118] on div "4" at bounding box center [306, 125] width 55 height 15
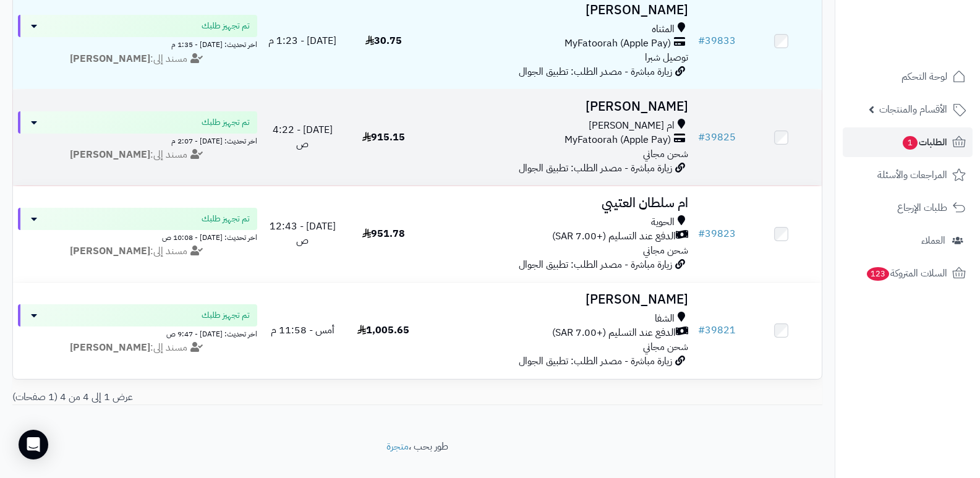
scroll to position [228, 0]
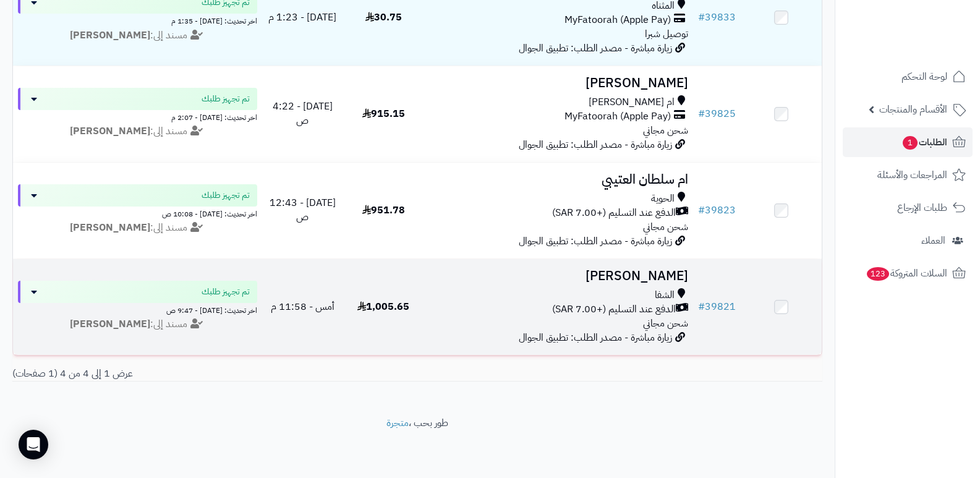
click at [643, 275] on h3 "[PERSON_NAME]" at bounding box center [559, 276] width 260 height 14
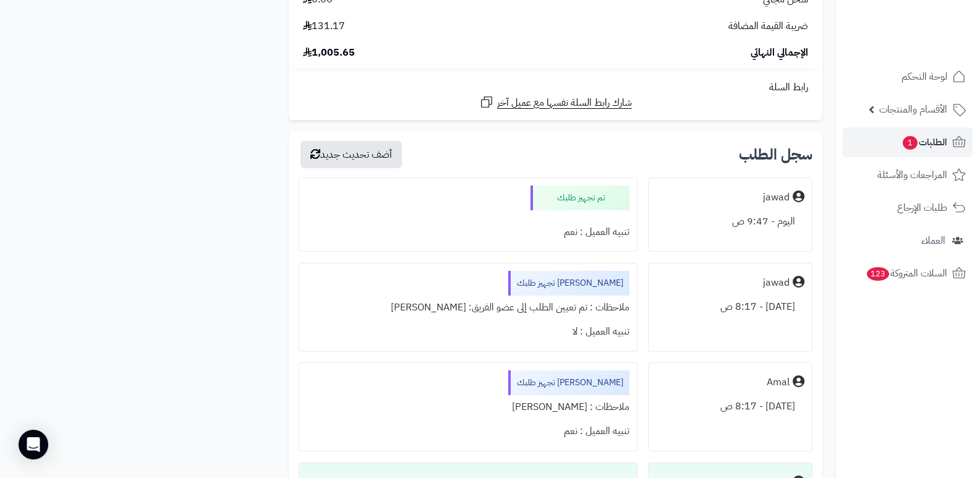
scroll to position [3217, 0]
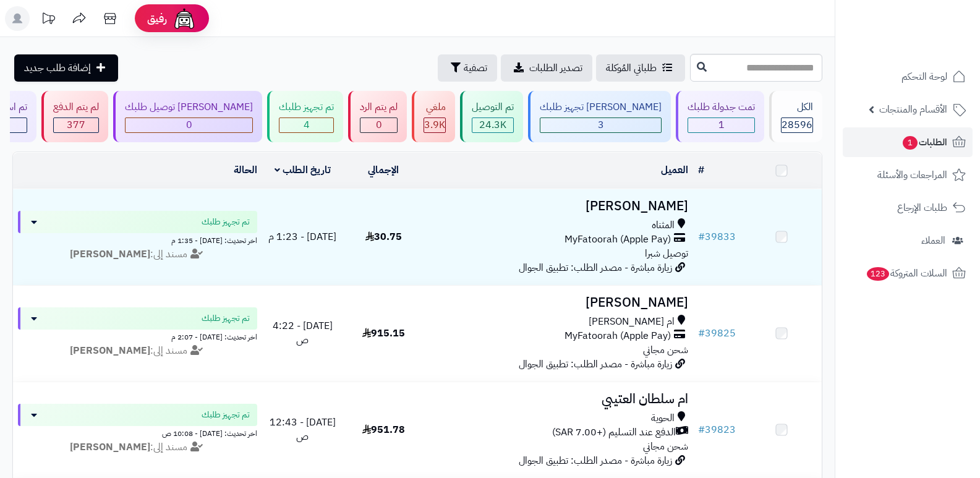
scroll to position [228, 0]
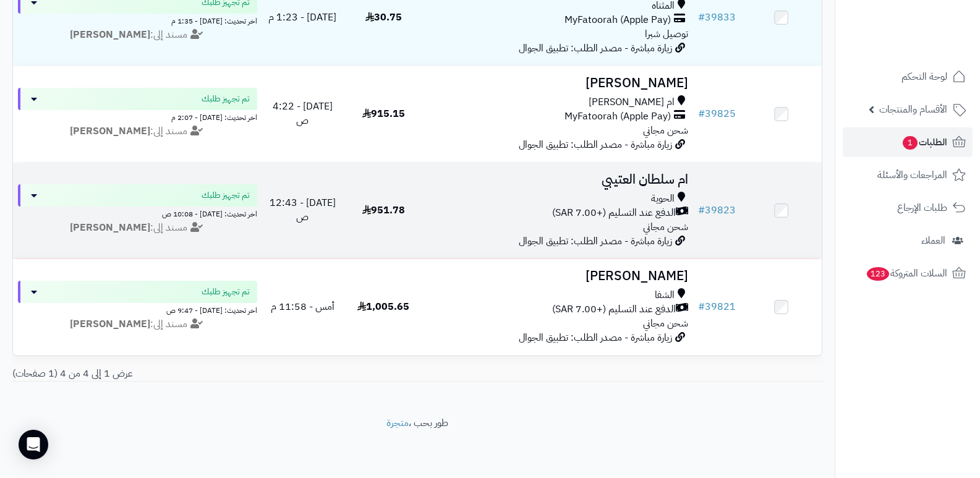
click at [659, 173] on h3 "ام سلطان العتيبي" at bounding box center [559, 180] width 260 height 14
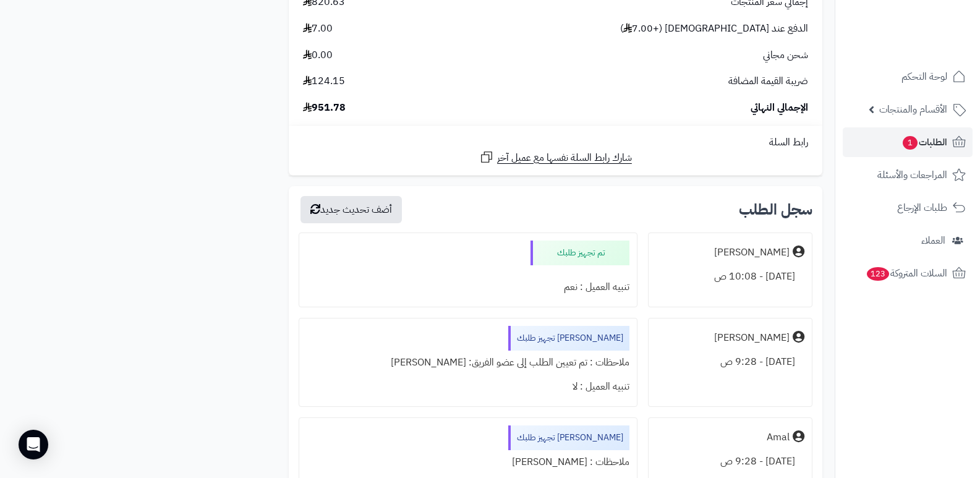
scroll to position [1423, 0]
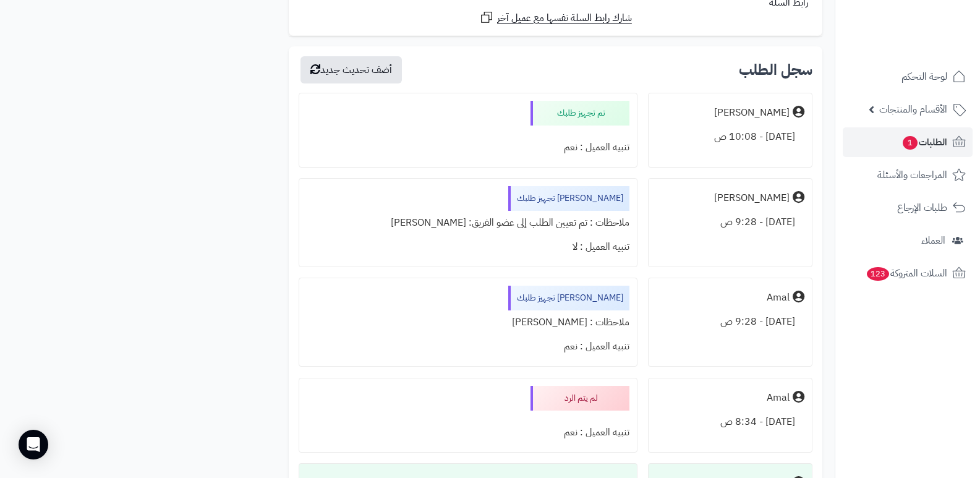
click at [893, 406] on nav "لوحة التحكم الأقسام والمنتجات المنتجات الأقسام الماركات مواصفات المنتجات مواصفا…" at bounding box center [907, 254] width 145 height 478
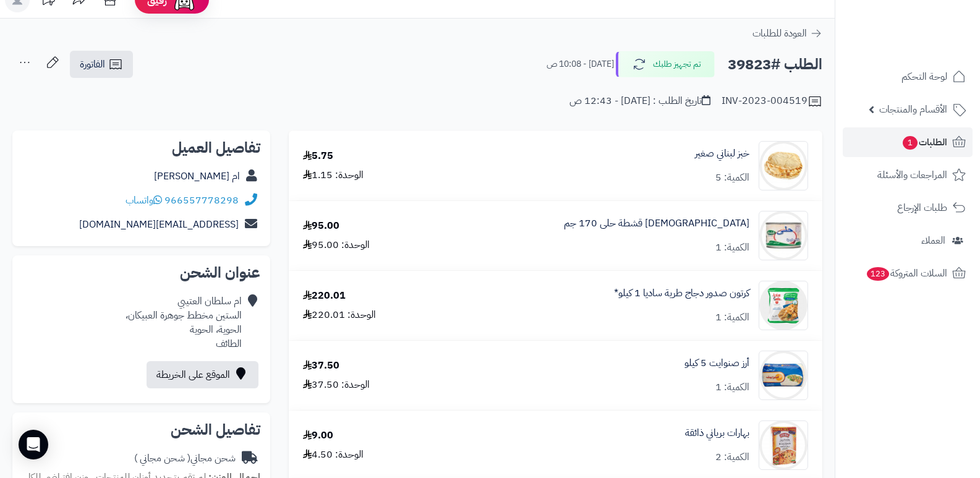
scroll to position [0, 0]
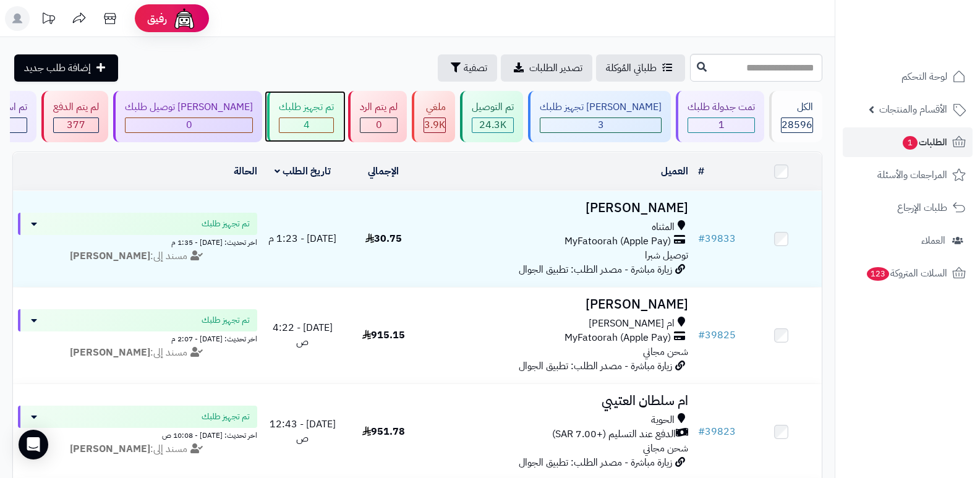
click at [318, 126] on div "4" at bounding box center [307, 125] width 54 height 14
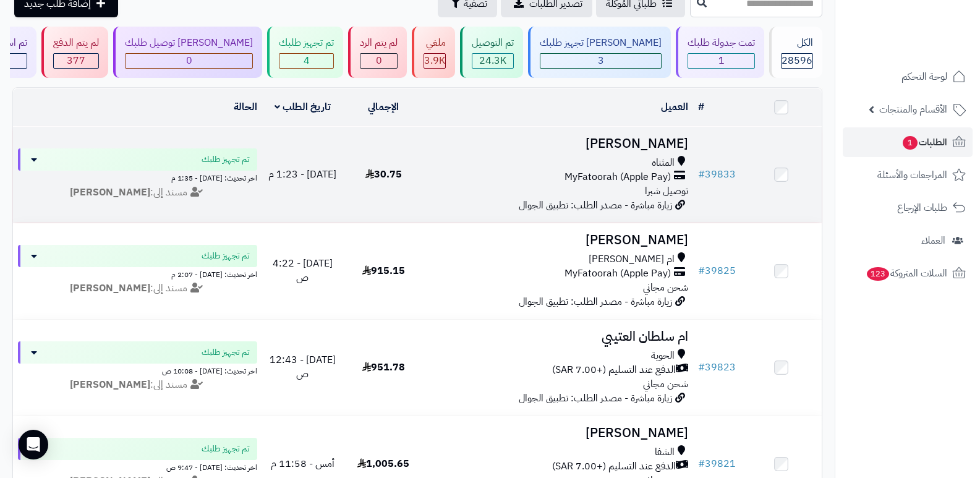
scroll to position [228, 0]
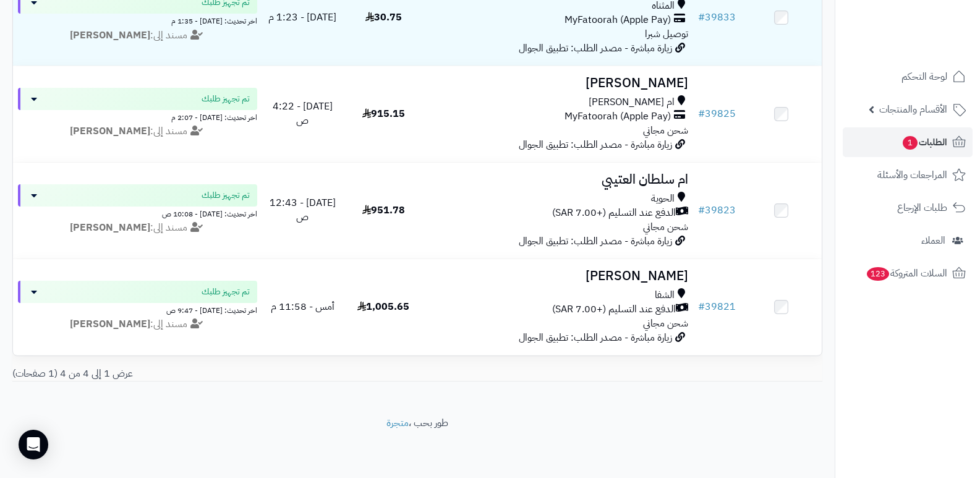
click at [878, 372] on nav "لوحة التحكم الأقسام والمنتجات المنتجات الأقسام الماركات مواصفات المنتجات مواصفا…" at bounding box center [907, 254] width 145 height 478
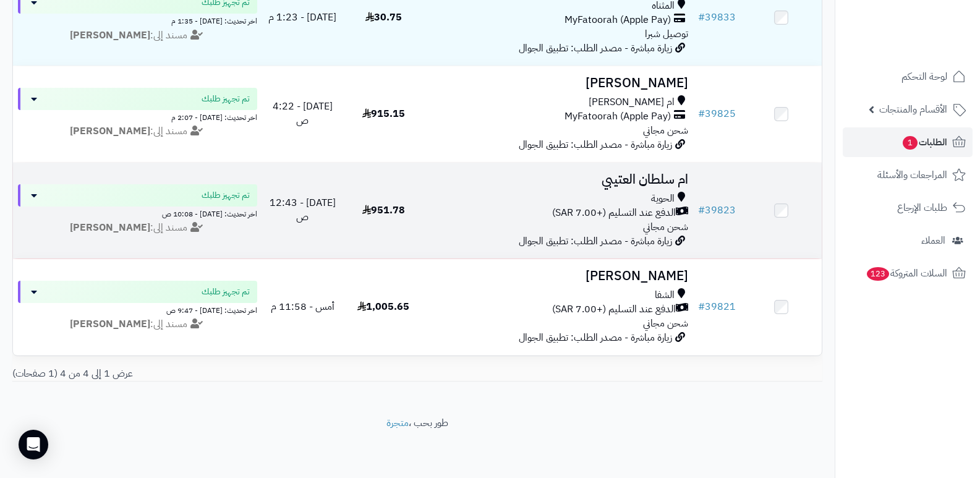
scroll to position [0, 0]
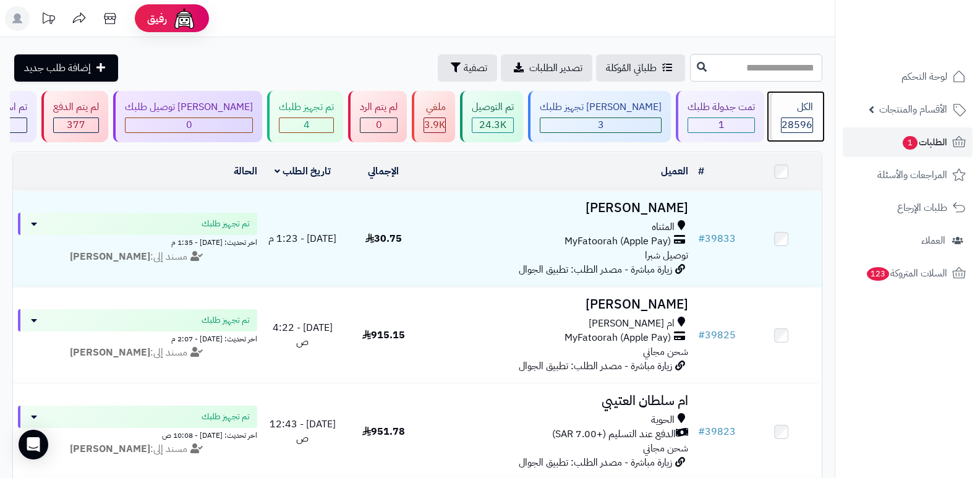
click at [818, 113] on div "الكل 28596" at bounding box center [796, 116] width 53 height 51
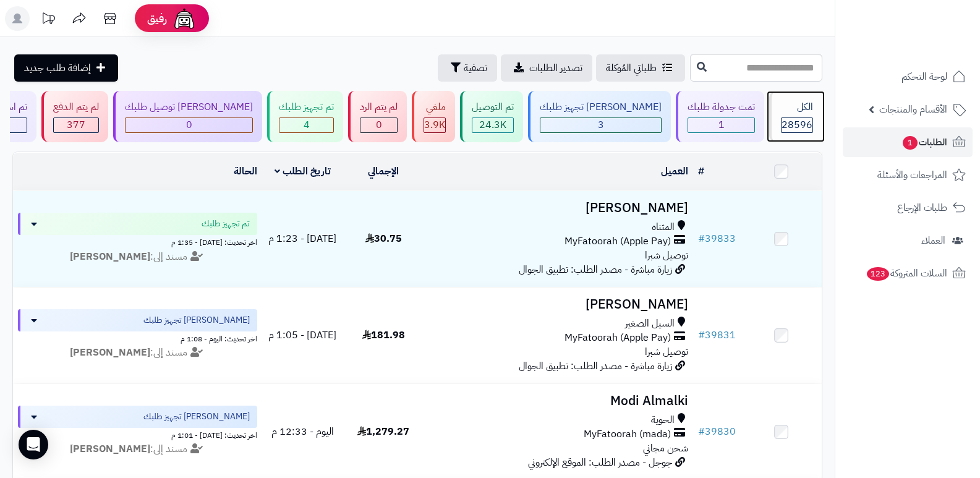
click at [776, 117] on div "الكل 28596" at bounding box center [796, 116] width 53 height 51
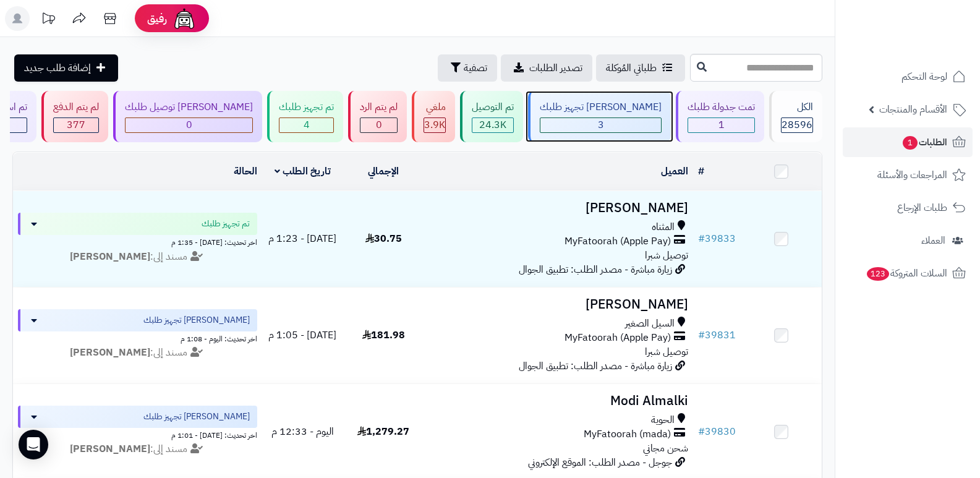
click at [640, 119] on div "3" at bounding box center [601, 125] width 121 height 14
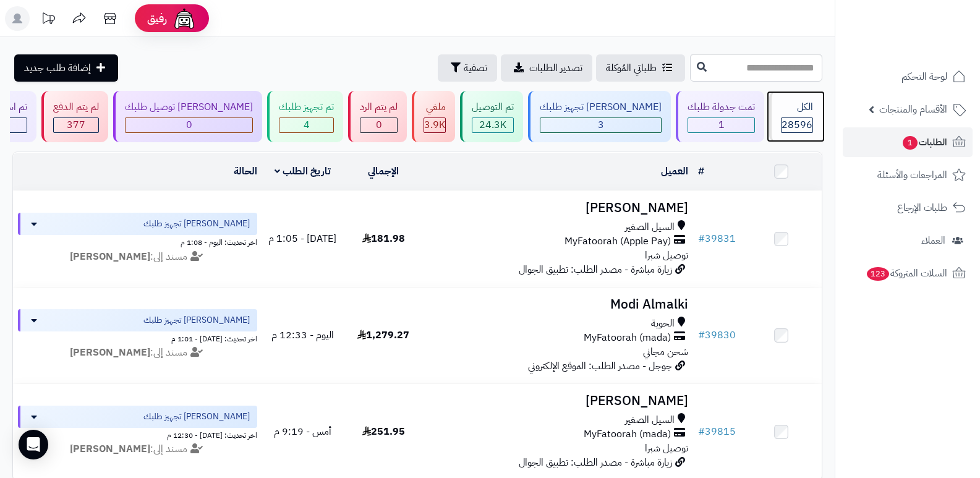
click at [796, 128] on span "28596" at bounding box center [797, 125] width 31 height 15
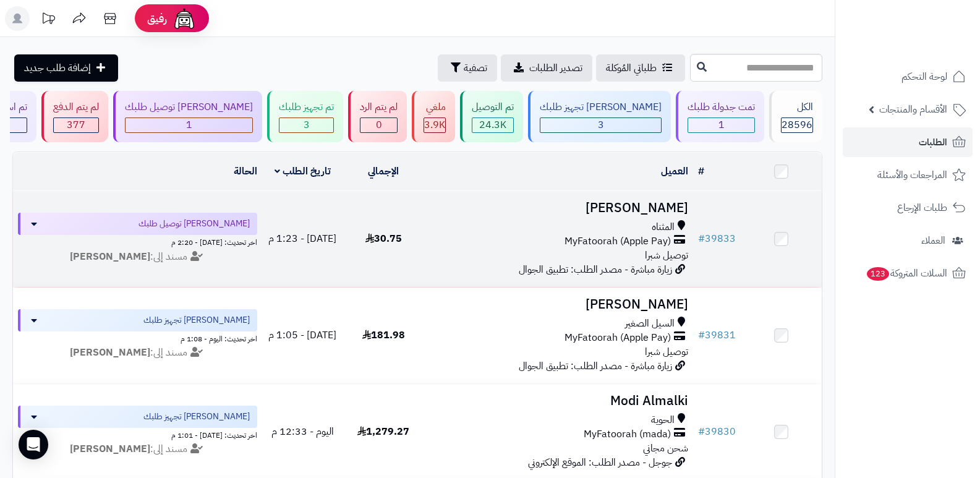
click at [670, 206] on h3 "[PERSON_NAME]" at bounding box center [559, 208] width 260 height 14
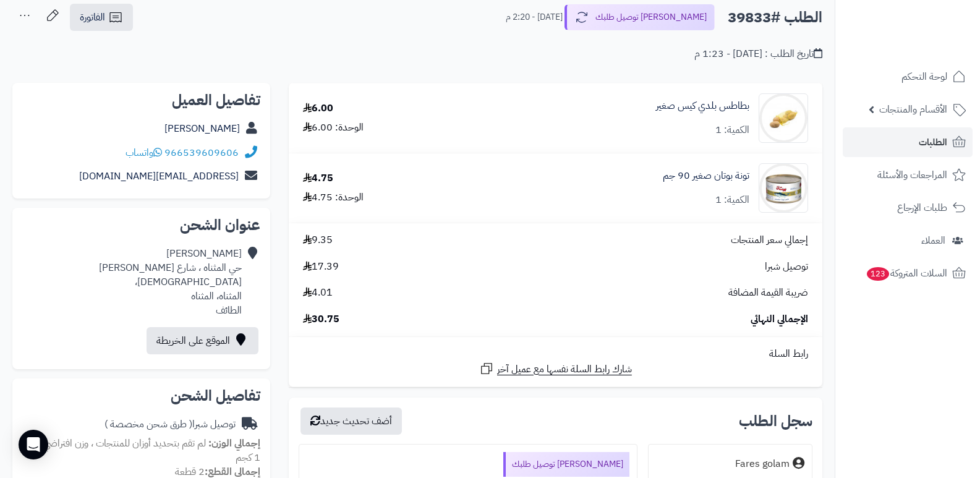
scroll to position [309, 0]
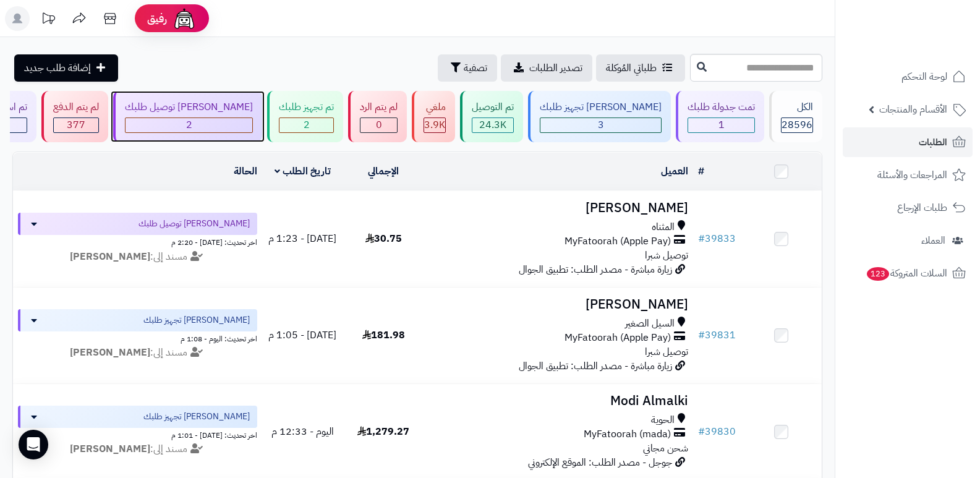
click at [217, 113] on div "[PERSON_NAME] توصيل طلبك" at bounding box center [189, 107] width 128 height 14
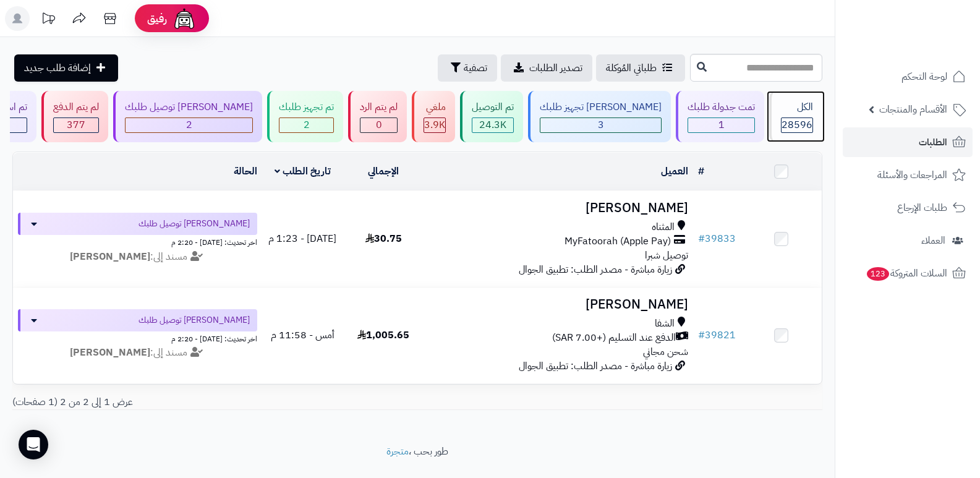
click at [785, 109] on div "الكل" at bounding box center [797, 107] width 32 height 14
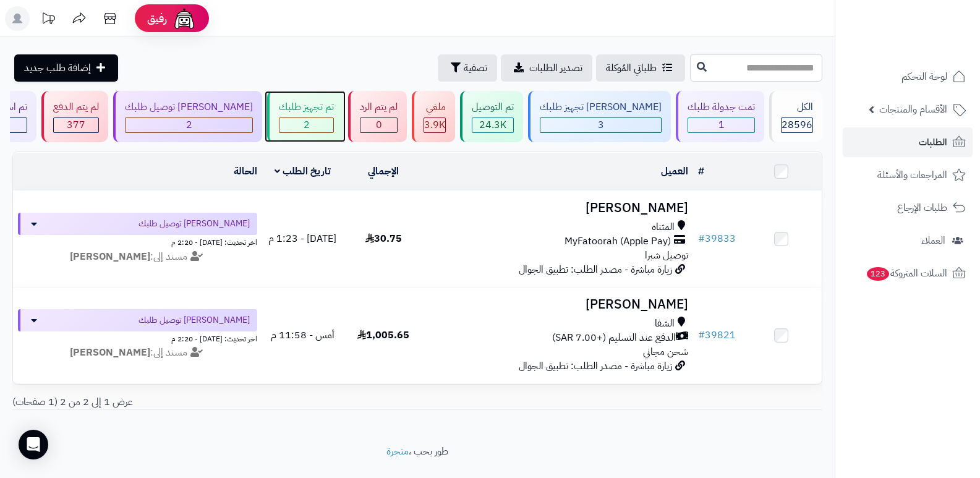
click at [325, 115] on div "تم تجهيز طلبك 2" at bounding box center [305, 116] width 76 height 51
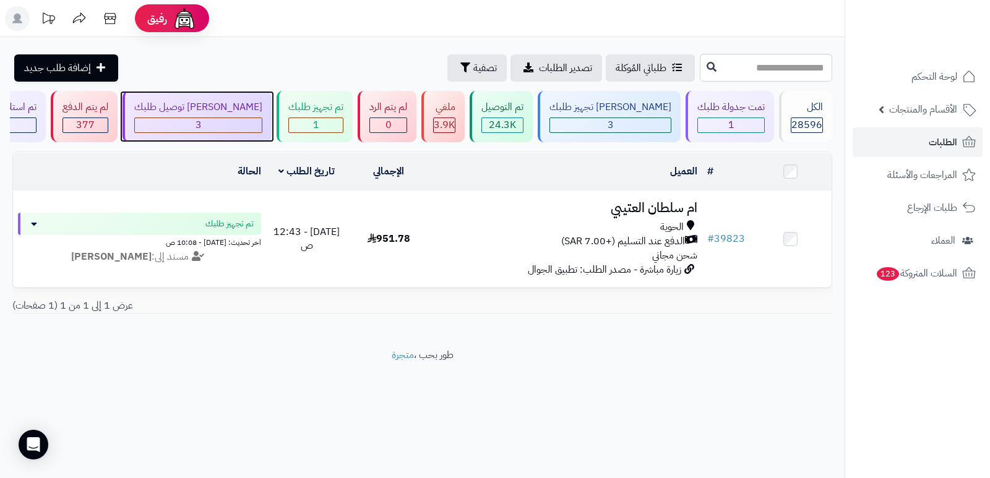
click at [245, 121] on div "3" at bounding box center [198, 125] width 127 height 14
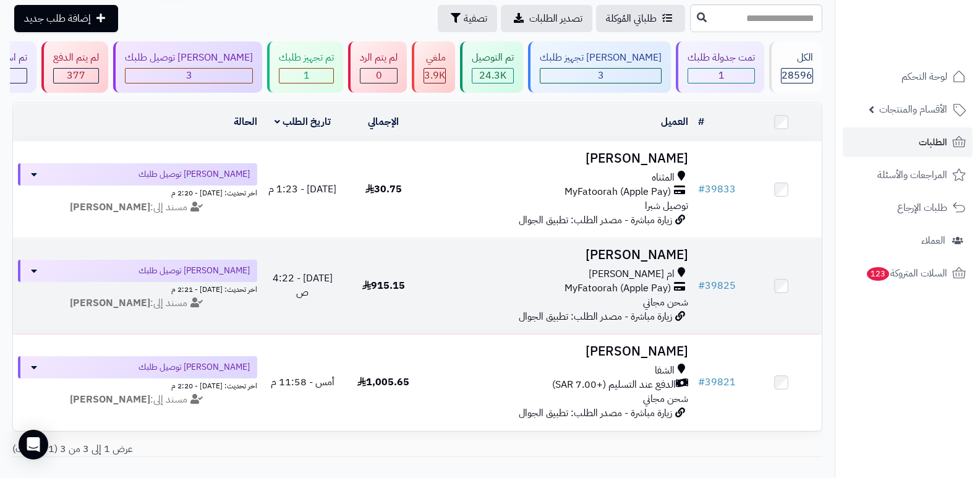
scroll to position [124, 0]
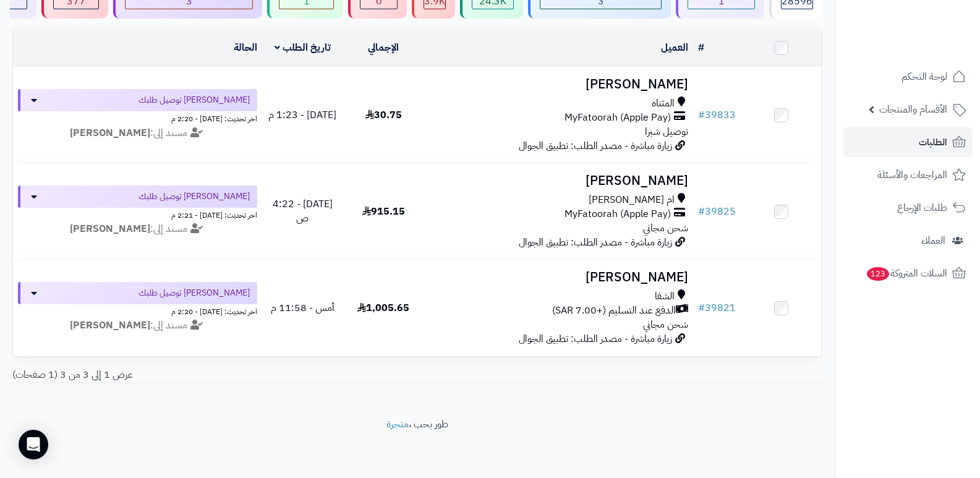
click at [871, 332] on nav "لوحة التحكم الأقسام والمنتجات المنتجات الأقسام الماركات مواصفات المنتجات مواصفا…" at bounding box center [907, 254] width 145 height 478
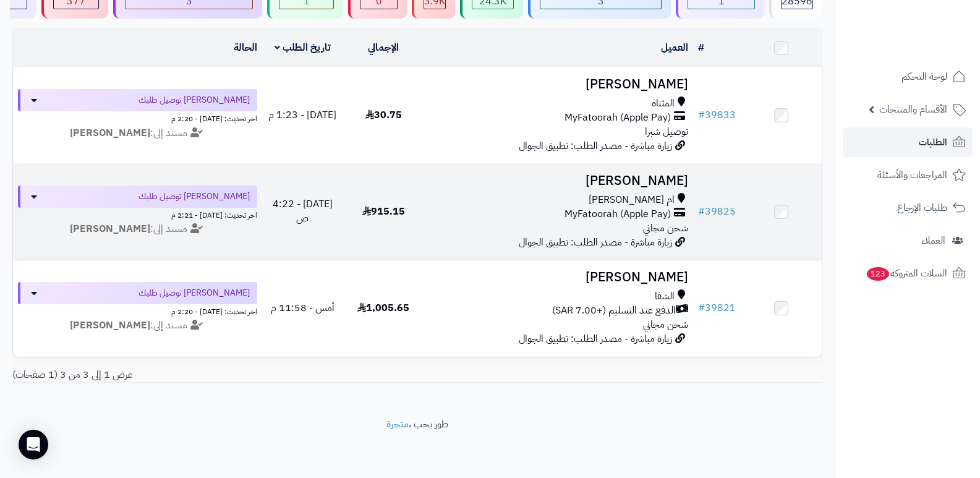
click at [654, 174] on h3 "[PERSON_NAME]" at bounding box center [559, 181] width 260 height 14
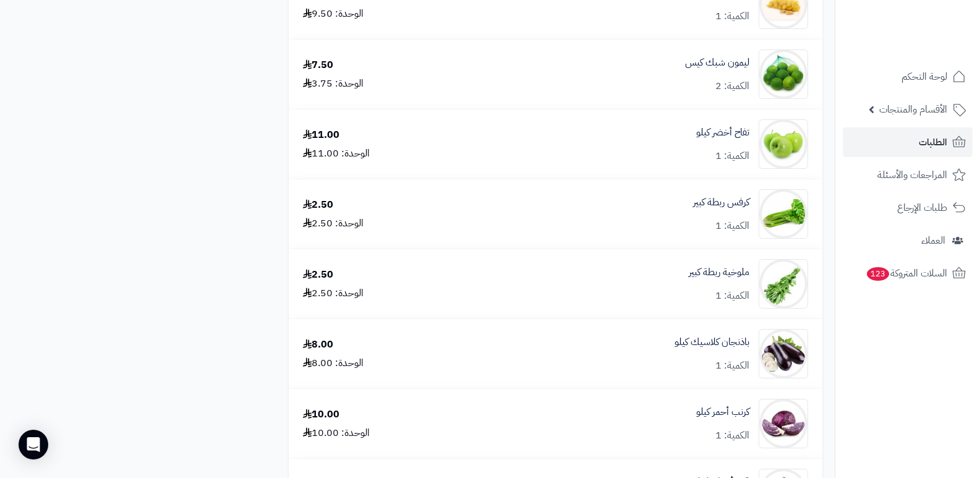
scroll to position [2907, 0]
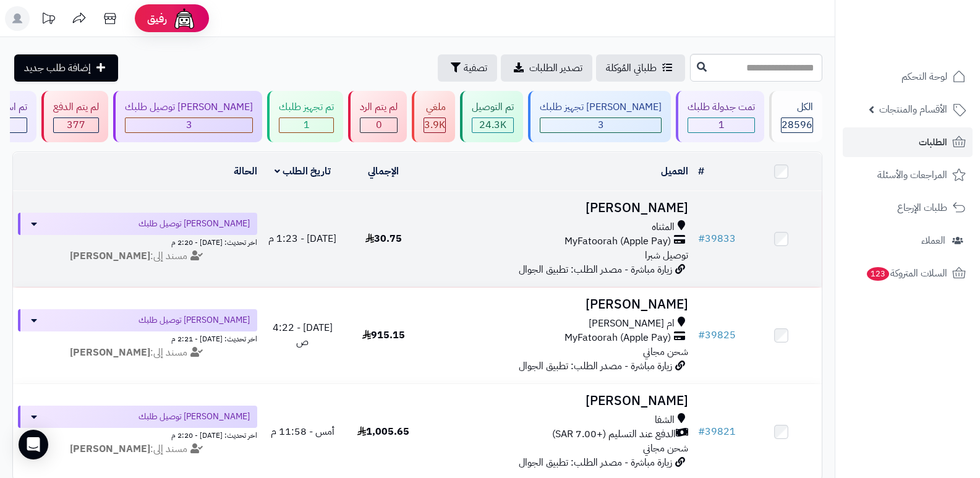
click at [658, 202] on h3 "Alya Fattah" at bounding box center [559, 208] width 260 height 14
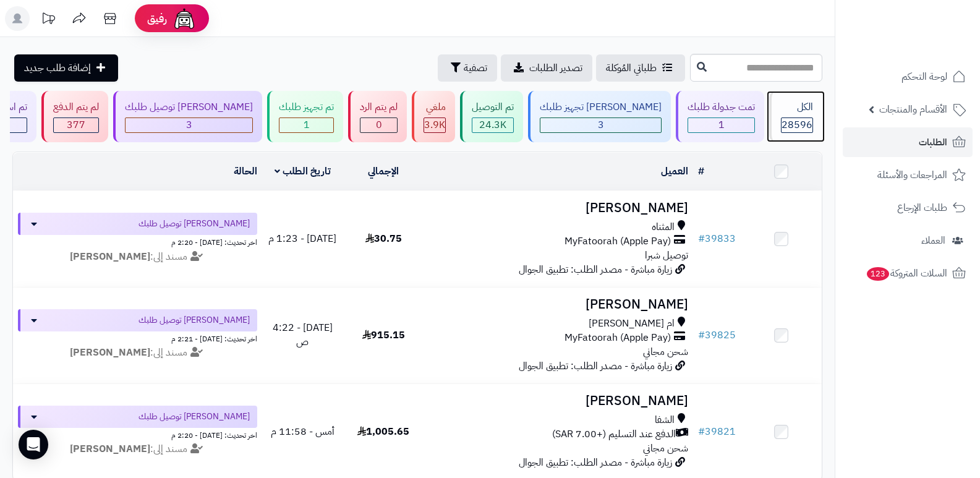
click at [802, 111] on div "الكل" at bounding box center [797, 107] width 32 height 14
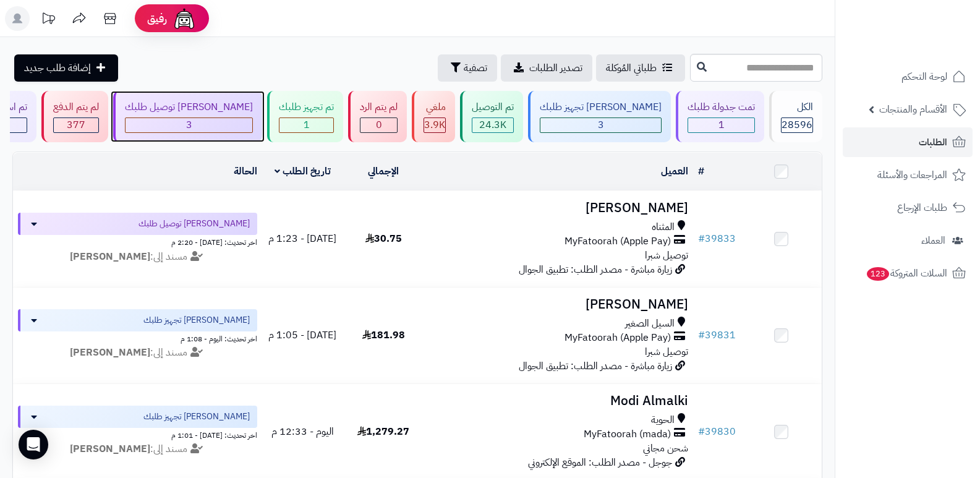
click at [235, 113] on div "[PERSON_NAME] توصيل طلبك" at bounding box center [189, 107] width 128 height 14
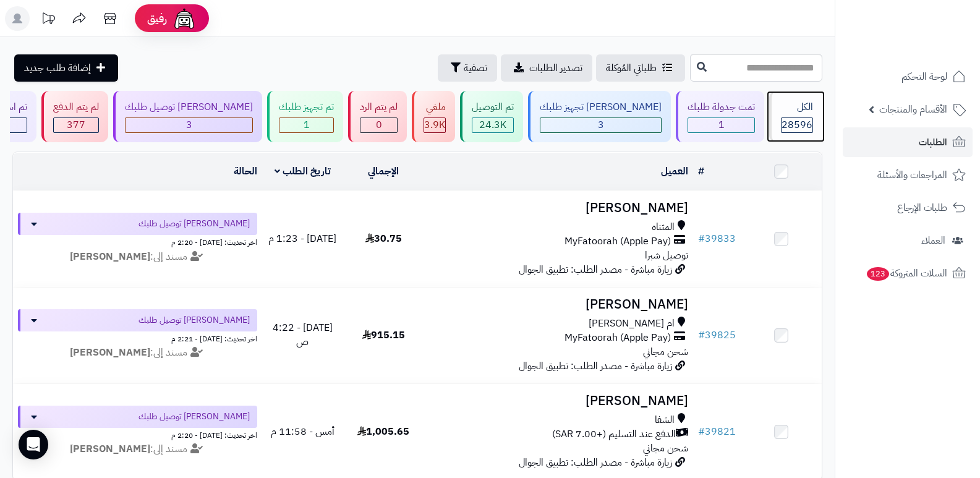
click at [789, 118] on span "28596" at bounding box center [797, 125] width 31 height 15
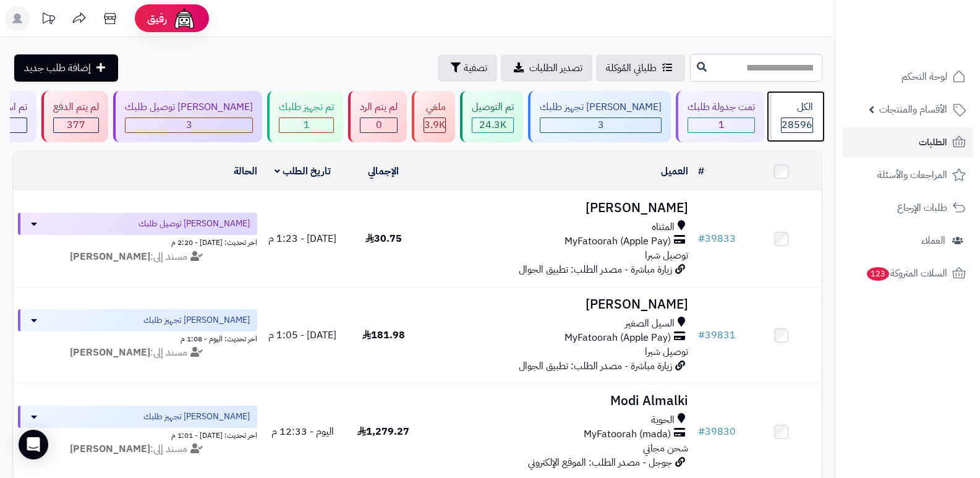
click at [796, 111] on div "الكل" at bounding box center [797, 107] width 32 height 14
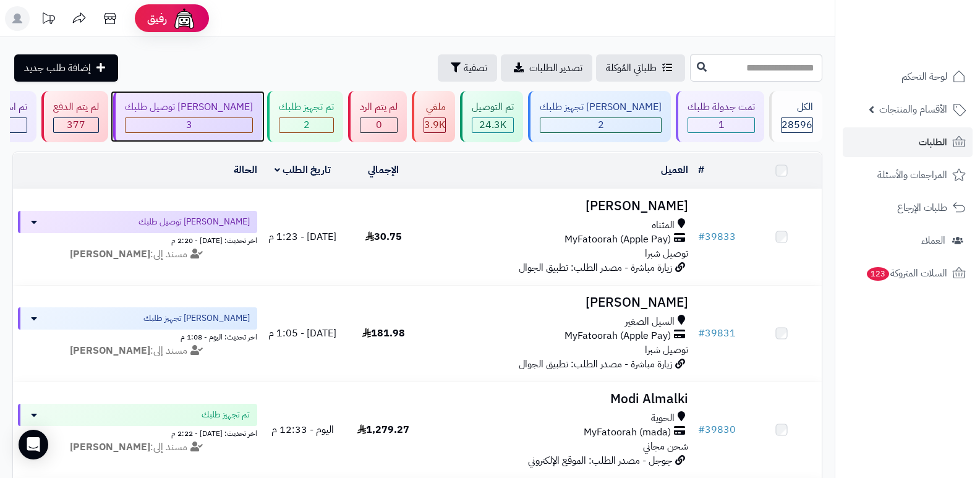
click at [241, 118] on div "3" at bounding box center [189, 125] width 128 height 15
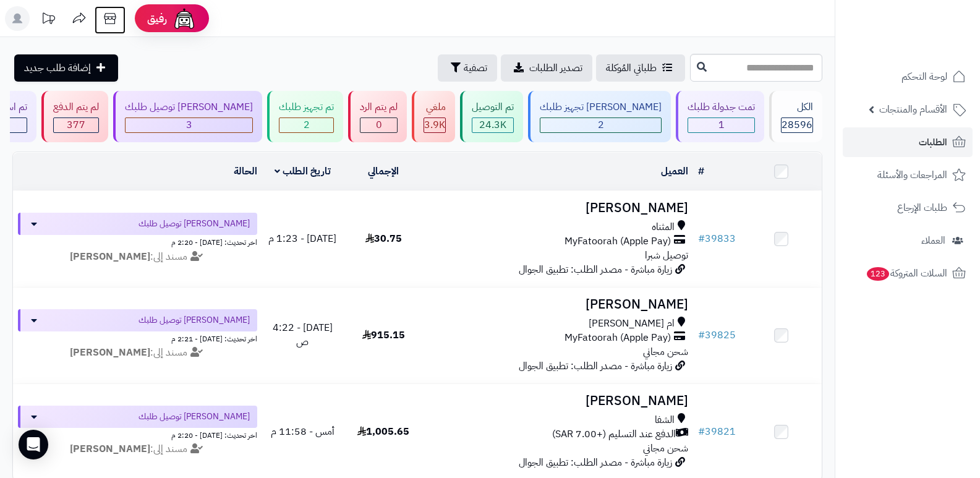
click at [112, 21] on icon at bounding box center [110, 18] width 25 height 25
click at [313, 113] on div "تم تجهيز طلبك" at bounding box center [306, 107] width 55 height 14
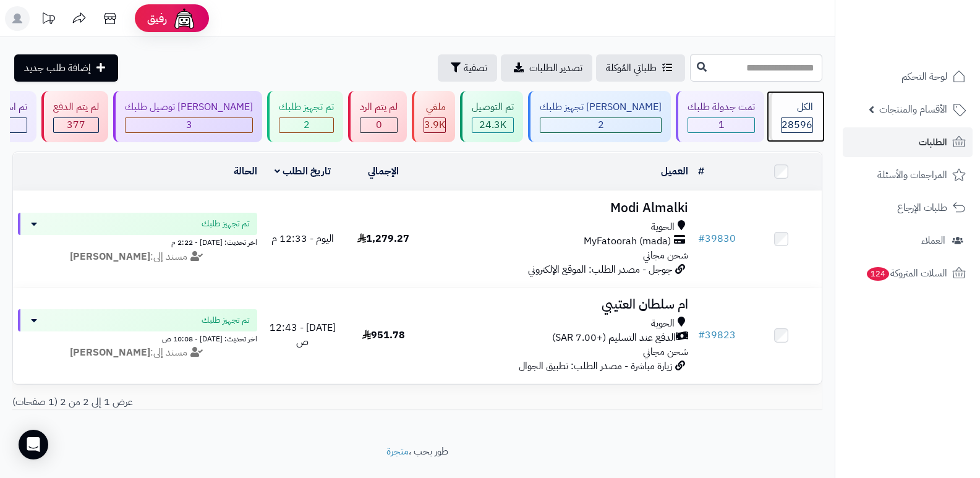
click at [787, 127] on span "28596" at bounding box center [797, 125] width 31 height 15
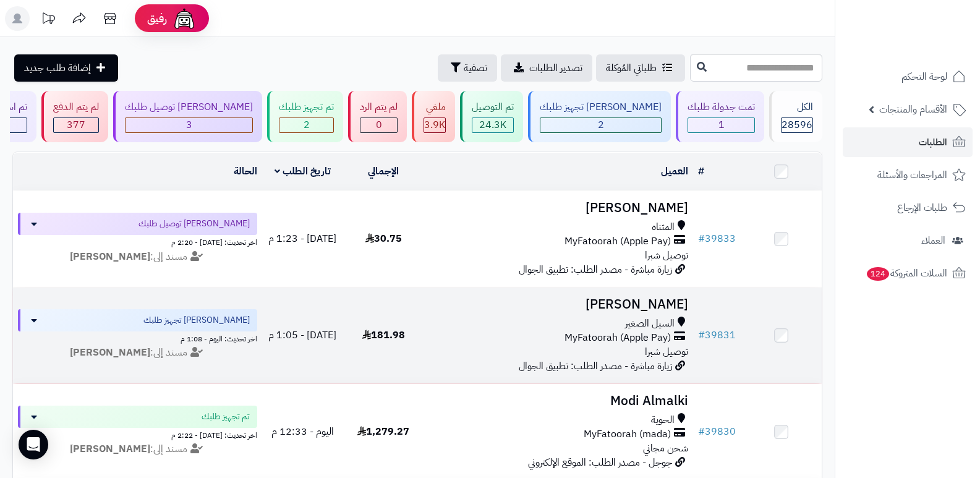
click at [664, 301] on h3 "[PERSON_NAME]" at bounding box center [559, 305] width 260 height 14
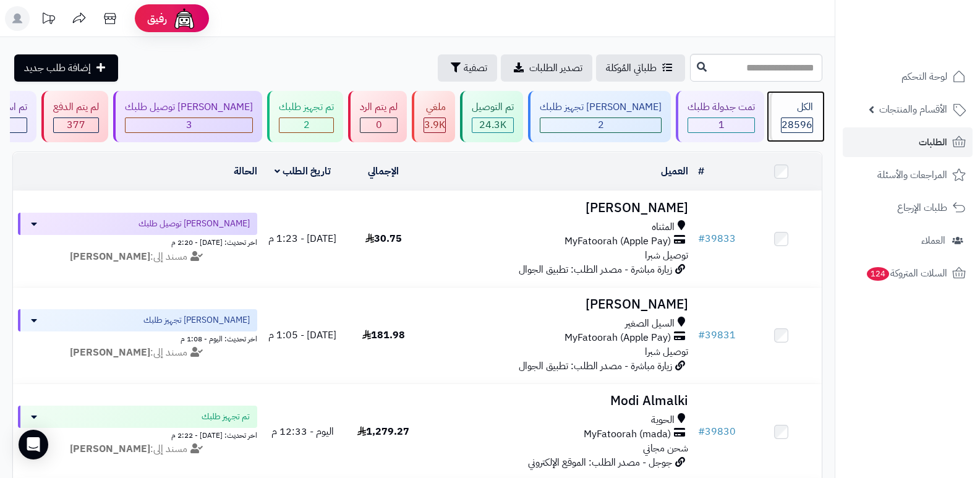
click at [787, 115] on div "الكل 28596" at bounding box center [796, 116] width 53 height 51
click at [781, 113] on div "الكل" at bounding box center [797, 107] width 32 height 14
click at [803, 111] on div "الكل" at bounding box center [797, 107] width 32 height 14
click at [111, 17] on icon at bounding box center [110, 18] width 12 height 11
click at [815, 119] on div "الكل 28596" at bounding box center [796, 116] width 53 height 51
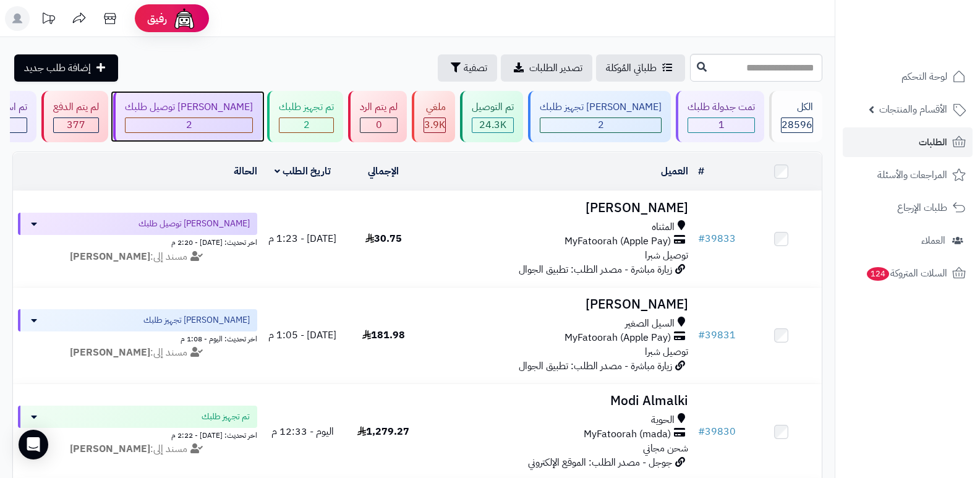
click at [219, 127] on div "2" at bounding box center [189, 125] width 127 height 14
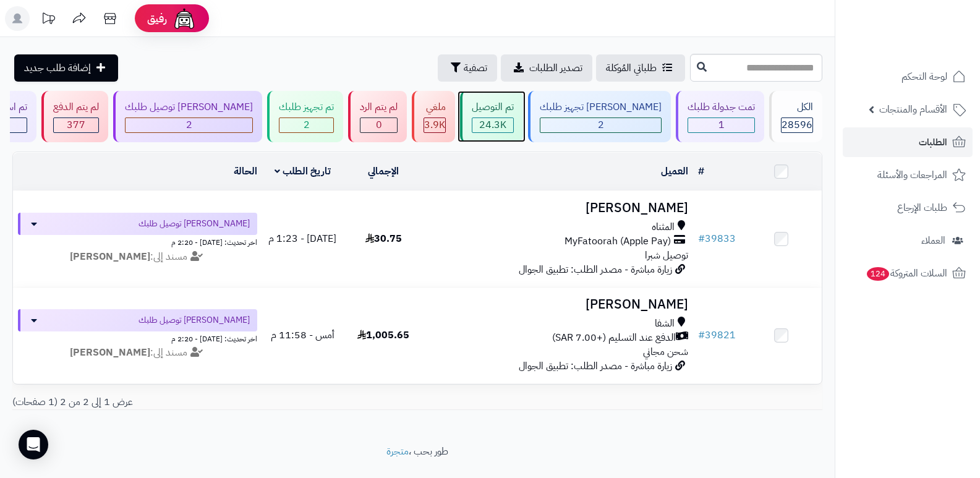
click at [514, 113] on div "تم التوصيل" at bounding box center [493, 107] width 42 height 14
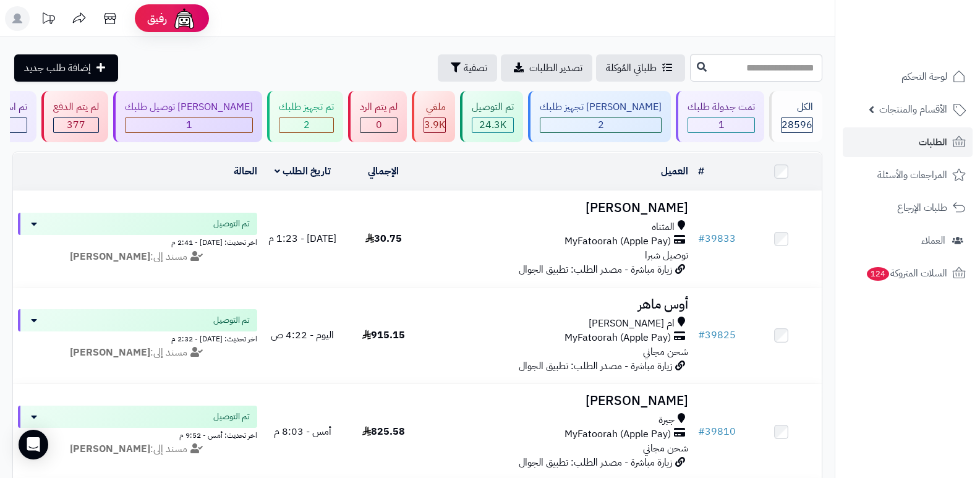
click at [667, 19] on header "رفيق ! الطلبات معالجة مكتمل إرجاع المنتجات العملاء المتواجدون الان 29546 عملاء …" at bounding box center [490, 18] width 980 height 37
click at [323, 114] on div "تم تجهيز طلبك" at bounding box center [306, 107] width 55 height 14
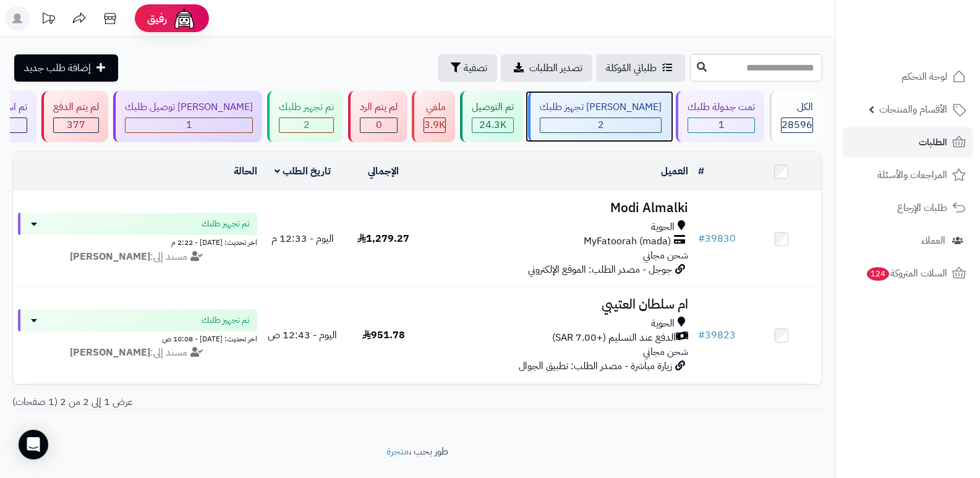
click at [647, 113] on div "[PERSON_NAME] تجهيز طلبك" at bounding box center [601, 107] width 122 height 14
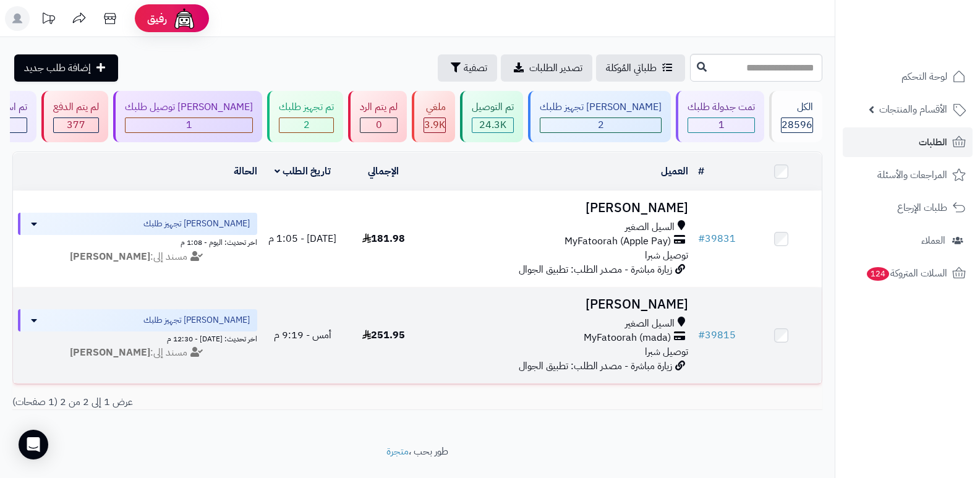
click at [667, 298] on h3 "وائل الطائفي" at bounding box center [559, 305] width 260 height 14
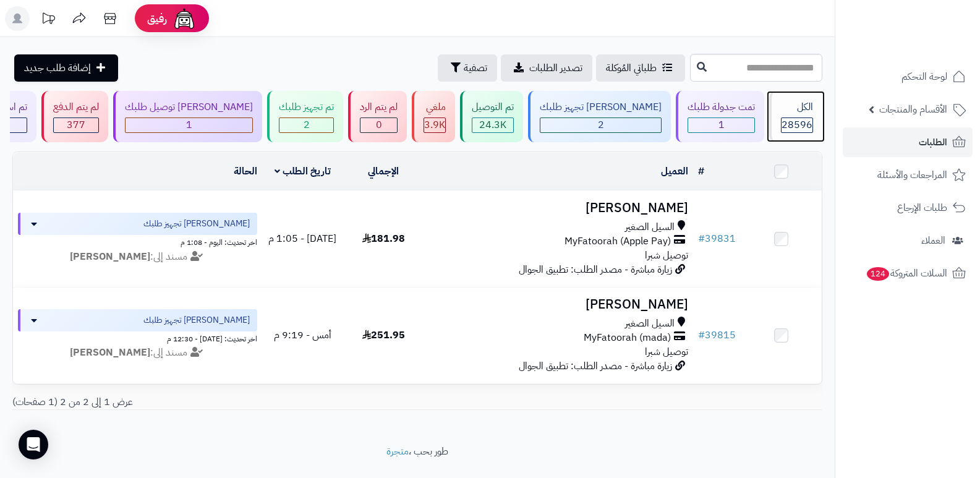
click at [789, 123] on span "28596" at bounding box center [797, 125] width 31 height 15
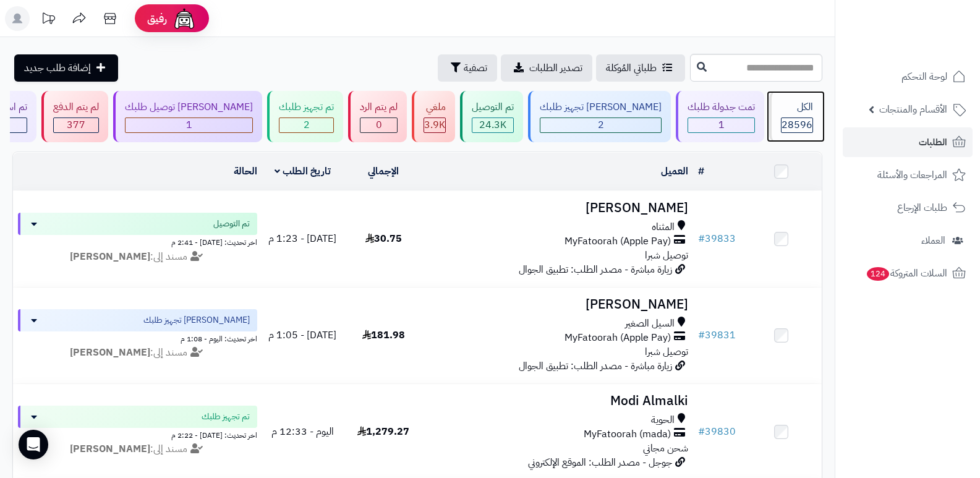
click at [791, 110] on div "الكل" at bounding box center [797, 107] width 32 height 14
click at [622, 36] on header "رفيق ! الطلبات معالجة مكتمل إرجاع المنتجات العملاء المتواجدون الان 29546 عملاء …" at bounding box center [490, 18] width 980 height 37
click at [796, 111] on div "الكل" at bounding box center [797, 107] width 32 height 14
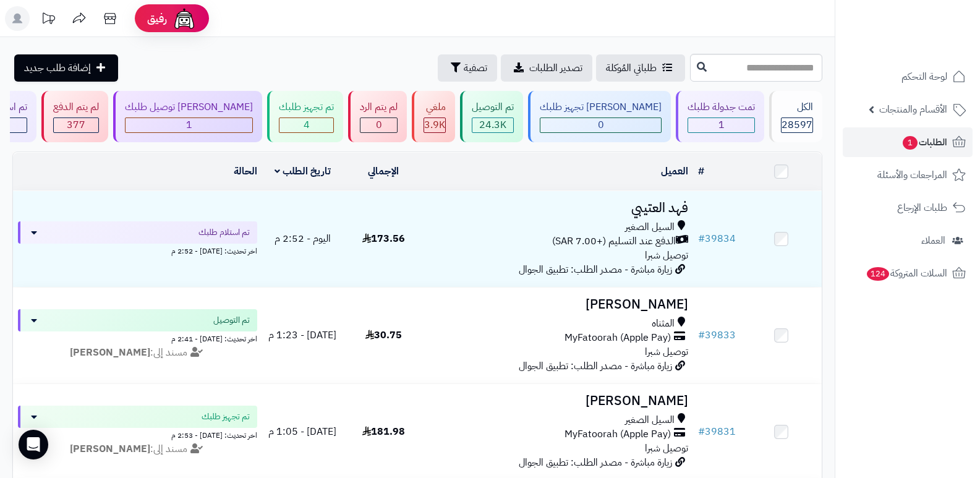
click at [933, 382] on nav "لوحة التحكم الأقسام والمنتجات المنتجات الأقسام الماركات مواصفات المنتجات مواصفا…" at bounding box center [907, 254] width 145 height 478
click at [785, 131] on span "28597" at bounding box center [797, 125] width 31 height 15
click at [794, 120] on span "28597" at bounding box center [797, 125] width 31 height 15
click at [333, 122] on div "4" at bounding box center [307, 125] width 54 height 14
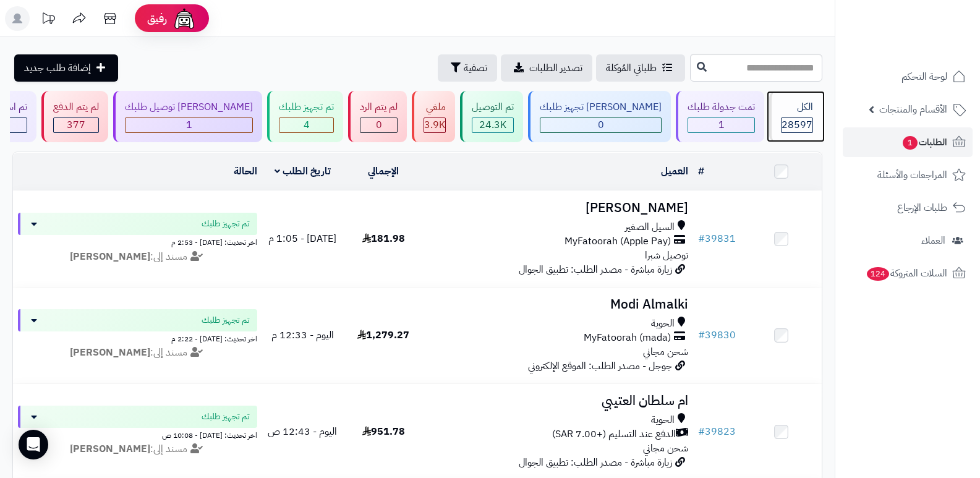
click at [800, 105] on div "الكل" at bounding box center [797, 107] width 32 height 14
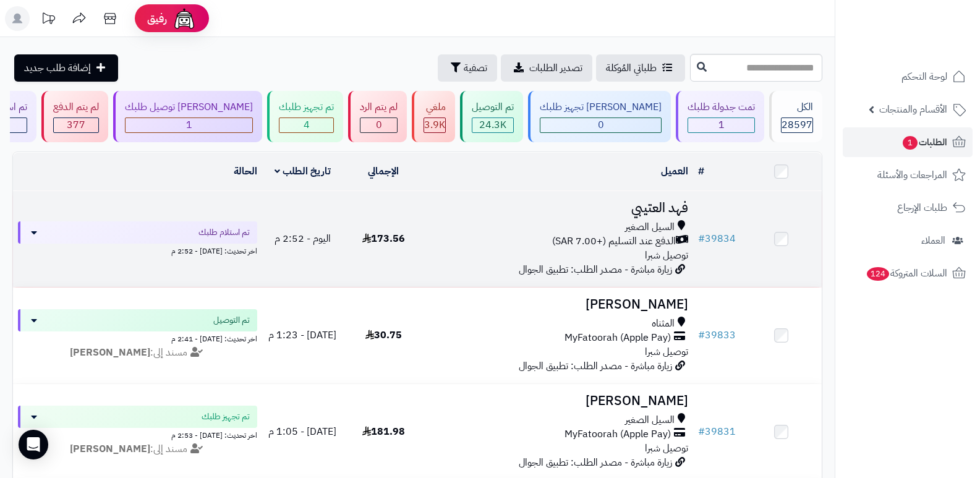
click at [679, 213] on h3 "فهد العتيبي" at bounding box center [559, 208] width 260 height 14
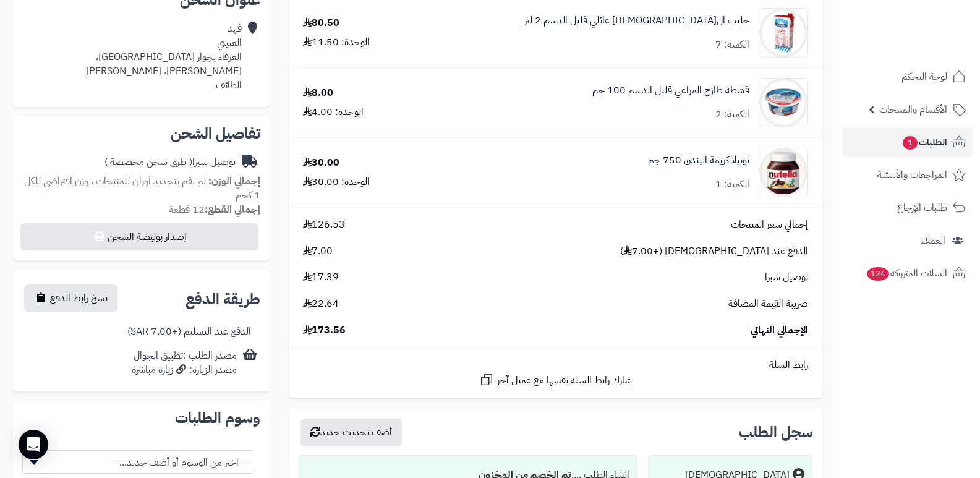
scroll to position [371, 0]
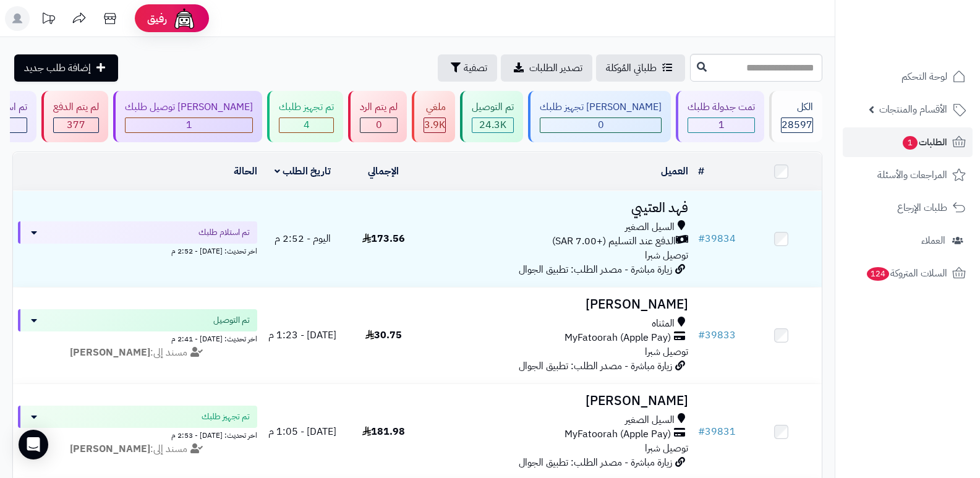
click at [755, 13] on header "رفيق ! الطلبات معالجة مكتمل إرجاع المنتجات العملاء المتواجدون الان 29546 عملاء …" at bounding box center [490, 18] width 980 height 37
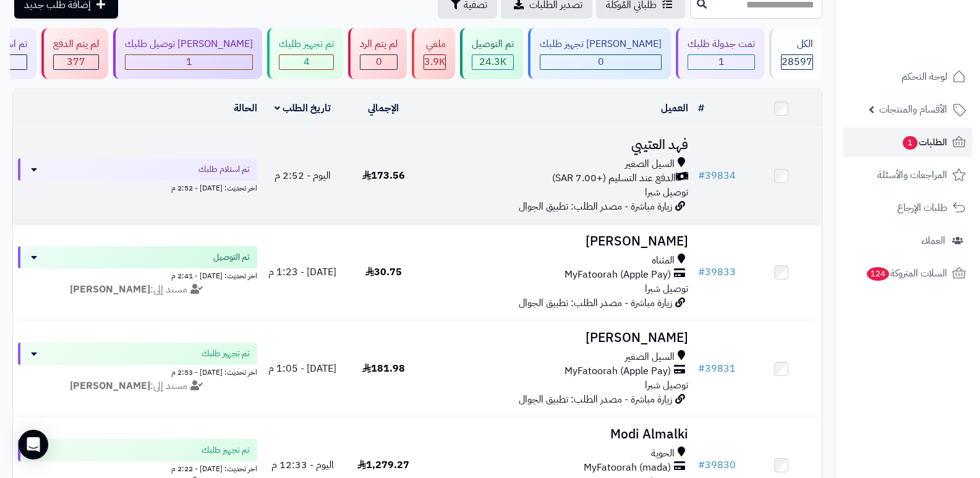
scroll to position [62, 0]
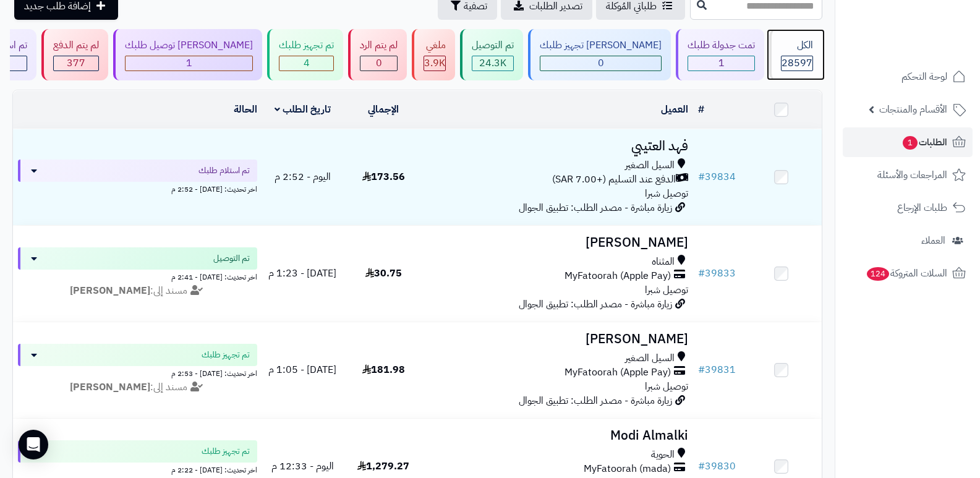
click at [810, 49] on div "الكل" at bounding box center [797, 45] width 32 height 14
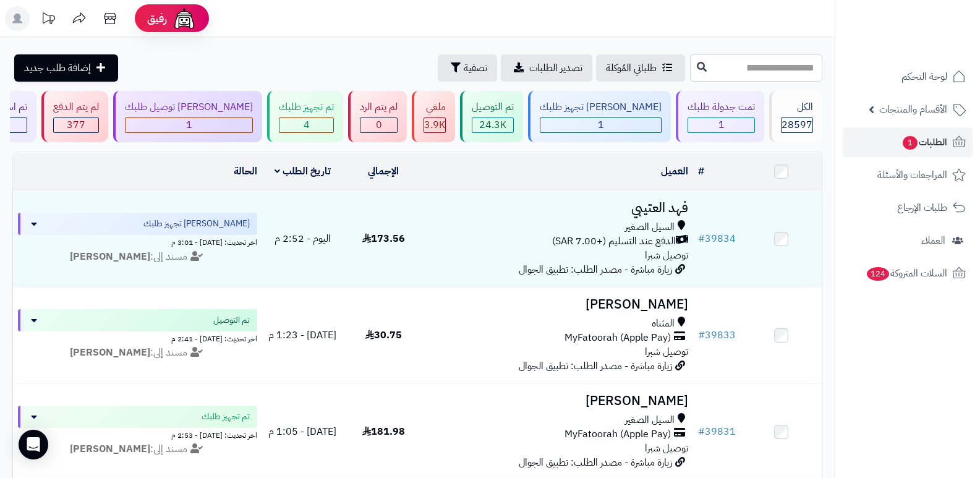
click at [868, 329] on nav "لوحة التحكم الأقسام والمنتجات المنتجات الأقسام الماركات مواصفات المنتجات مواصفا…" at bounding box center [907, 254] width 145 height 478
click at [876, 343] on nav "لوحة التحكم الأقسام والمنتجات المنتجات الأقسام الماركات مواصفات المنتجات مواصفا…" at bounding box center [907, 254] width 145 height 478
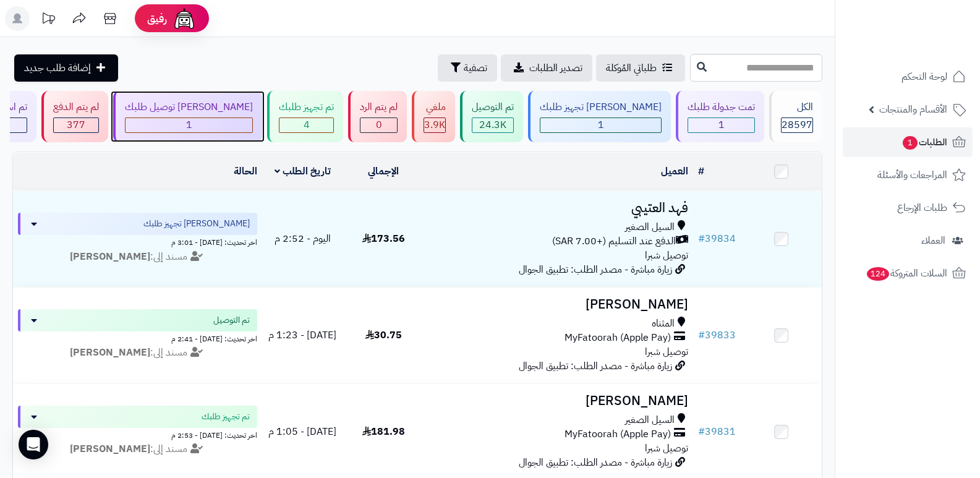
click at [219, 114] on div "[PERSON_NAME] توصيل طلبك" at bounding box center [189, 107] width 128 height 14
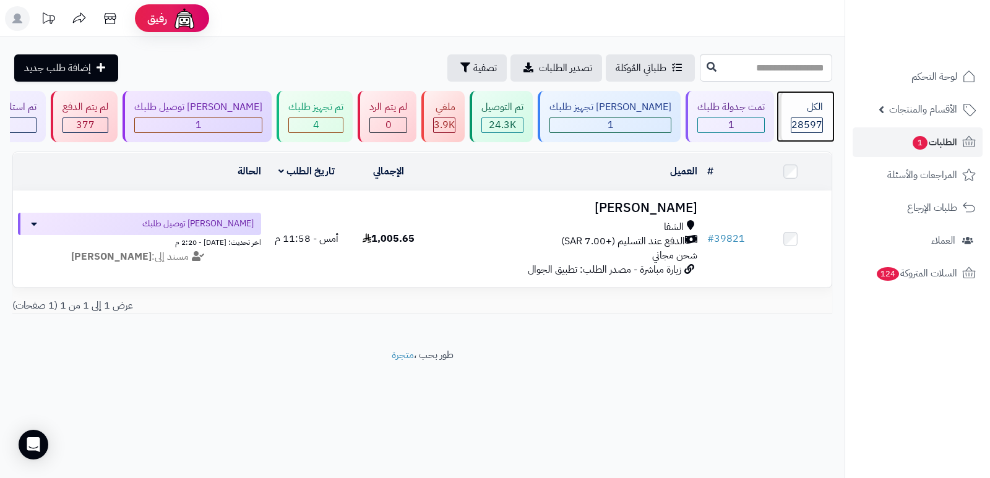
click at [810, 124] on span "28597" at bounding box center [806, 125] width 31 height 15
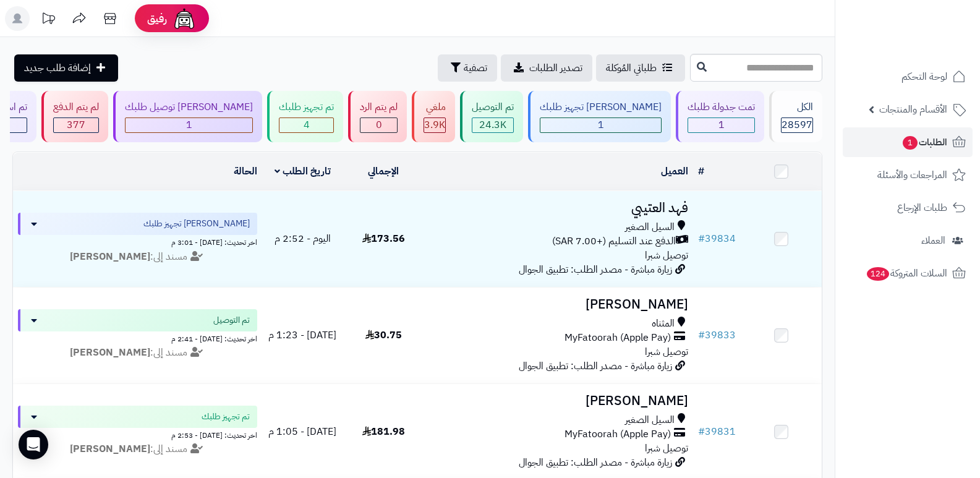
click at [857, 385] on nav "لوحة التحكم الأقسام والمنتجات المنتجات الأقسام الماركات مواصفات المنتجات مواصفا…" at bounding box center [907, 254] width 145 height 478
click at [784, 124] on span "28597" at bounding box center [797, 125] width 31 height 15
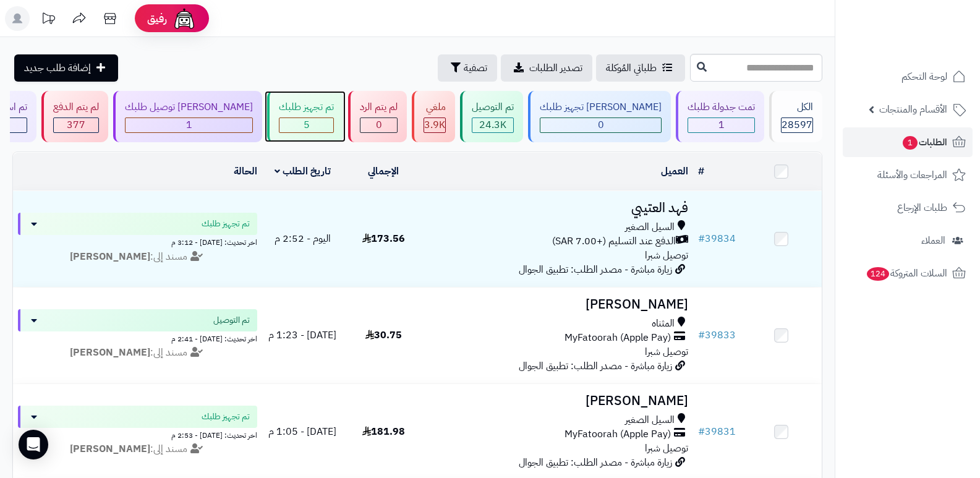
click at [312, 106] on div "تم تجهيز طلبك" at bounding box center [306, 107] width 55 height 14
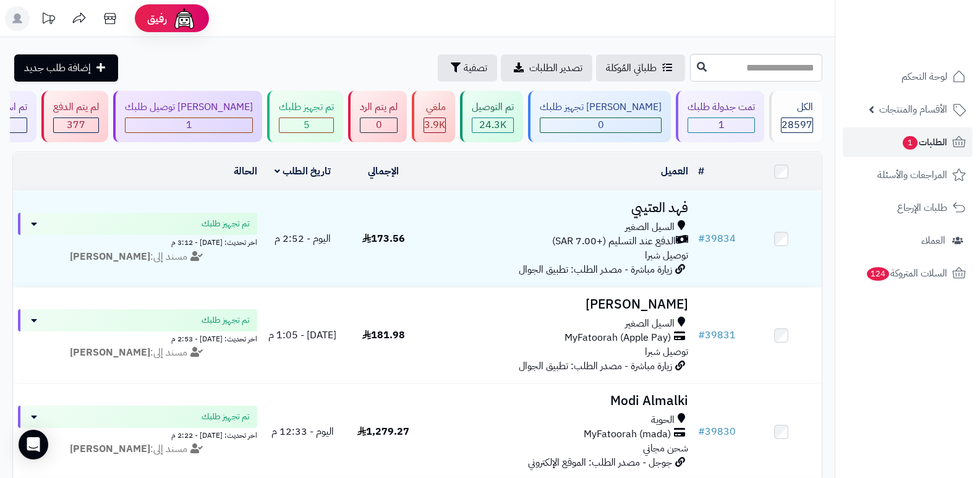
click at [606, 27] on header "رفيق ! الطلبات معالجة مكتمل إرجاع المنتجات العملاء المتواجدون الان 29546 عملاء …" at bounding box center [490, 18] width 980 height 37
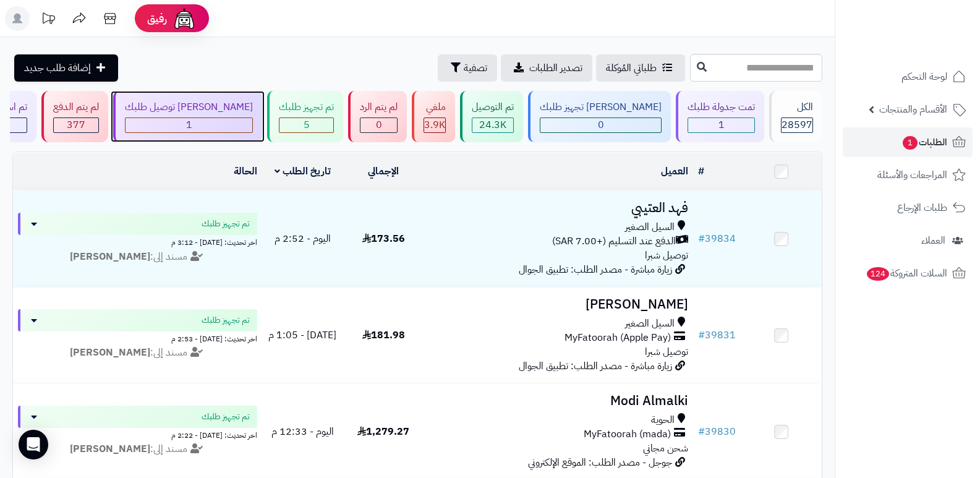
click at [192, 113] on div "جاري توصيل طلبك 1" at bounding box center [187, 116] width 149 height 51
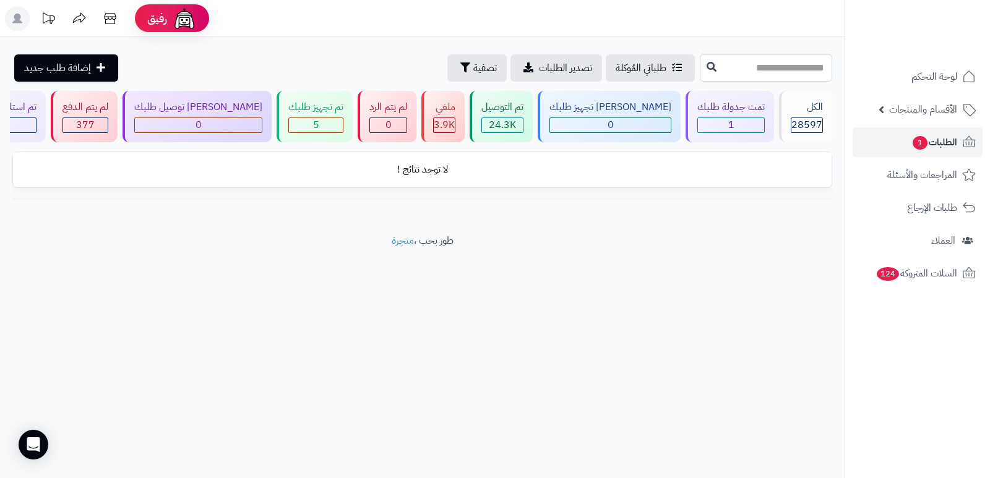
click at [737, 25] on header "رفيق ! الطلبات معالجة مكتمل إرجاع المنتجات العملاء المتواجدون الان 29546 عملاء …" at bounding box center [495, 18] width 990 height 37
click at [17, 20] on icon at bounding box center [17, 19] width 10 height 10
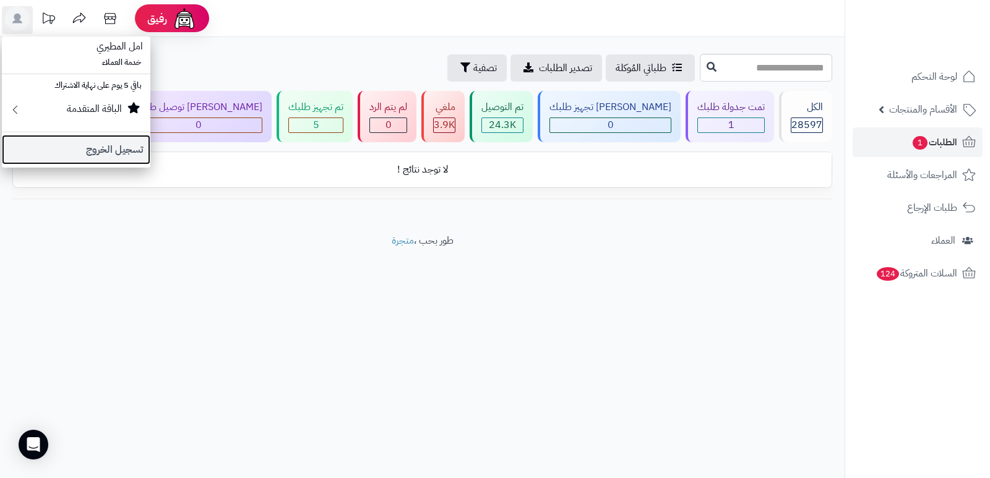
click at [94, 153] on link "تسجيل الخروج" at bounding box center [76, 150] width 148 height 30
click at [94, 153] on td "لا توجد نتائج !" at bounding box center [422, 170] width 818 height 34
